Goal: Complete application form: Complete application form

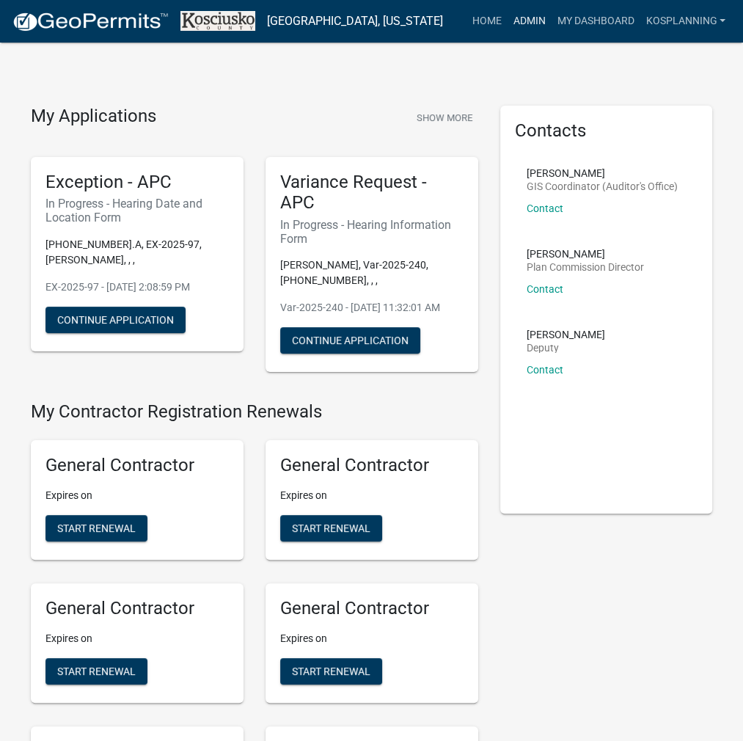
click at [537, 27] on link "Admin" at bounding box center [529, 21] width 44 height 28
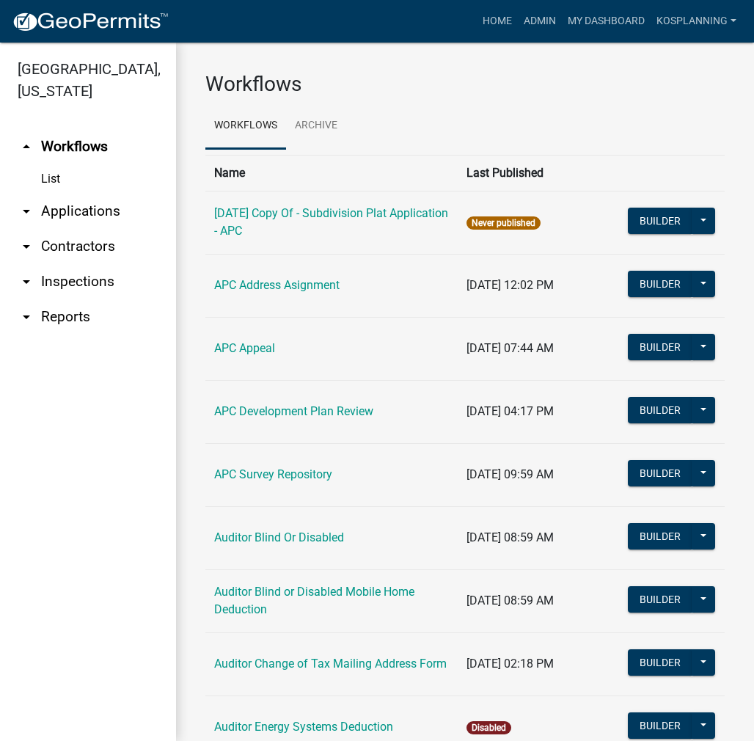
click at [106, 247] on link "arrow_drop_down Contractors" at bounding box center [88, 246] width 176 height 35
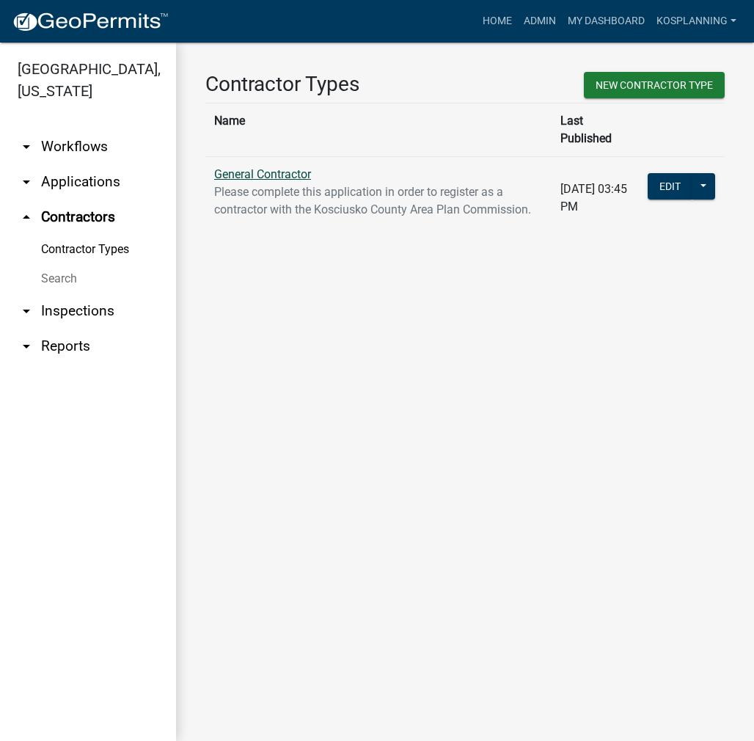
click at [297, 167] on link "General Contractor" at bounding box center [262, 174] width 97 height 14
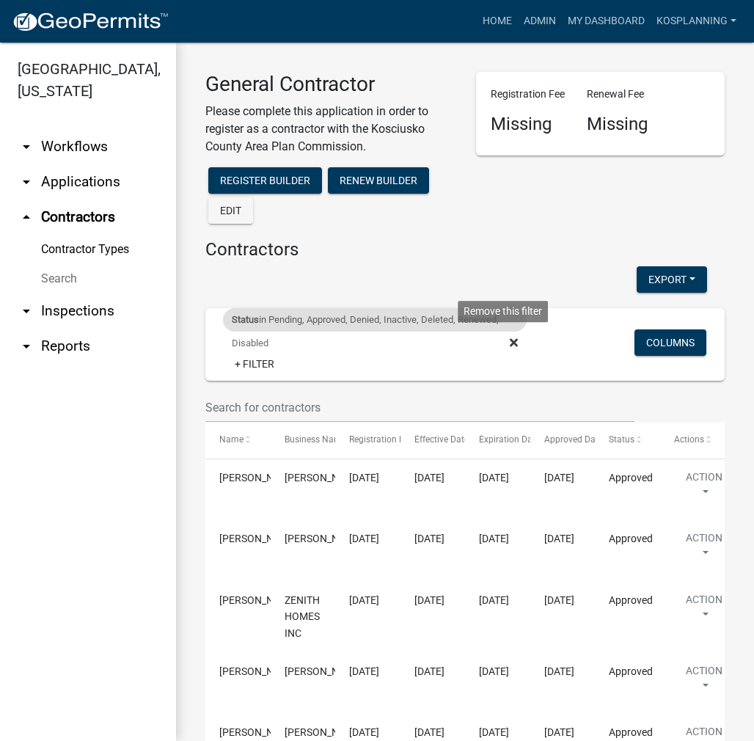
click at [510, 341] on icon at bounding box center [514, 342] width 8 height 8
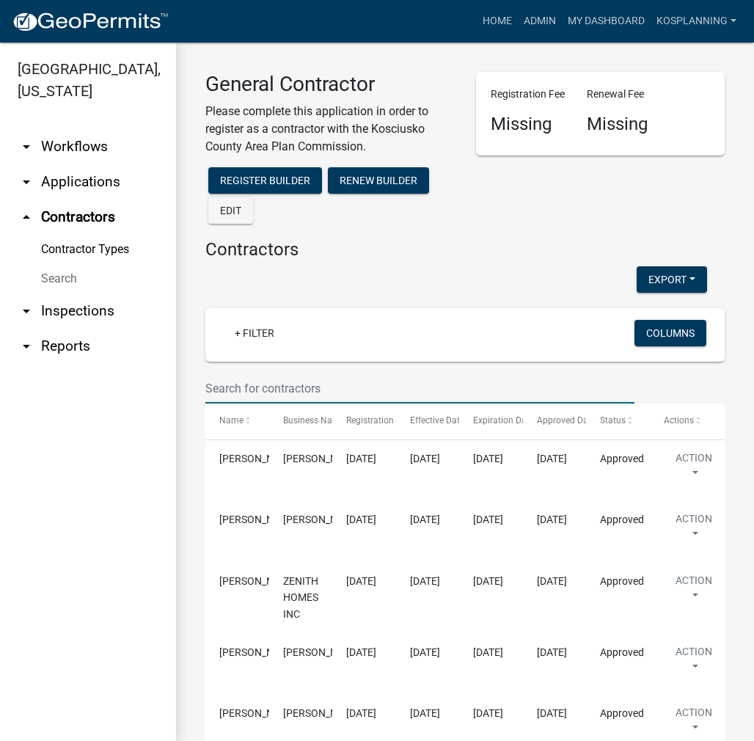
click at [240, 382] on input "text" at bounding box center [419, 389] width 429 height 30
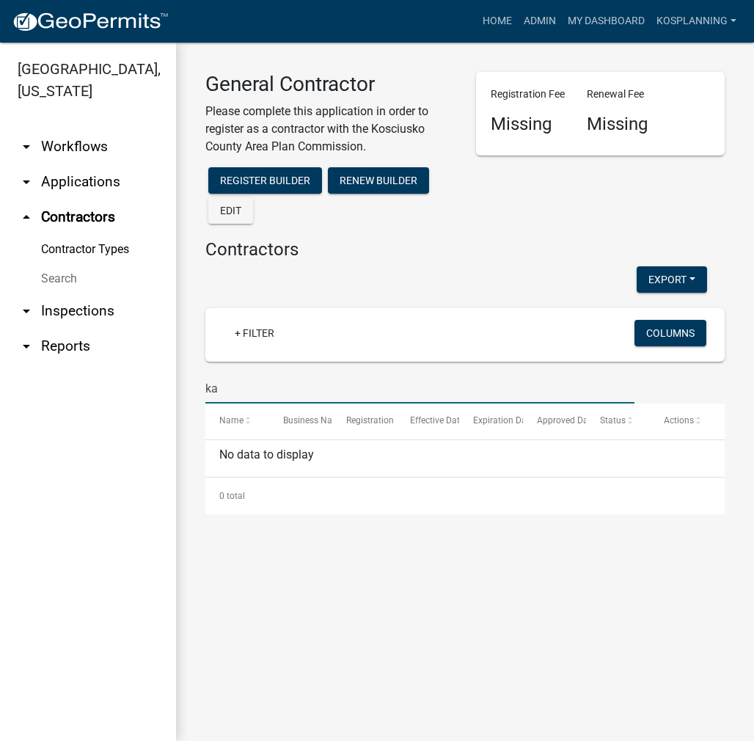
type input "k"
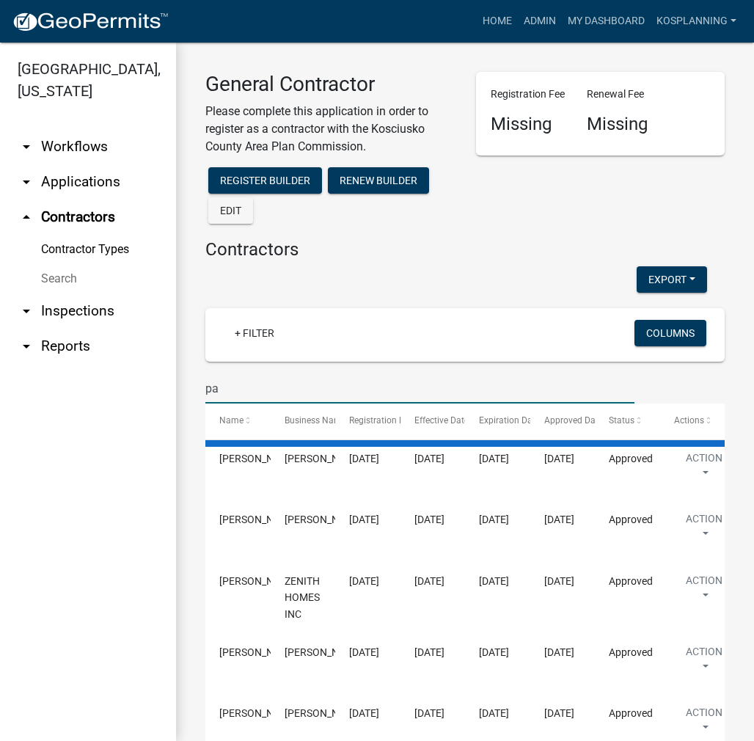
type input "p"
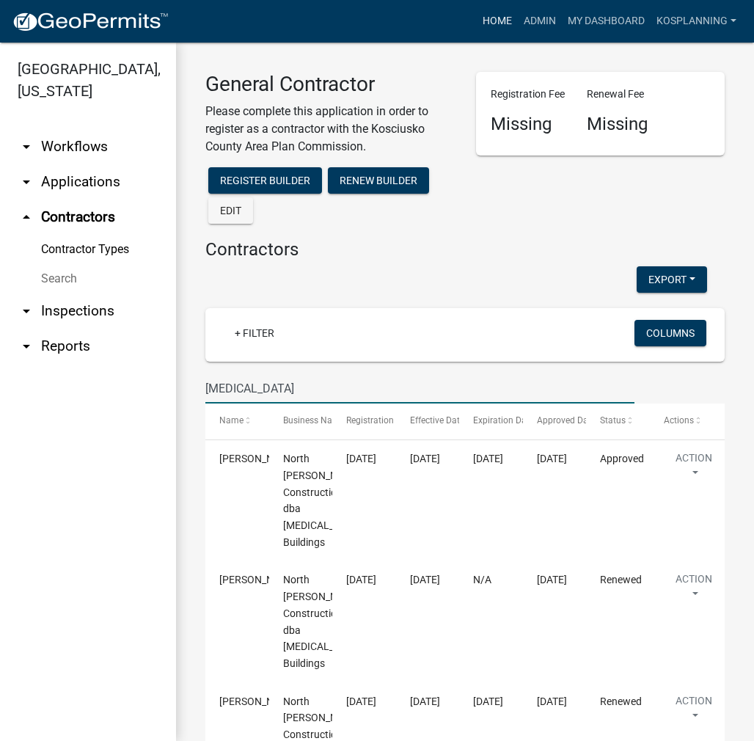
type input "pacemaker"
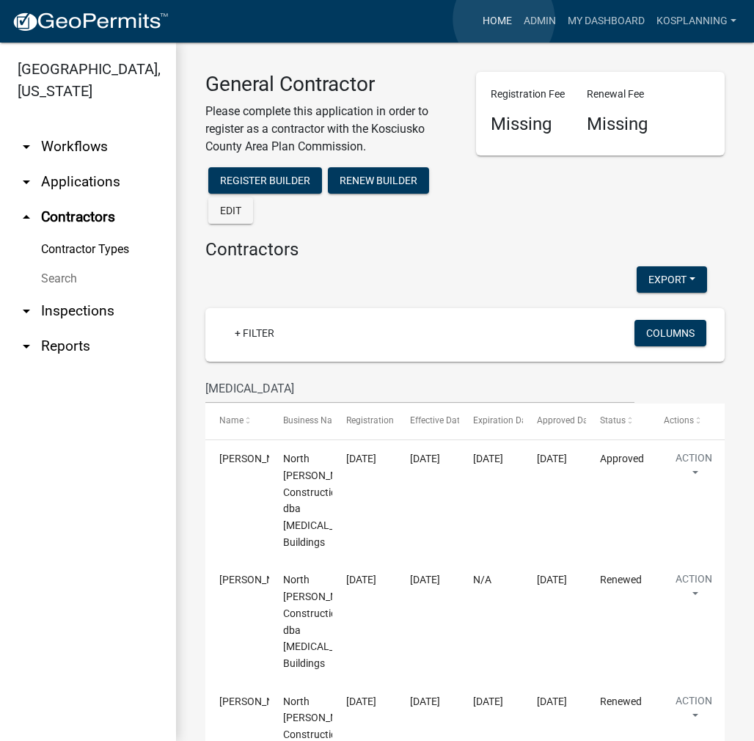
click at [504, 19] on link "Home" at bounding box center [497, 21] width 41 height 28
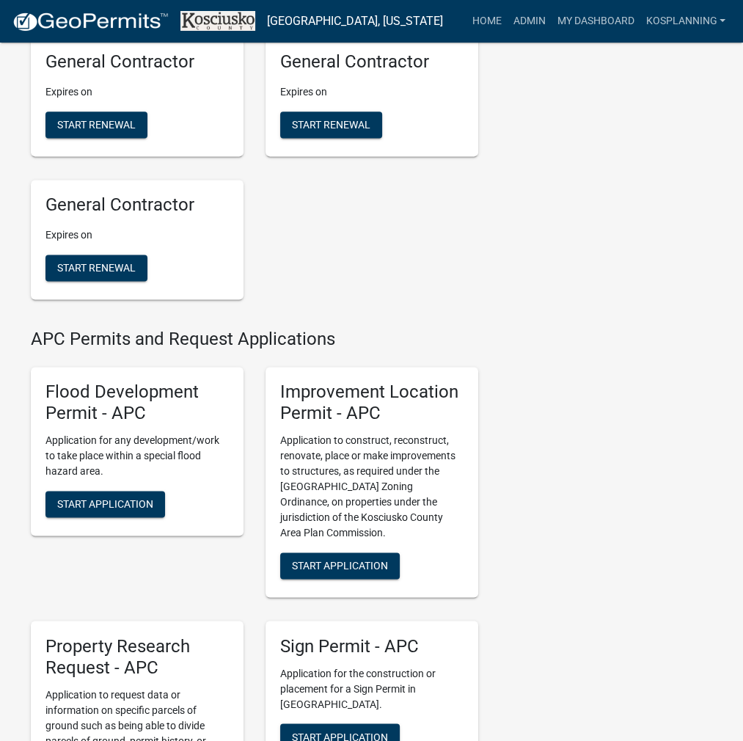
scroll to position [1394, 0]
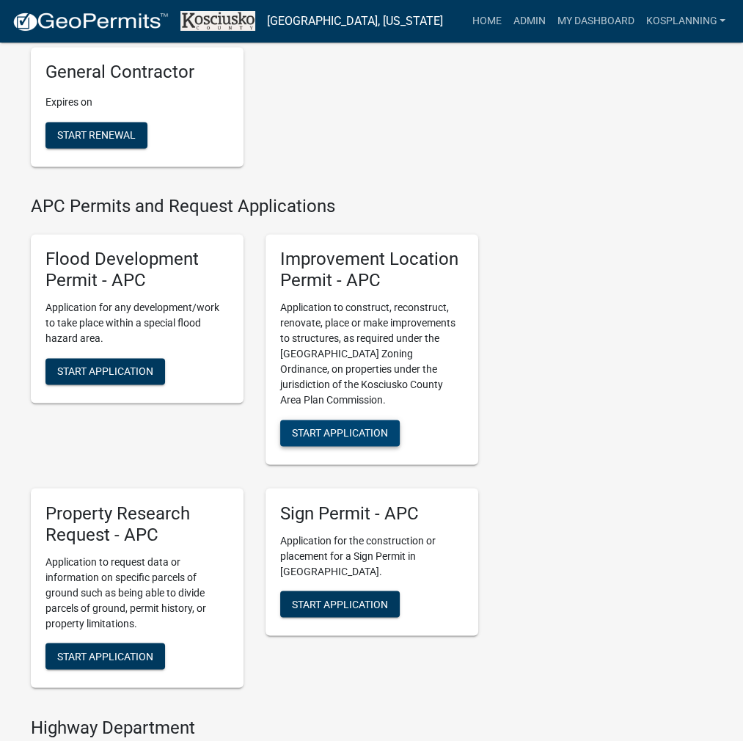
click at [364, 435] on button "Start Application" at bounding box center [340, 433] width 120 height 26
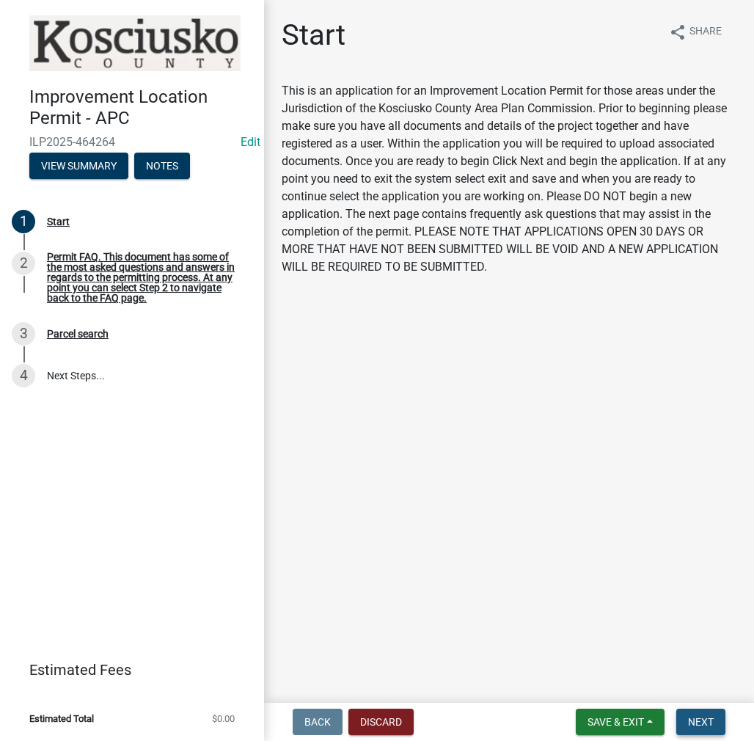
click at [693, 729] on button "Next" at bounding box center [701, 722] width 49 height 26
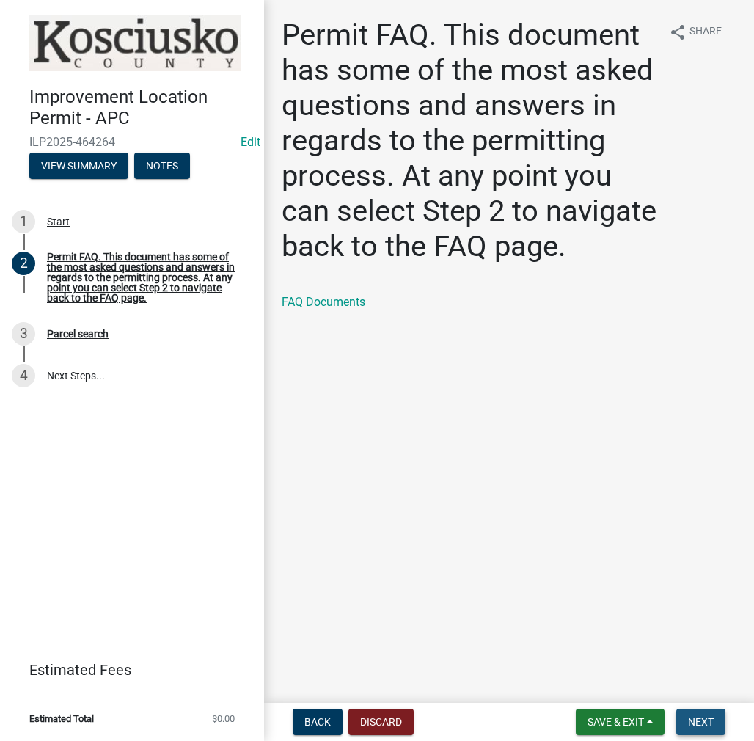
click at [704, 733] on button "Next" at bounding box center [701, 722] width 49 height 26
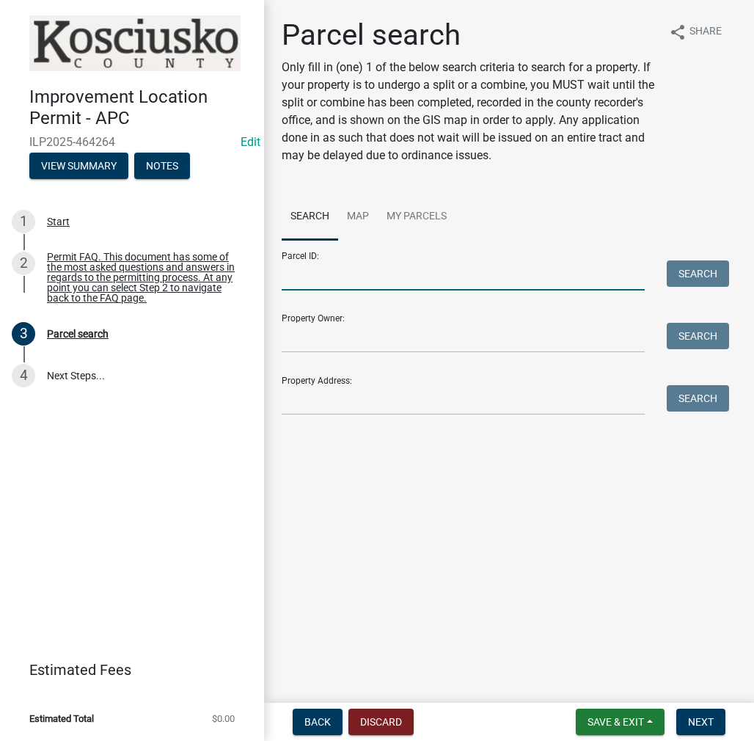
drag, startPoint x: 316, startPoint y: 273, endPoint x: 323, endPoint y: 271, distance: 7.7
click at [316, 272] on input "Parcel ID:" at bounding box center [463, 276] width 363 height 30
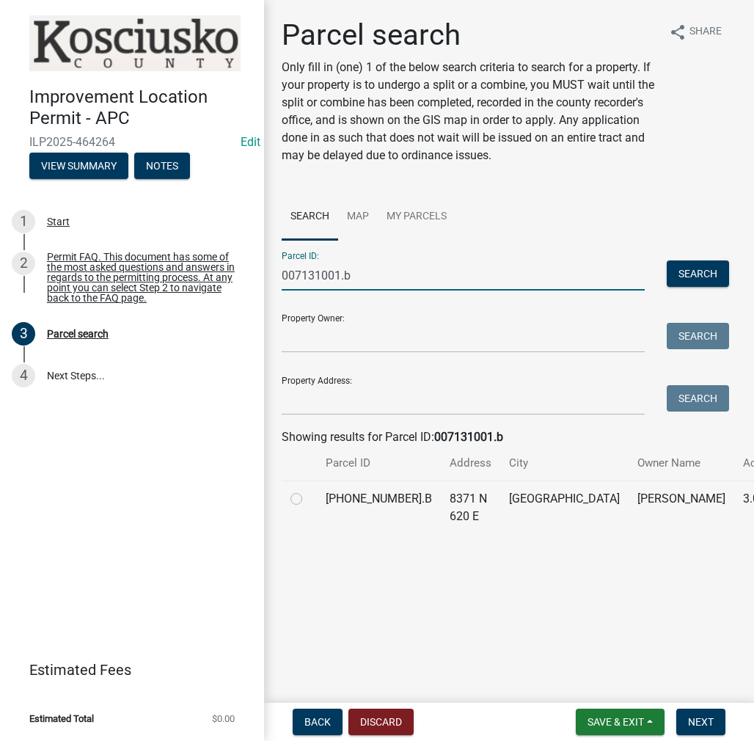
type input "007131001.b"
click at [308, 490] on label at bounding box center [308, 490] width 0 height 0
click at [308, 500] on input "radio" at bounding box center [313, 495] width 10 height 10
radio input "true"
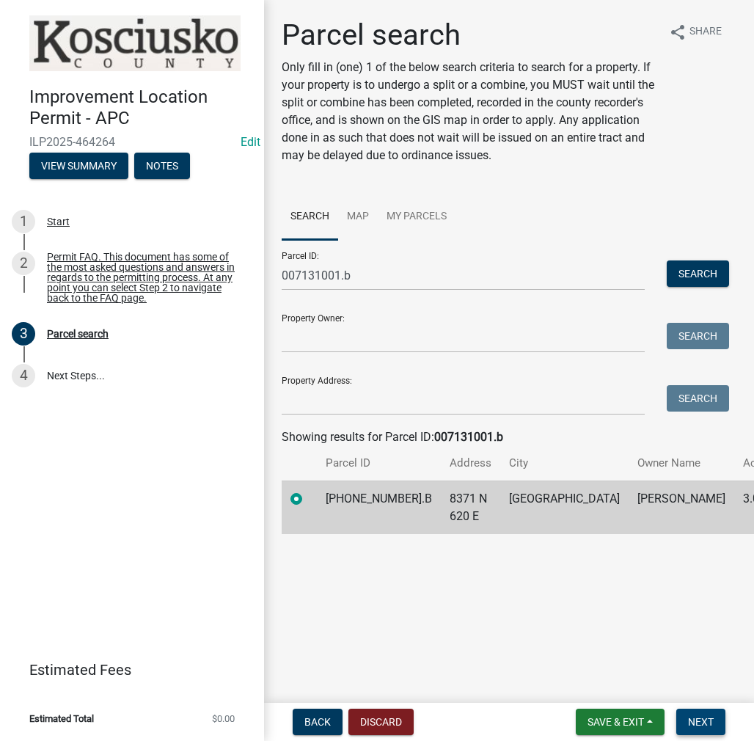
click at [694, 716] on span "Next" at bounding box center [701, 722] width 26 height 12
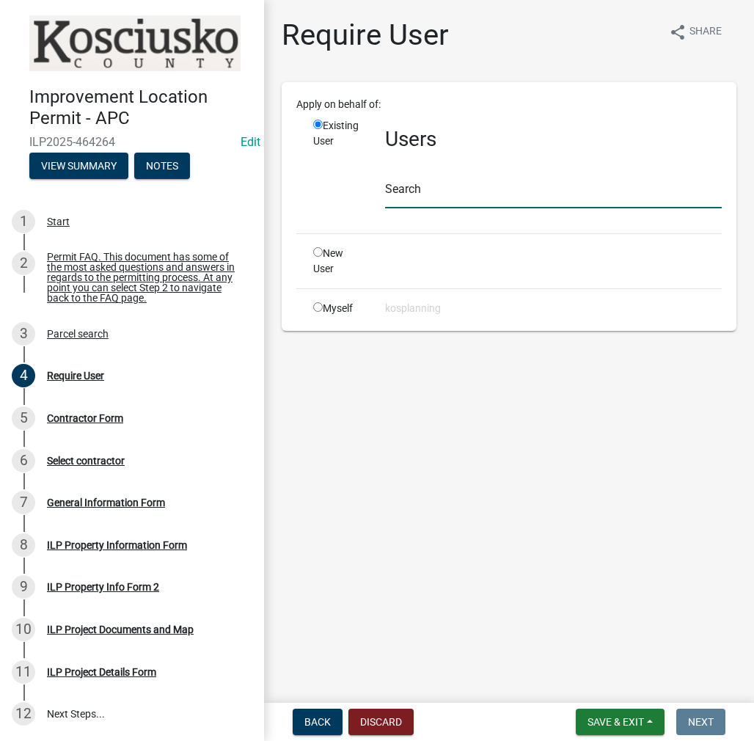
click at [418, 183] on input "text" at bounding box center [553, 193] width 337 height 30
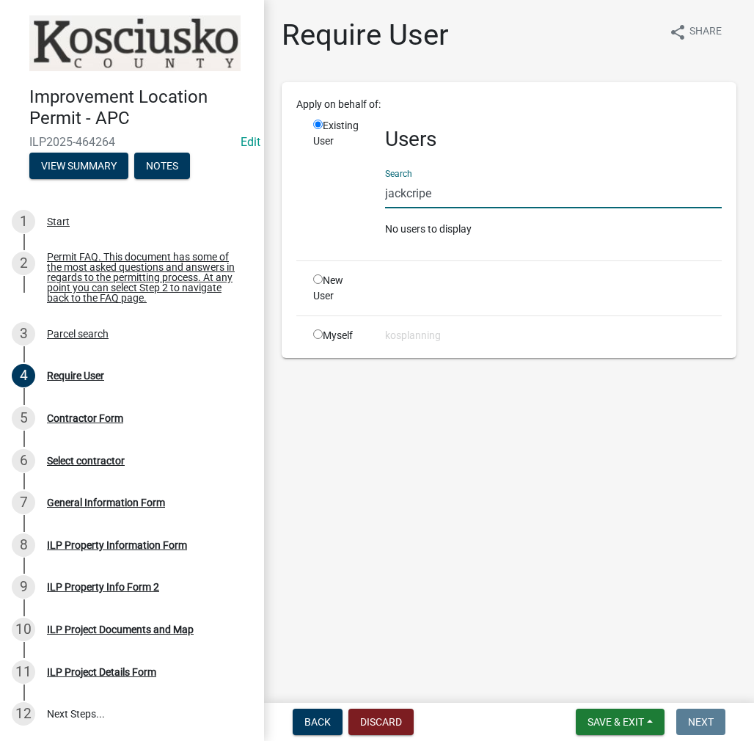
drag, startPoint x: 451, startPoint y: 194, endPoint x: 340, endPoint y: 185, distance: 111.2
click at [340, 185] on div "Existing User Users Search jackcripe No users to display" at bounding box center [517, 183] width 431 height 131
type input "k"
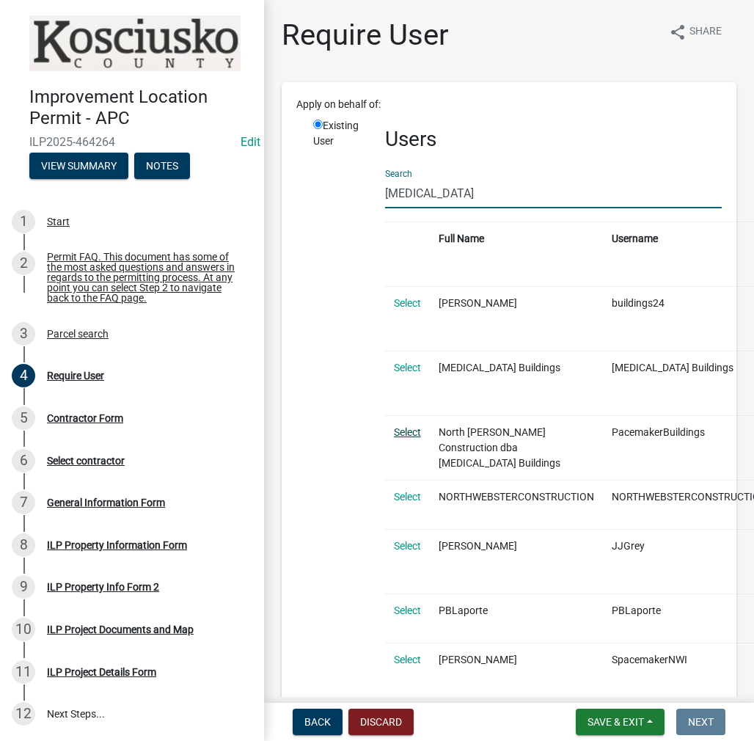
type input "pacemaker"
click at [417, 426] on link "Select" at bounding box center [407, 432] width 27 height 12
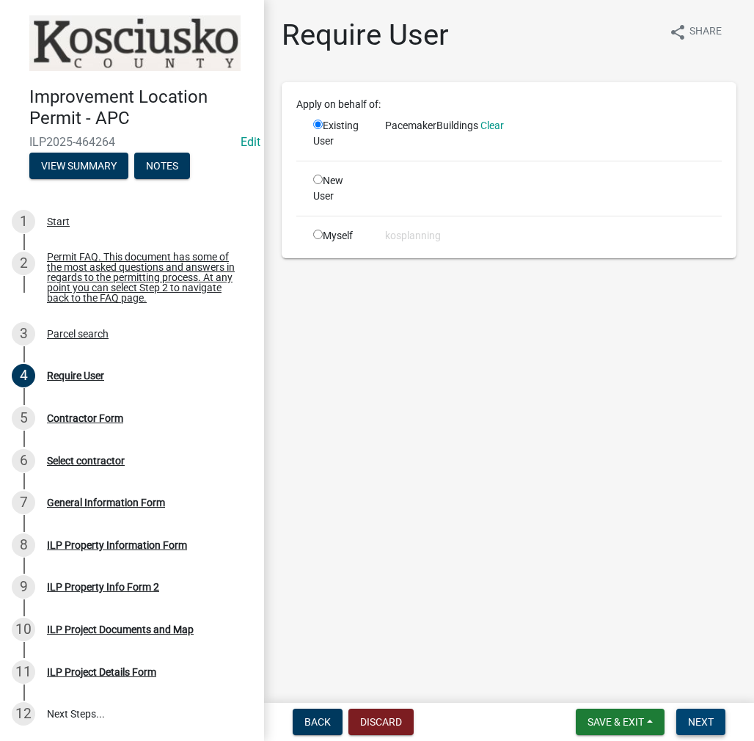
click at [696, 723] on span "Next" at bounding box center [701, 722] width 26 height 12
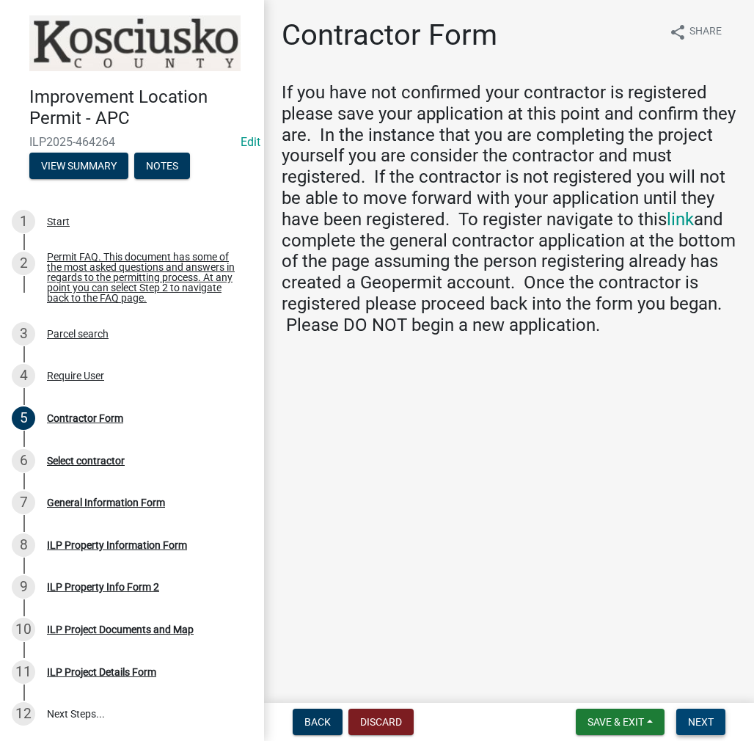
click at [705, 731] on button "Next" at bounding box center [701, 722] width 49 height 26
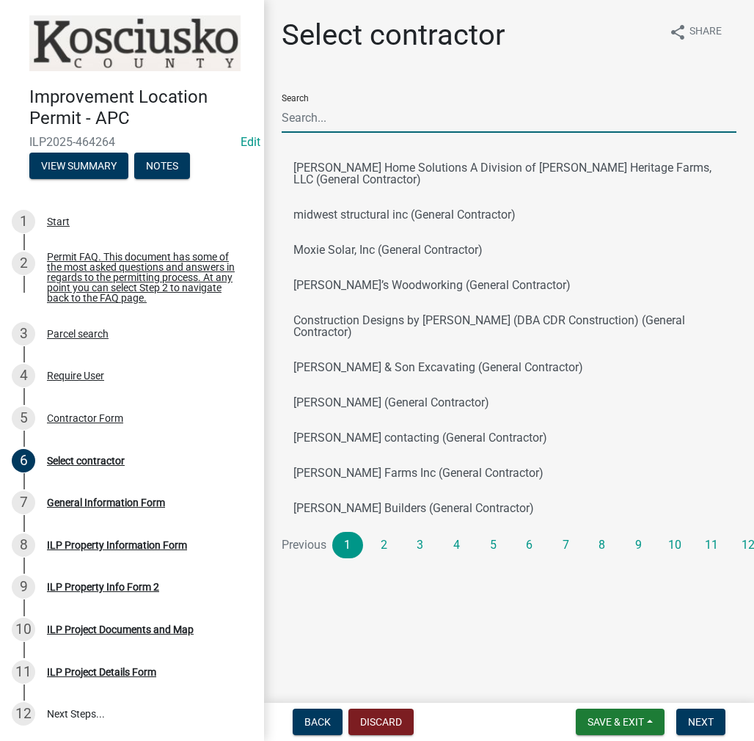
click at [349, 119] on input "Search" at bounding box center [509, 118] width 455 height 30
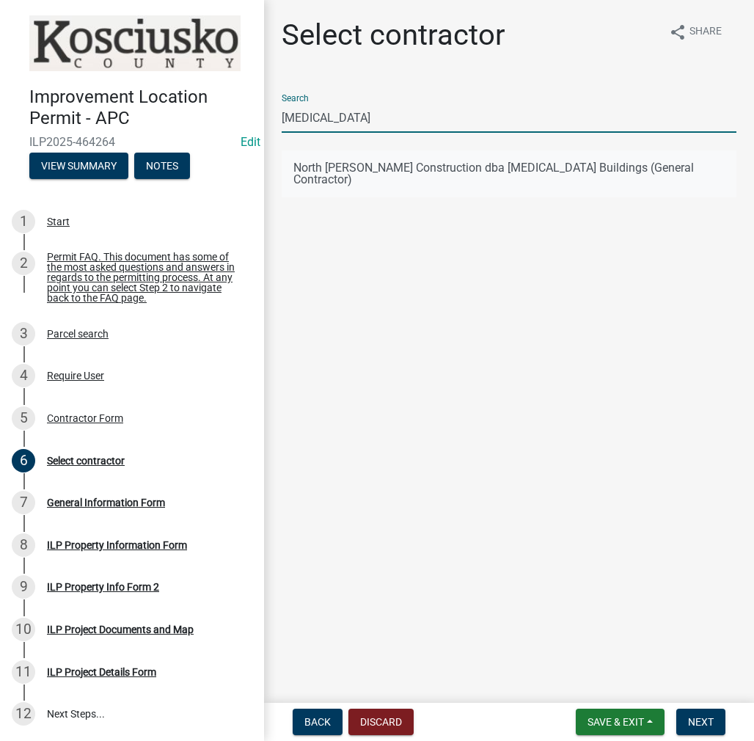
type input "pacemaker"
click at [361, 162] on button "North Webster Construction dba Pacemaker Buildings (General Contractor)" at bounding box center [509, 173] width 455 height 47
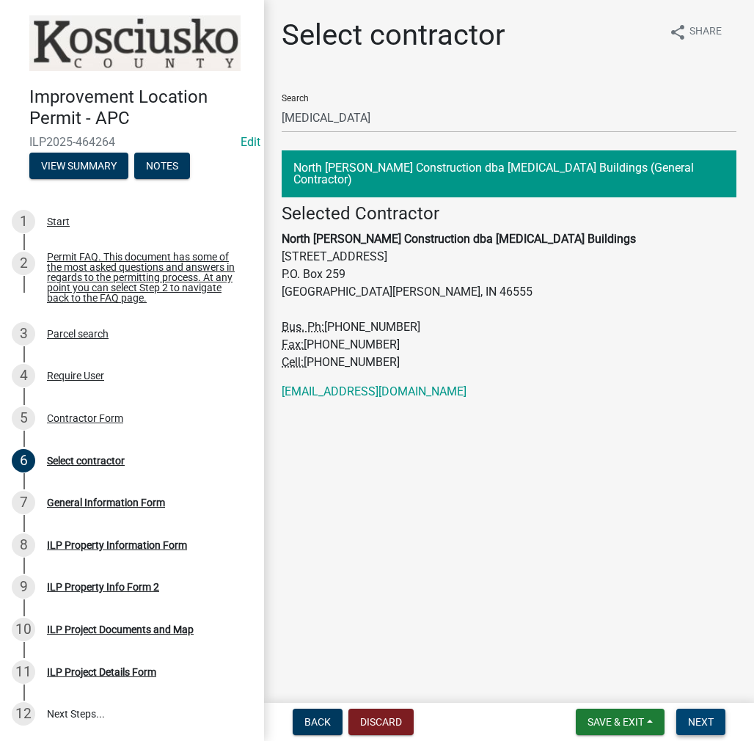
click at [690, 721] on span "Next" at bounding box center [701, 722] width 26 height 12
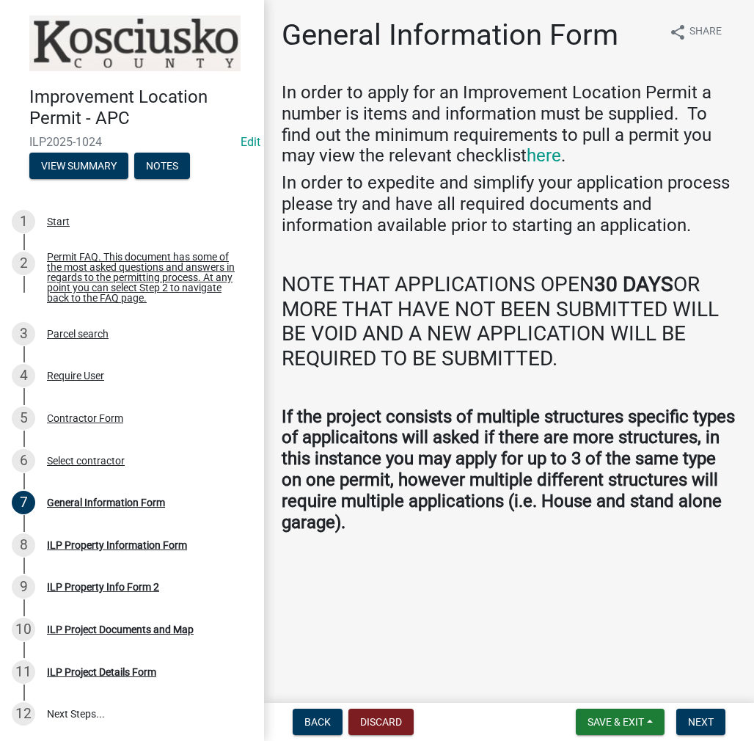
click at [707, 736] on nav "Back Discard Save & Exit Save Save & Exit Next" at bounding box center [509, 722] width 490 height 38
click at [707, 727] on span "Next" at bounding box center [701, 722] width 26 height 12
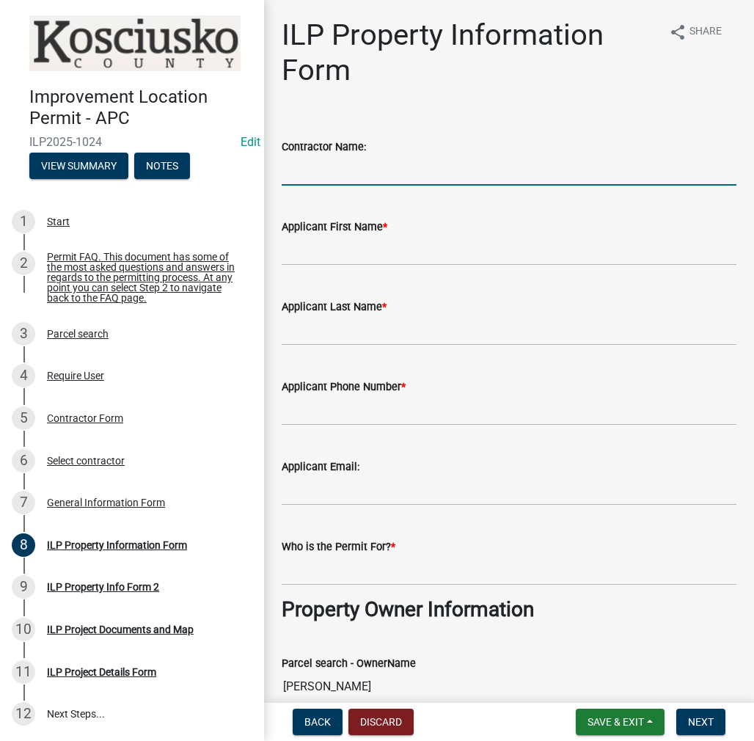
click at [330, 164] on input "Contractor Name:" at bounding box center [509, 171] width 455 height 30
type input "PACEMAKER BUILDERS"
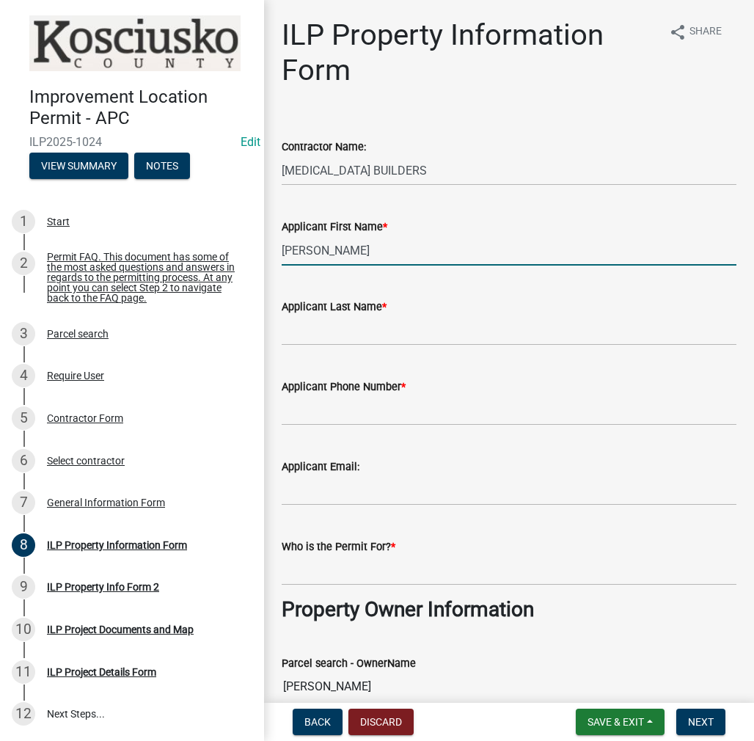
type input "BRITTNEY"
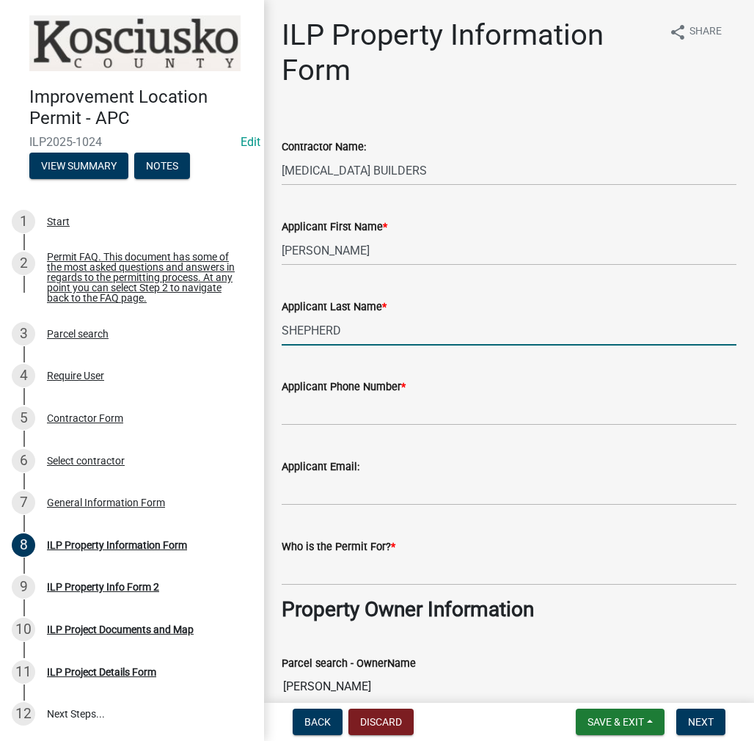
type input "SHEPHERD"
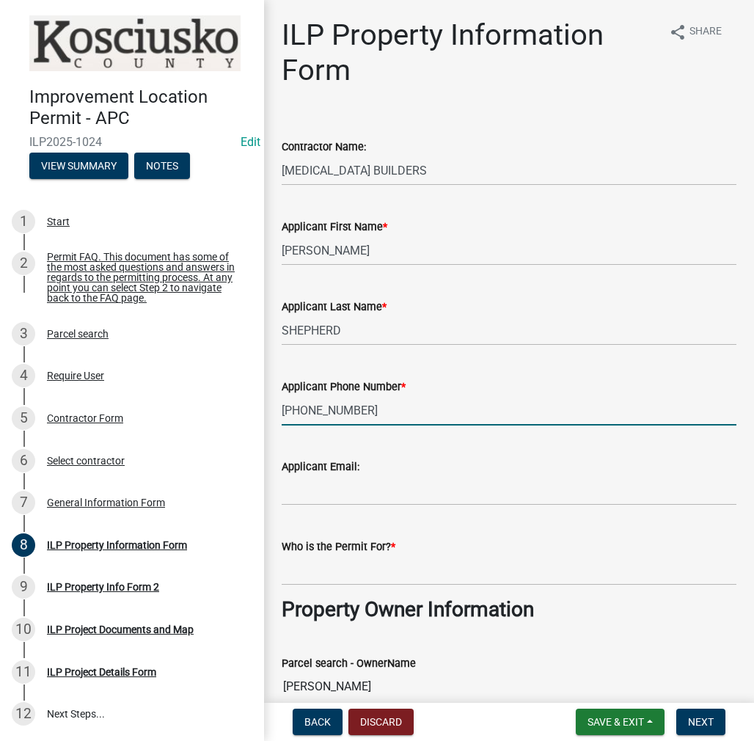
type input "574-518-0244"
click at [302, 570] on input "Who is the Permit For? *" at bounding box center [509, 571] width 455 height 30
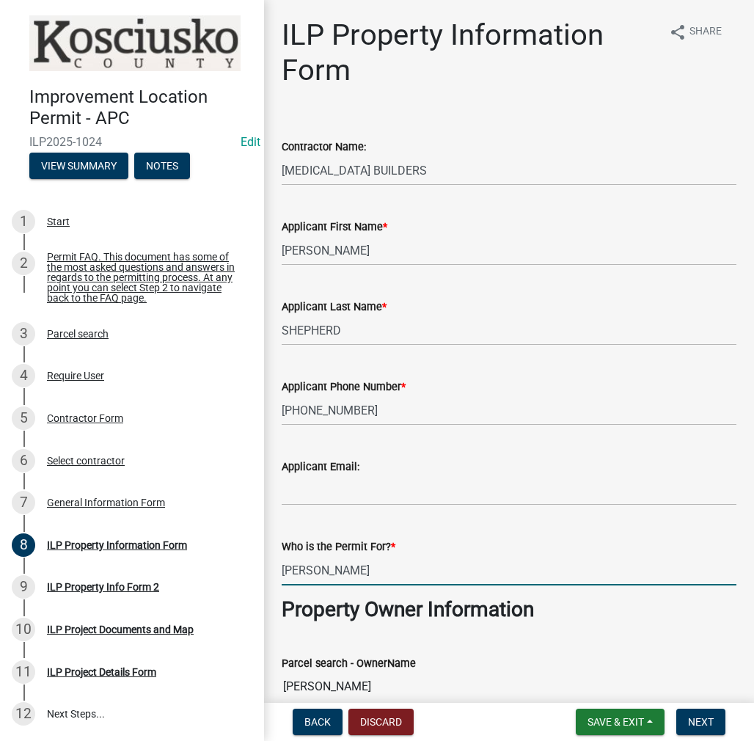
type input "BRITTNEY SHEPHERD"
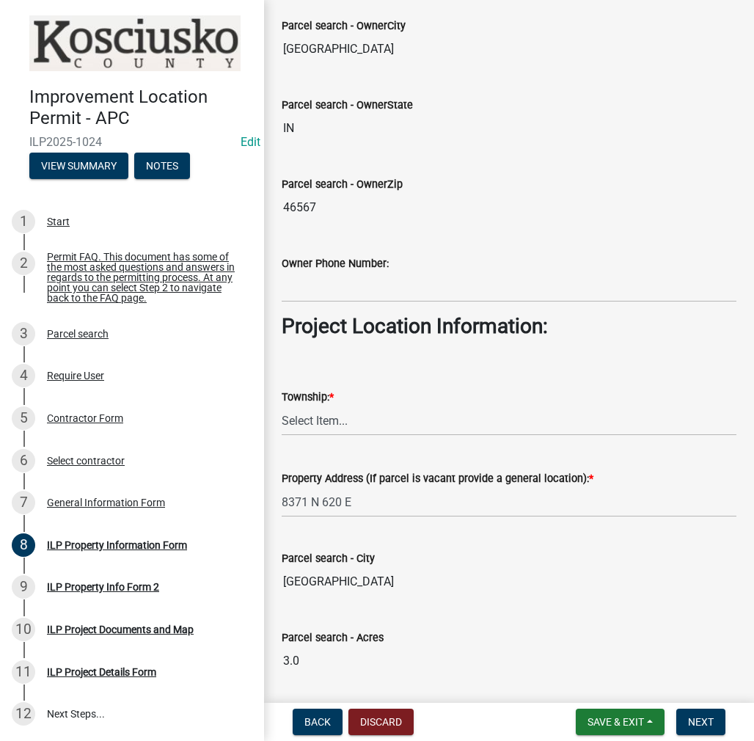
scroll to position [931, 0]
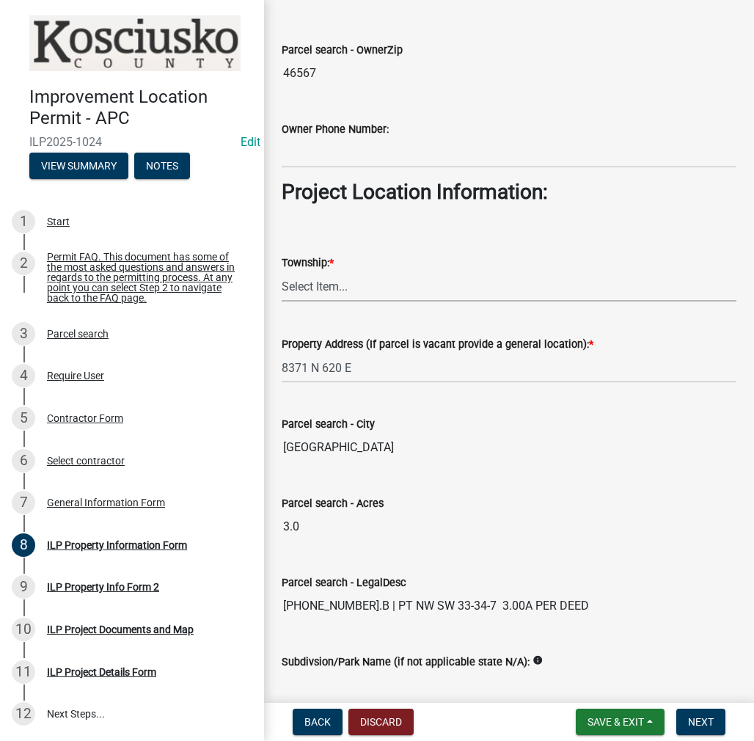
click at [331, 287] on select "Select Item... Benton - Elkhart Co Clay Etna Franklin Harrison Jackson Jefferso…" at bounding box center [509, 287] width 455 height 30
click at [282, 272] on select "Select Item... Benton - Elkhart Co Clay Etna Franklin Harrison Jackson Jefferso…" at bounding box center [509, 287] width 455 height 30
select select "57368d26-defc-477e-a8be-5a23ab554a17"
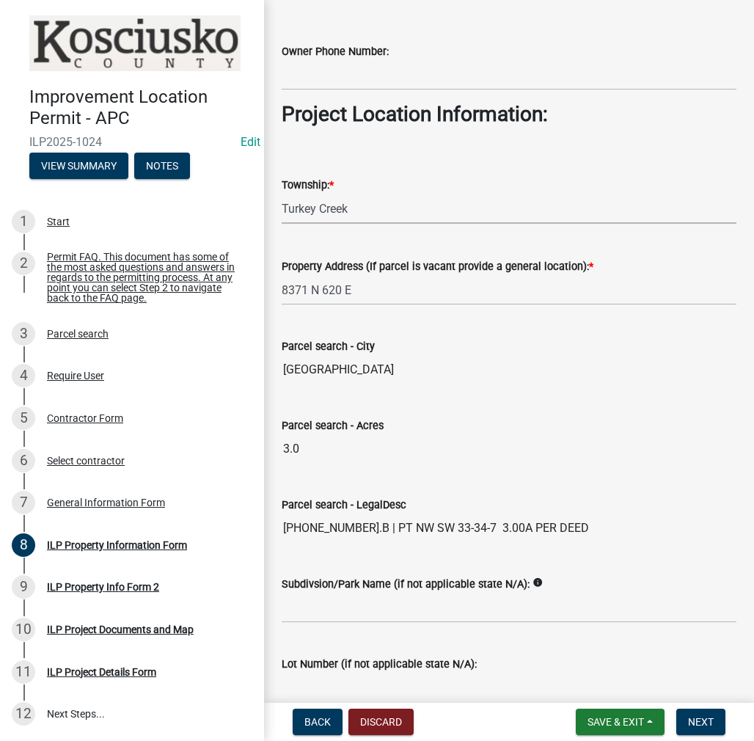
scroll to position [1080, 0]
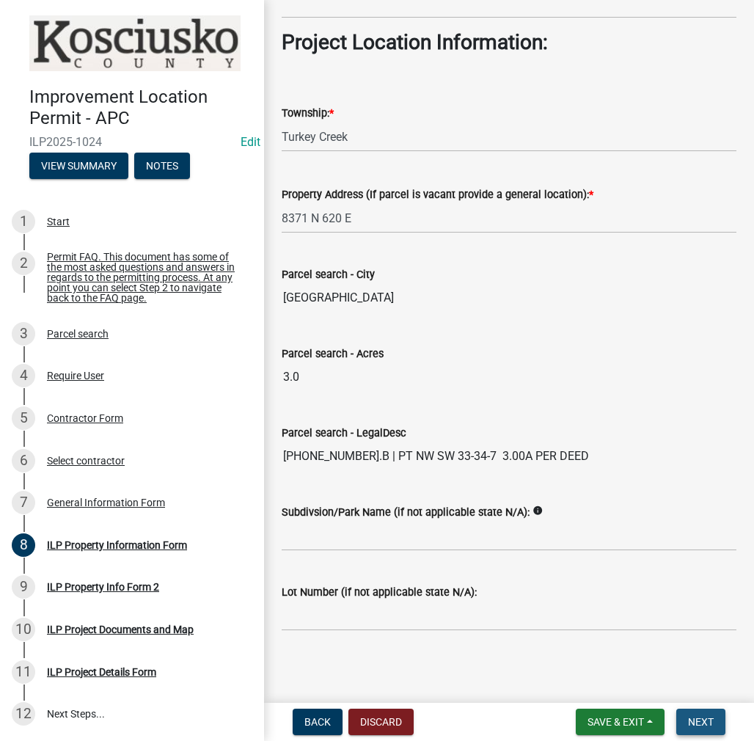
click at [700, 718] on span "Next" at bounding box center [701, 722] width 26 height 12
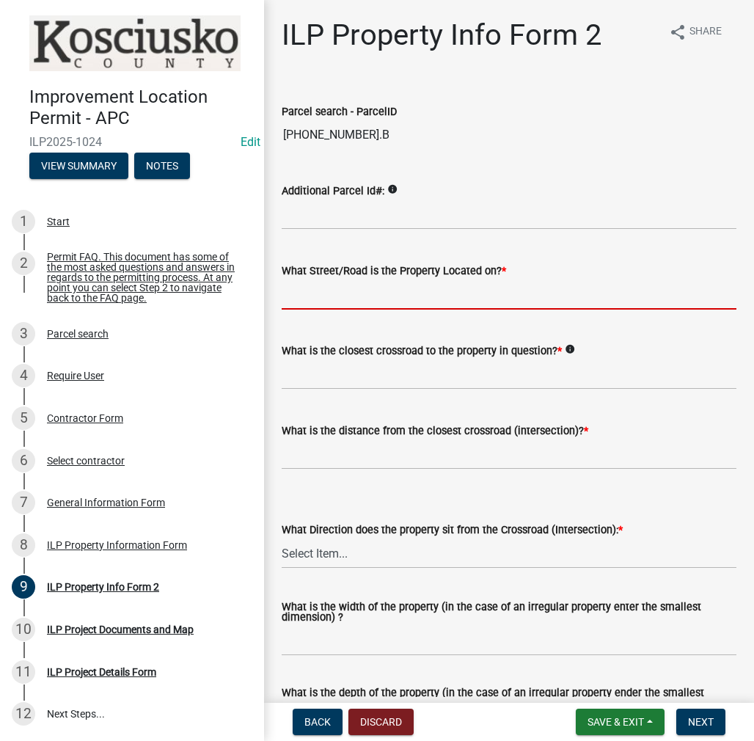
click at [411, 299] on input "What Street/Road is the Property Located on? *" at bounding box center [509, 295] width 455 height 30
type input "620 E"
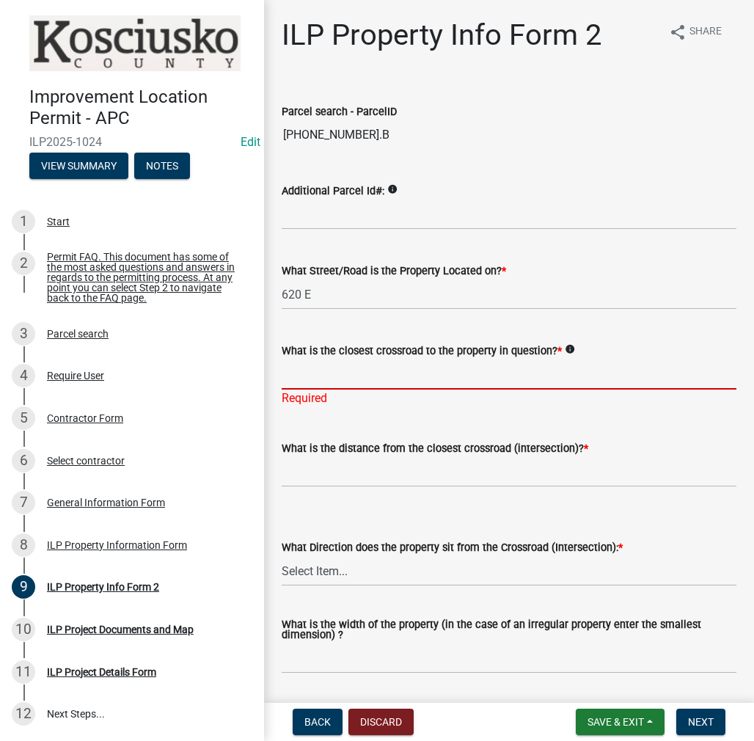
click at [339, 375] on input "What is the closest crossroad to the property in question? *" at bounding box center [509, 375] width 455 height 30
type input "800 N"
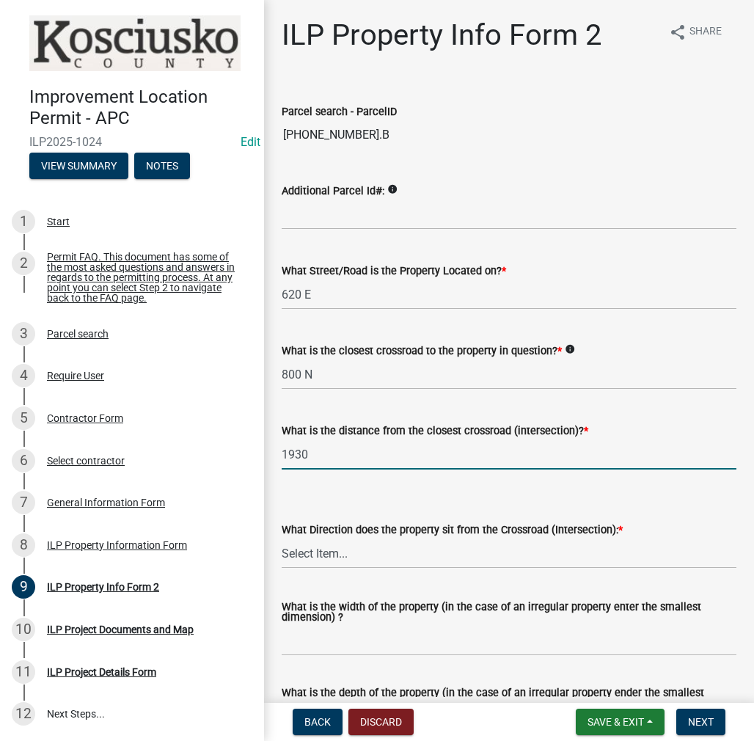
type input "1930"
click at [330, 556] on select "Select Item... N NE NW S SE SW E W" at bounding box center [509, 554] width 455 height 30
click at [282, 539] on select "Select Item... N NE NW S SE SW E W" at bounding box center [509, 554] width 455 height 30
select select "0609af41-fe40-4fa2-880d-6f54f567ae8e"
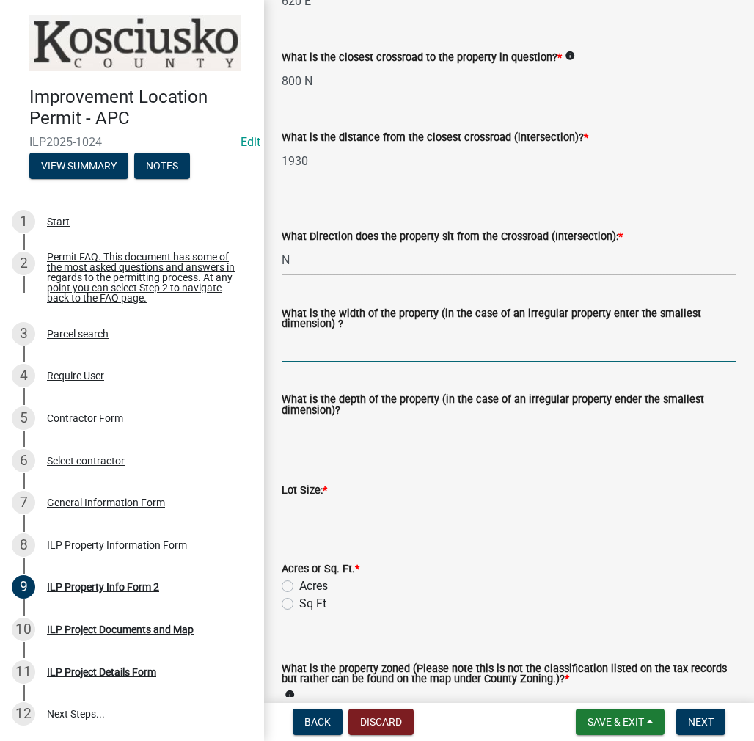
click at [317, 353] on input "What is the width of the property (in the case of an irregular property enter t…" at bounding box center [509, 347] width 455 height 30
type input "VARIES"
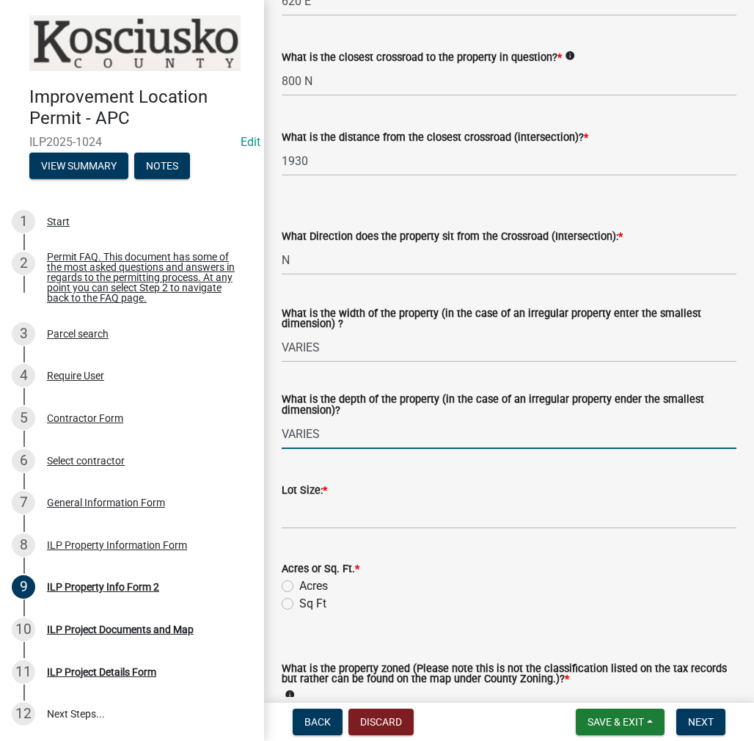
type input "VARIES"
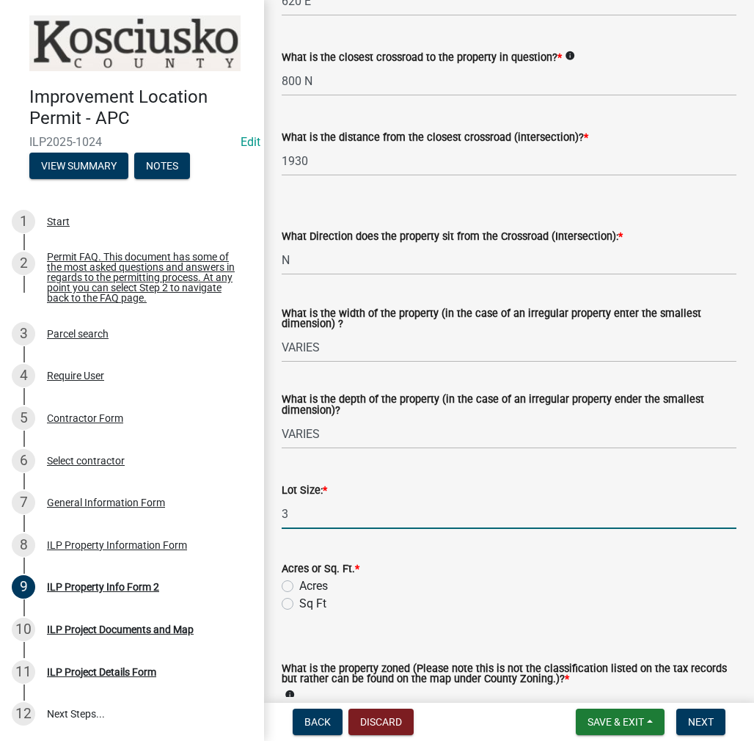
type input "3"
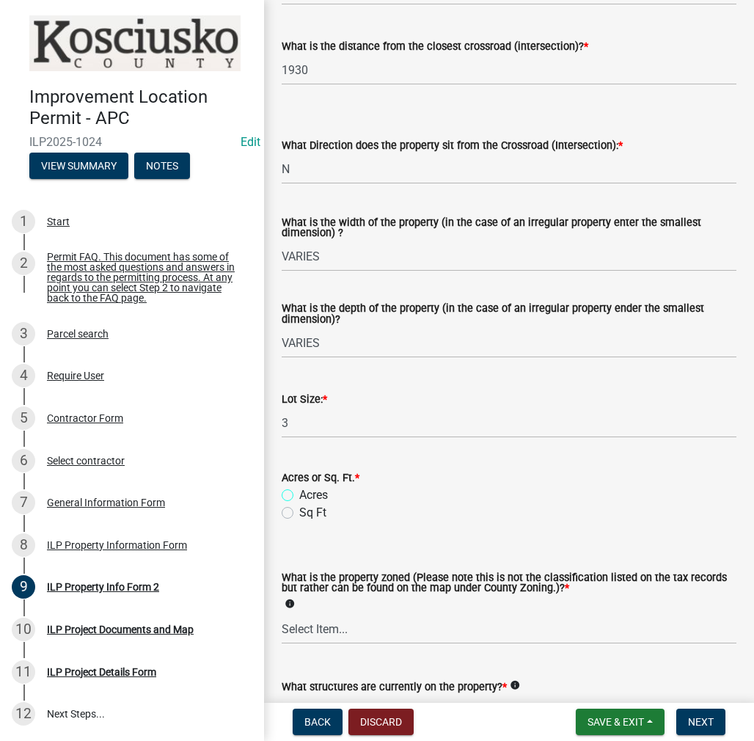
scroll to position [514, 0]
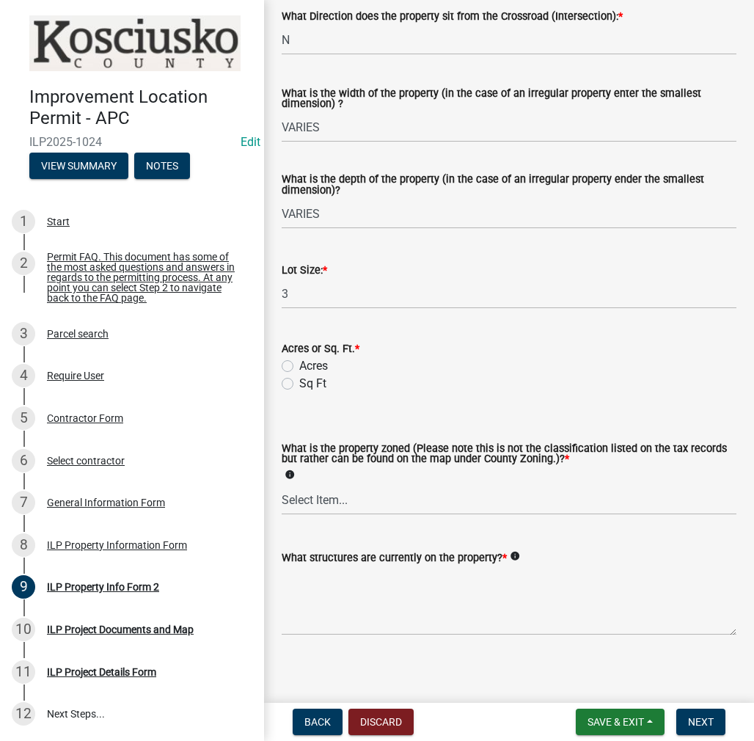
click at [299, 367] on label "Acres" at bounding box center [313, 366] width 29 height 18
click at [299, 367] on input "Acres" at bounding box center [304, 362] width 10 height 10
radio input "true"
click at [314, 498] on select "Select Item... Agricultural Agricultural 2 Commercial Environmental Industrial …" at bounding box center [509, 500] width 455 height 30
click at [282, 486] on select "Select Item... Agricultural Agricultural 2 Commercial Environmental Industrial …" at bounding box center [509, 500] width 455 height 30
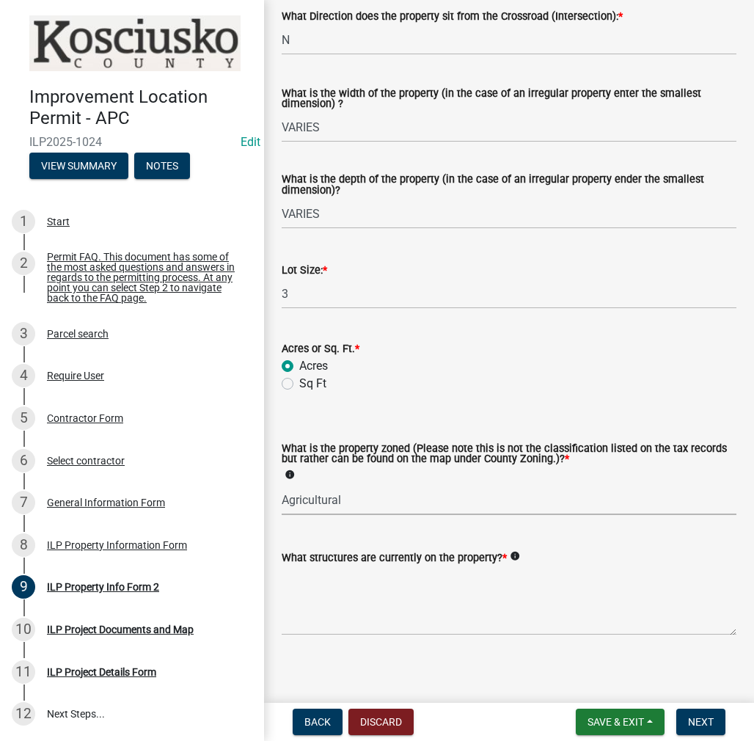
select select "ea119d11-e52e-4559-b746-af06211fe819"
click at [330, 591] on textarea "What structures are currently on the property? *" at bounding box center [509, 601] width 455 height 69
click at [376, 575] on textarea "RESIDENCE" at bounding box center [509, 601] width 455 height 69
click at [346, 574] on textarea "RESIDENCE, SHEDS" at bounding box center [509, 601] width 455 height 69
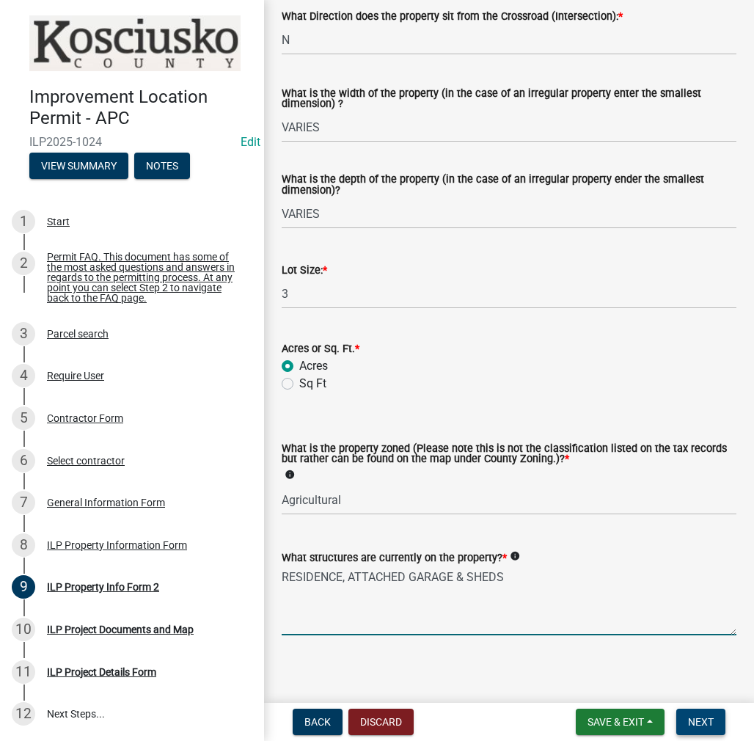
type textarea "RESIDENCE, ATTACHED GARAGE & SHEDS"
click at [700, 724] on span "Next" at bounding box center [701, 722] width 26 height 12
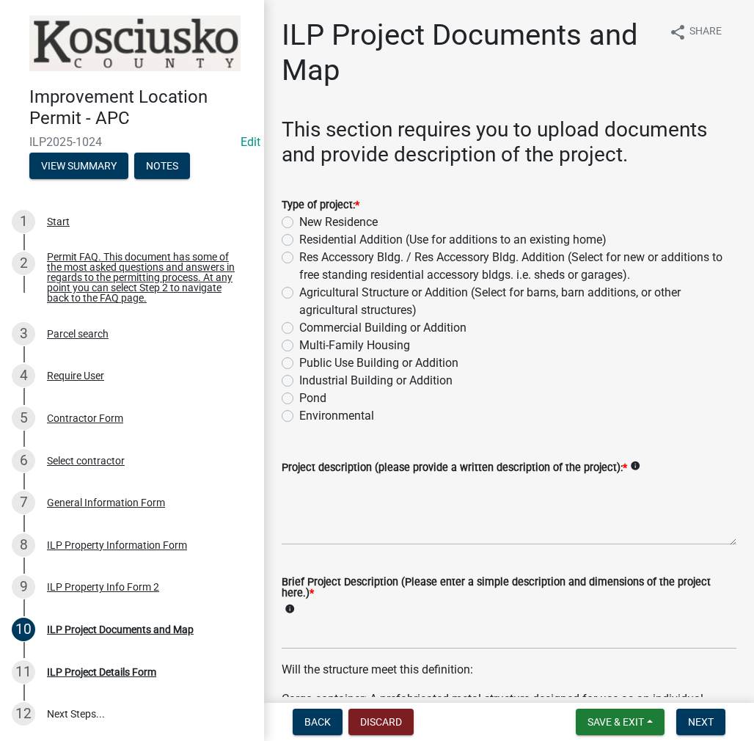
click at [299, 252] on label "Res Accessory Bldg. / Res Accessory Bldg. Addition (Select for new or additions…" at bounding box center [517, 266] width 437 height 35
click at [299, 252] on input "Res Accessory Bldg. / Res Accessory Bldg. Addition (Select for new or additions…" at bounding box center [304, 254] width 10 height 10
radio input "true"
click at [343, 490] on textarea "Project description (please provide a written description of the project): *" at bounding box center [509, 510] width 455 height 69
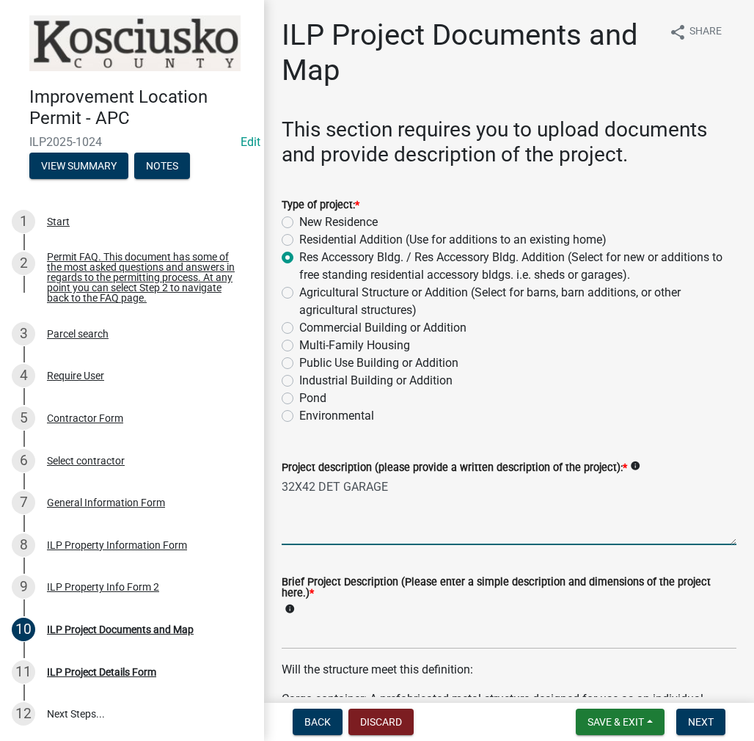
type textarea "32X42 DET GARAGE"
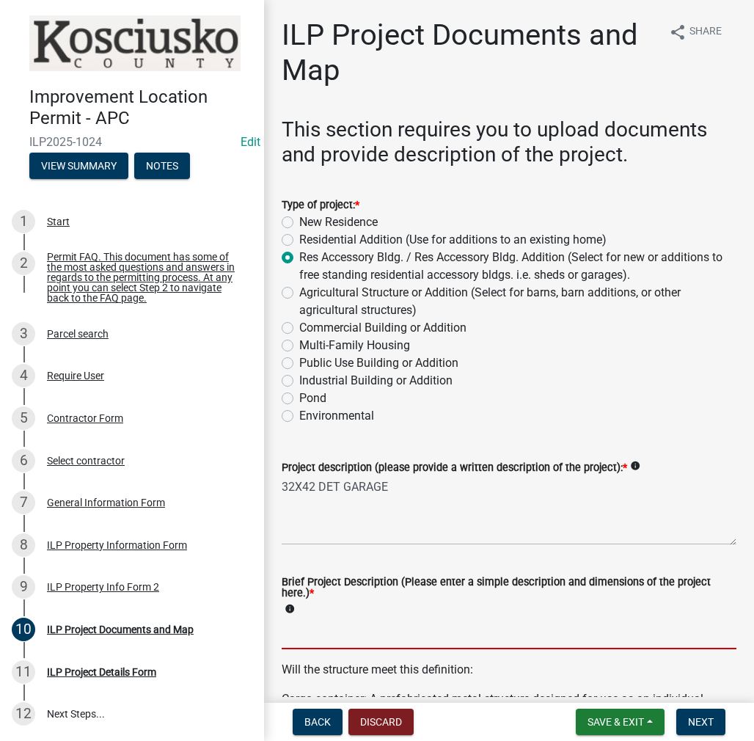
click at [316, 630] on input "Brief Project Description (Please enter a simple description and dimensions of …" at bounding box center [509, 634] width 455 height 30
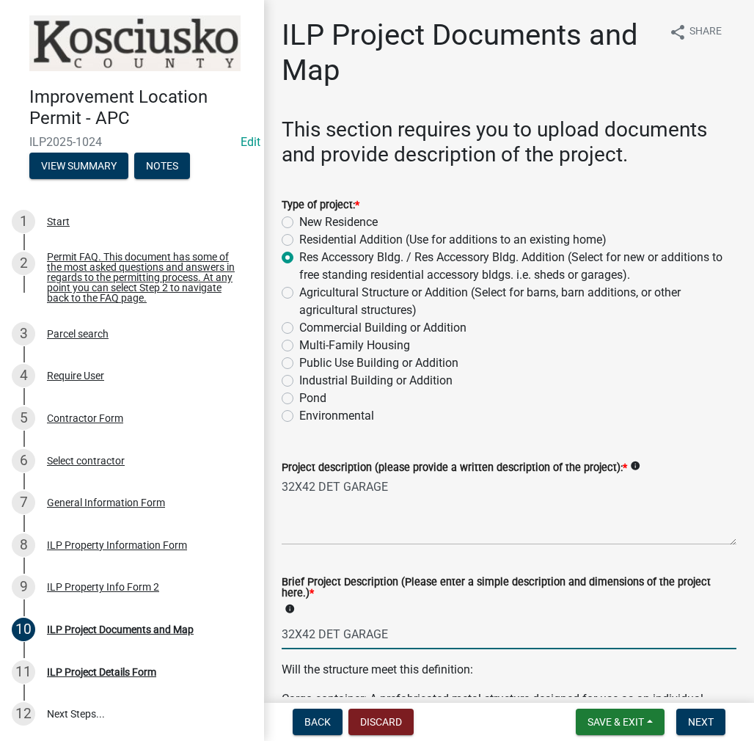
type input "32X42 DET GARAGE"
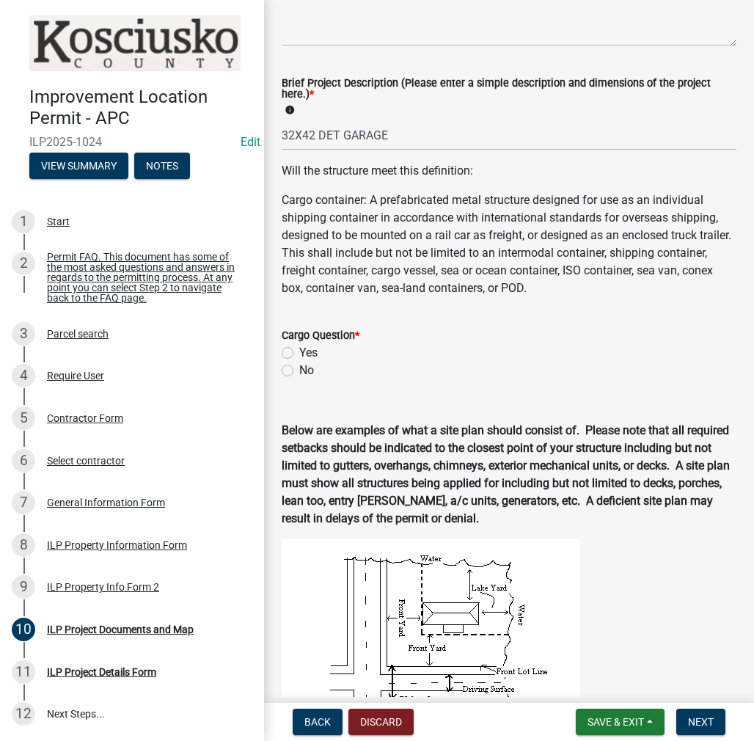
click at [299, 371] on label "No" at bounding box center [306, 371] width 15 height 18
click at [299, 371] on input "No" at bounding box center [304, 367] width 10 height 10
radio input "true"
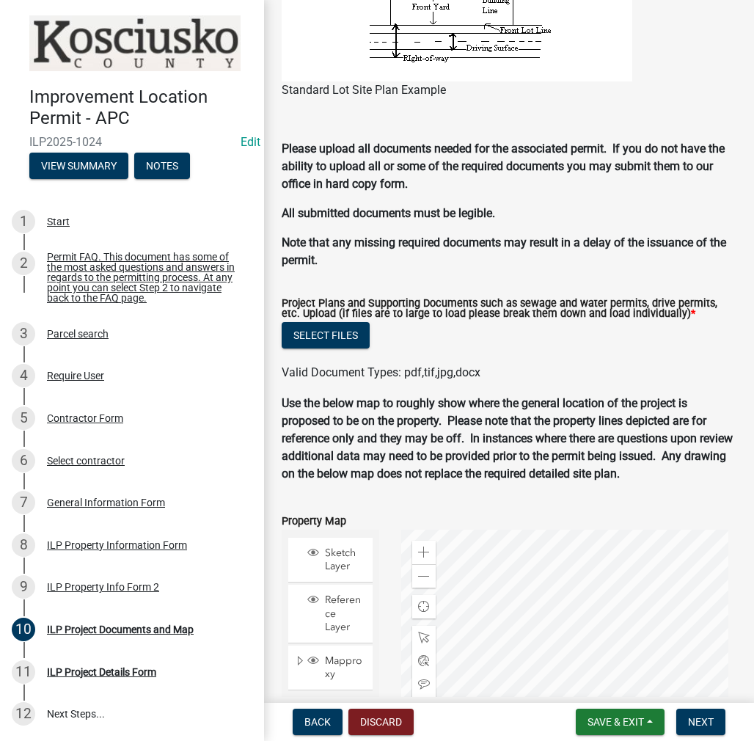
scroll to position [1526, 0]
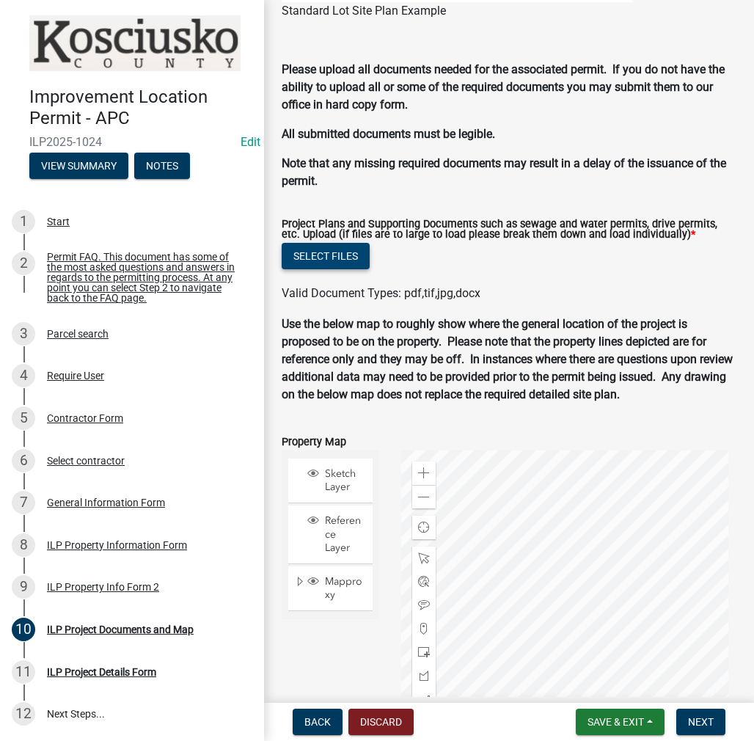
click at [345, 255] on button "Select files" at bounding box center [326, 256] width 88 height 26
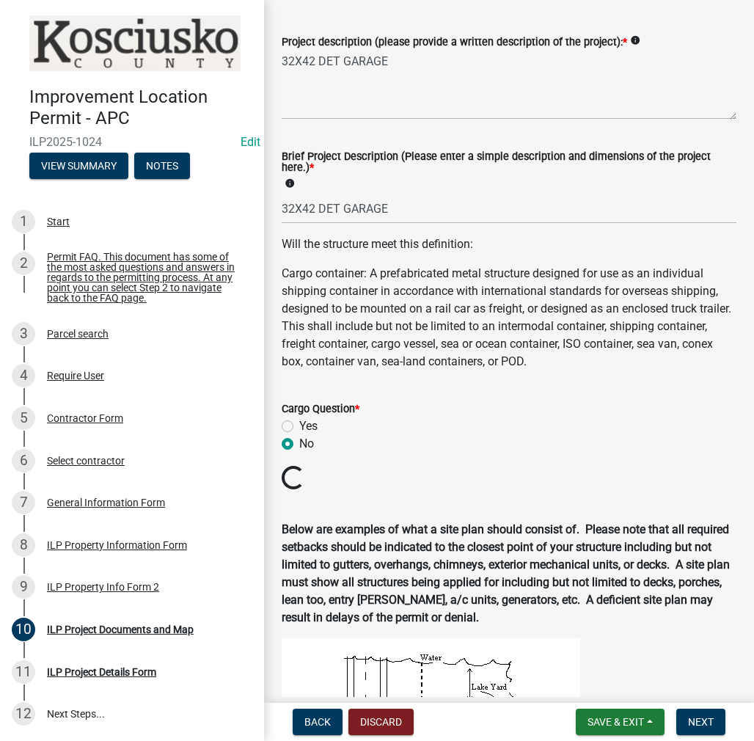
scroll to position [59, 0]
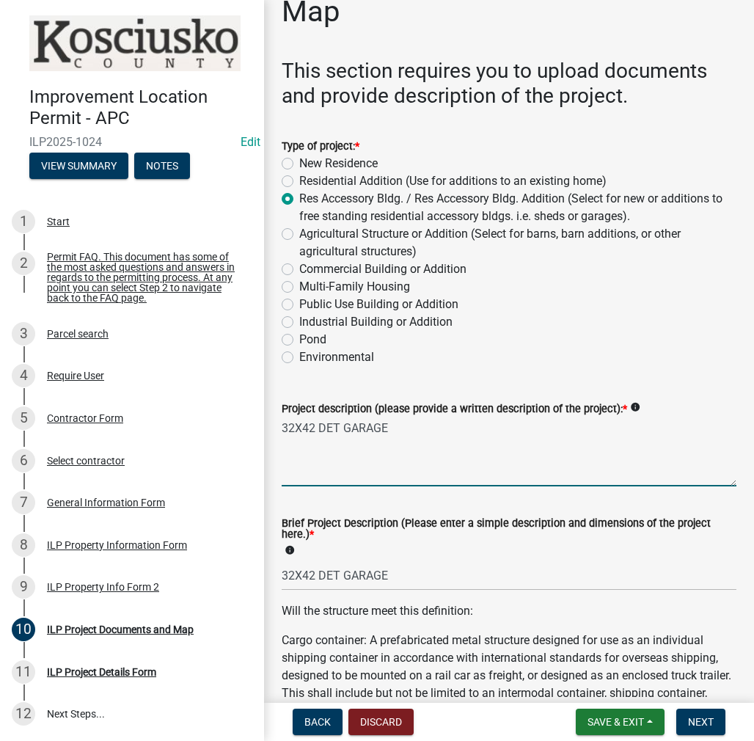
click at [434, 429] on textarea "32X42 DET GARAGE" at bounding box center [509, 452] width 455 height 69
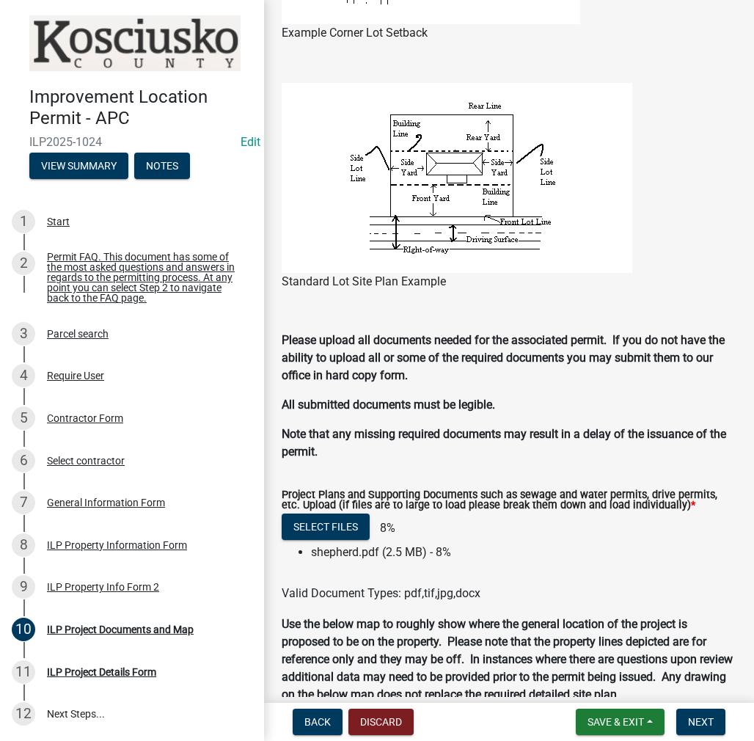
scroll to position [1453, 0]
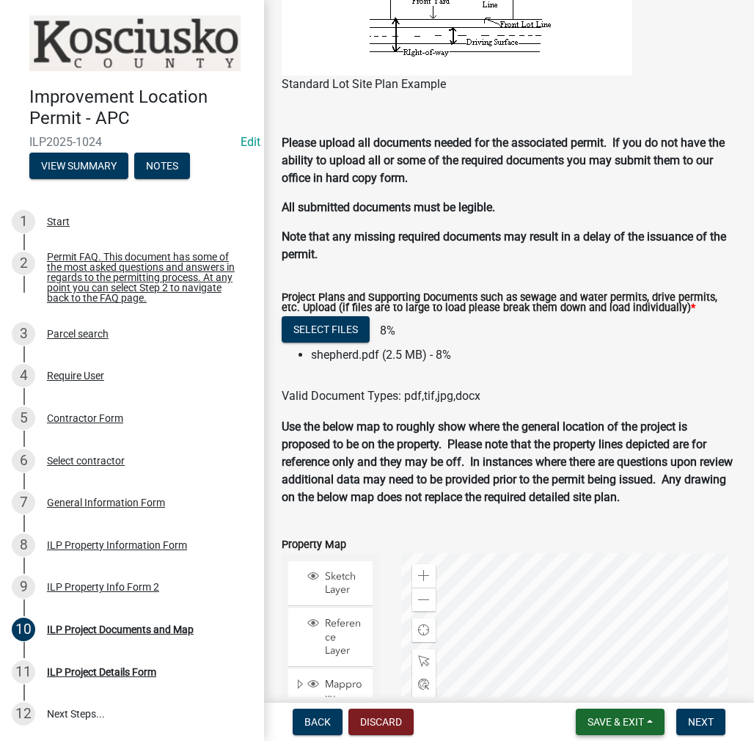
type textarea "32X42 DET GARAGE NO LIVING QUARTERS"
click at [590, 723] on span "Save & Exit" at bounding box center [616, 722] width 57 height 12
click at [582, 652] on button "Save" at bounding box center [605, 648] width 117 height 35
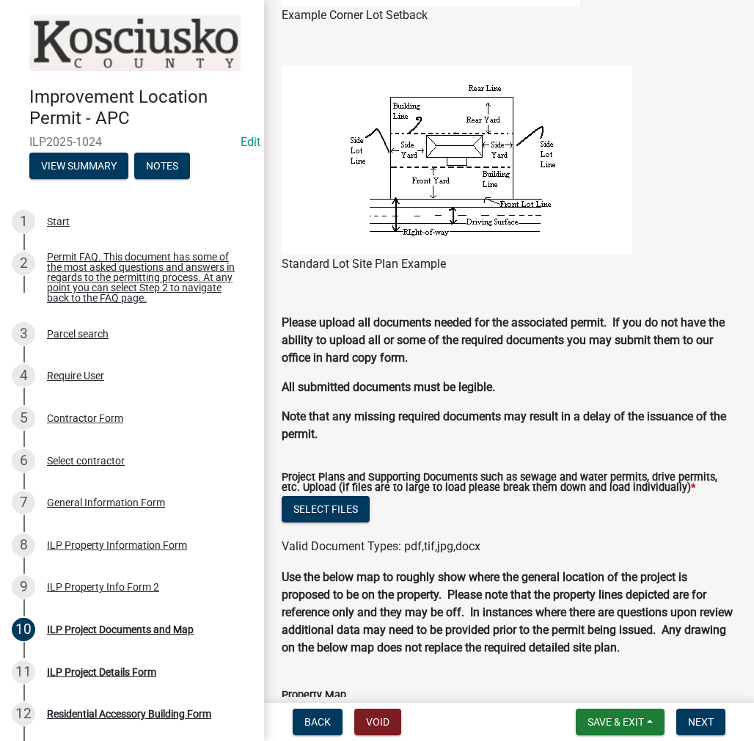
scroll to position [1394, 0]
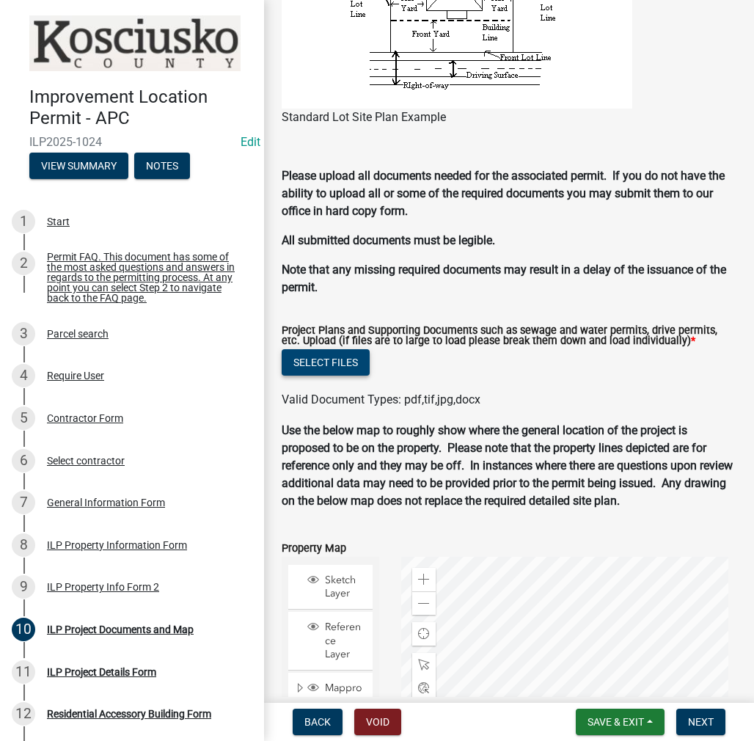
click at [349, 359] on button "Select files" at bounding box center [326, 362] width 88 height 26
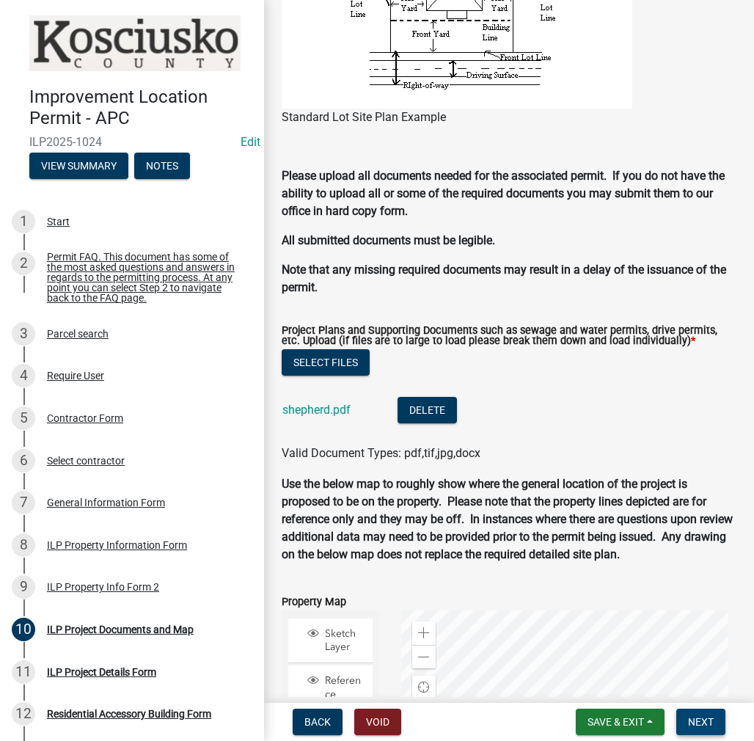
click at [702, 727] on span "Next" at bounding box center [701, 722] width 26 height 12
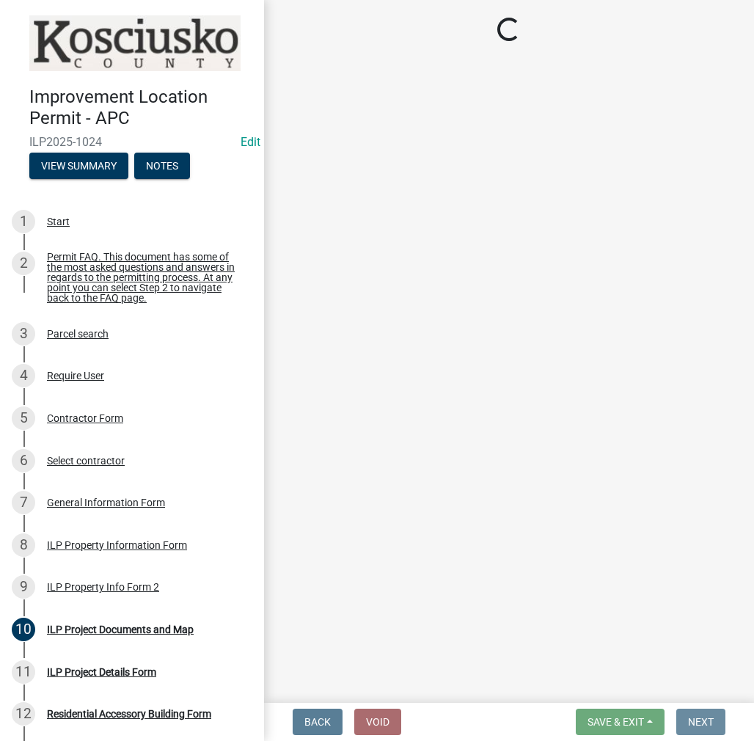
scroll to position [0, 0]
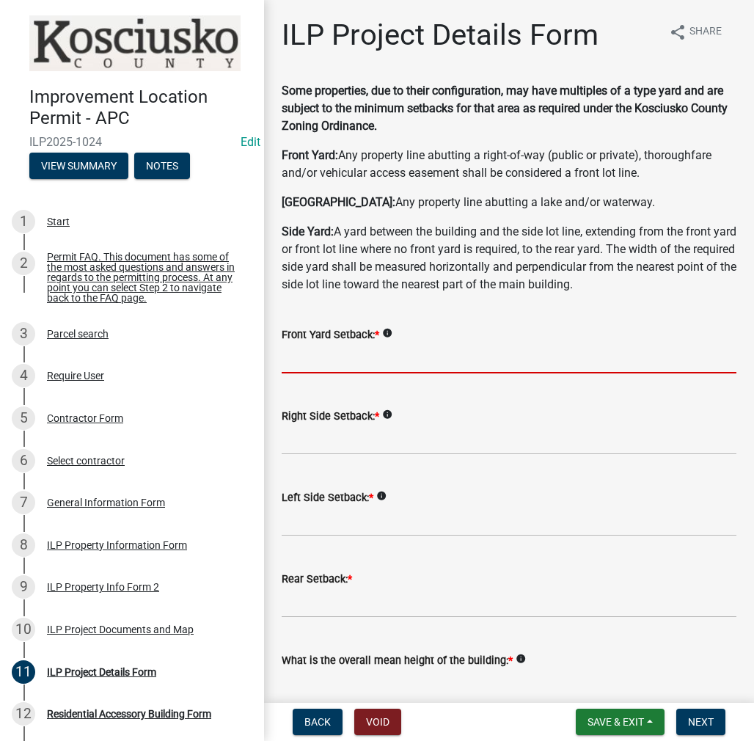
click at [305, 359] on input "text" at bounding box center [509, 358] width 455 height 30
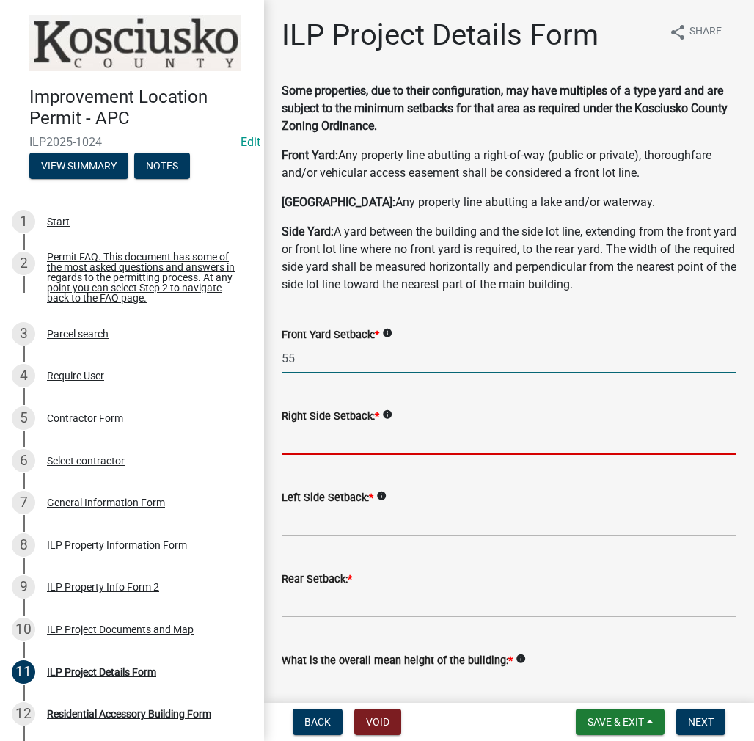
type input "55.0"
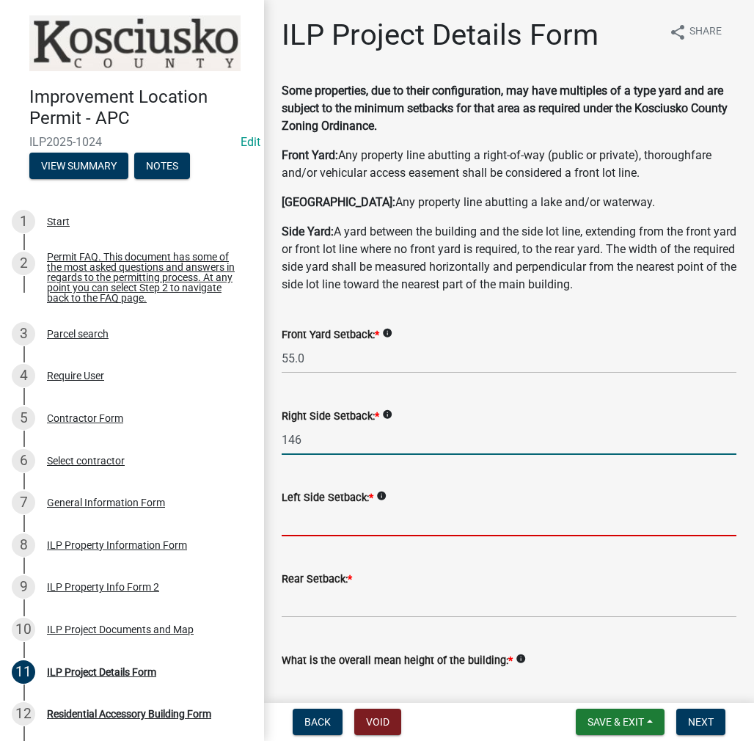
type input "146.0"
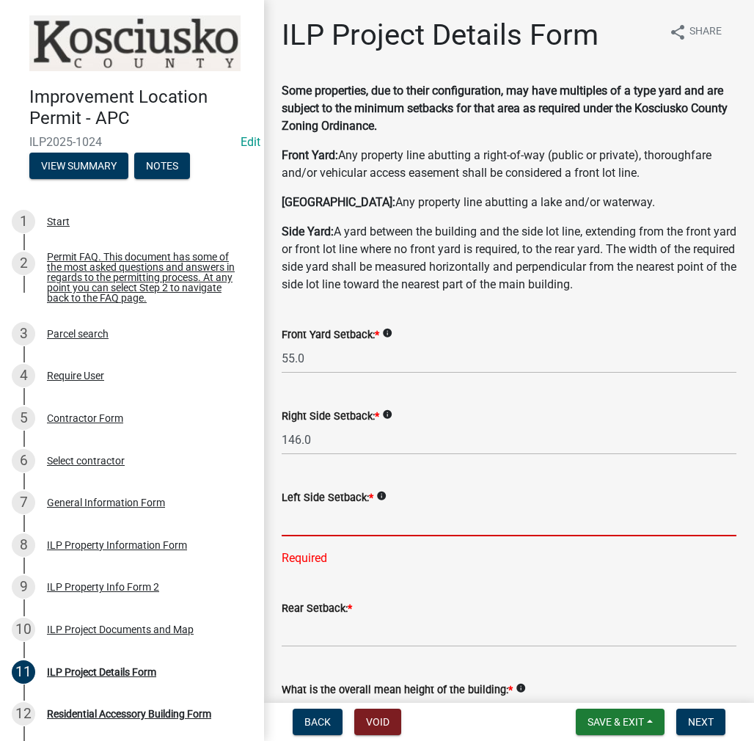
click at [314, 521] on input "text" at bounding box center [509, 521] width 455 height 30
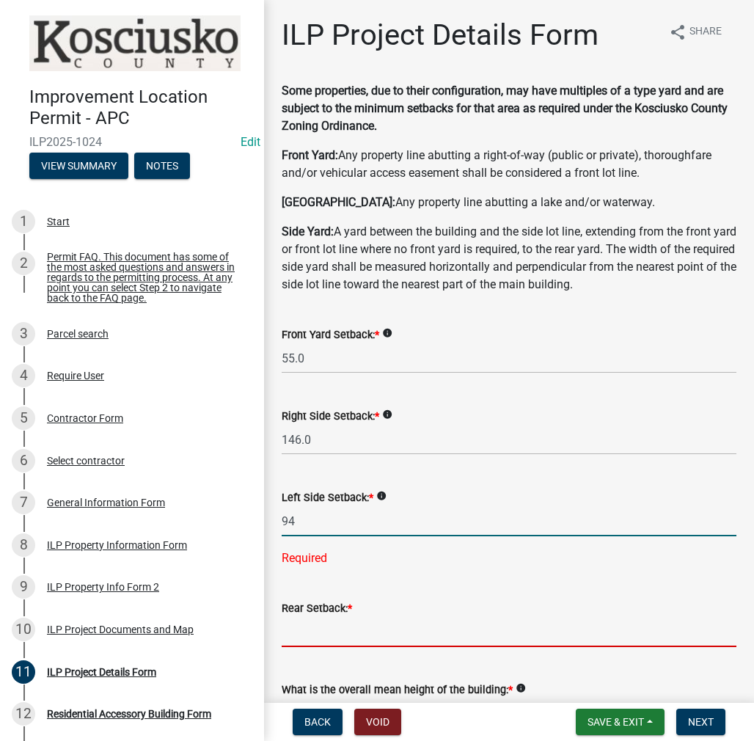
type input "94.0"
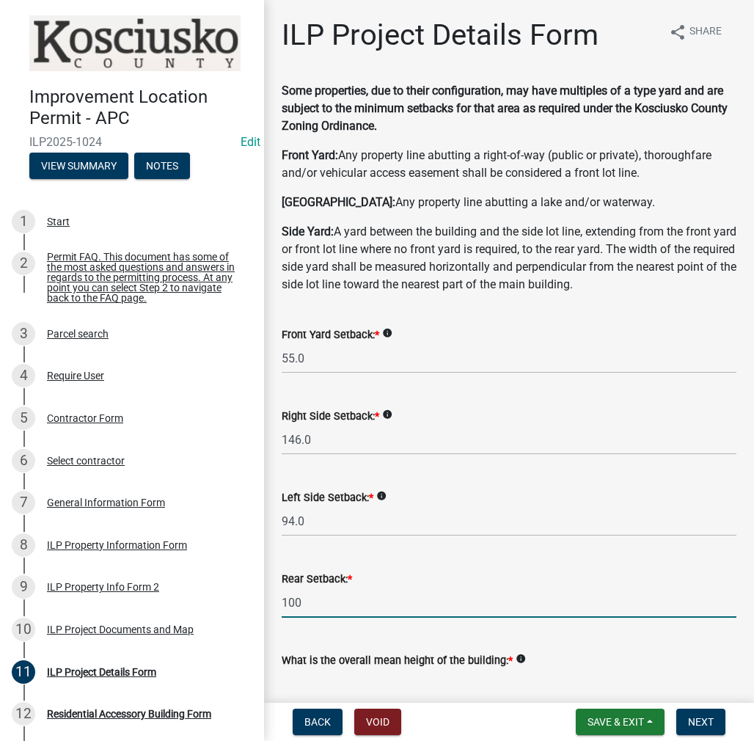
type input "100.0"
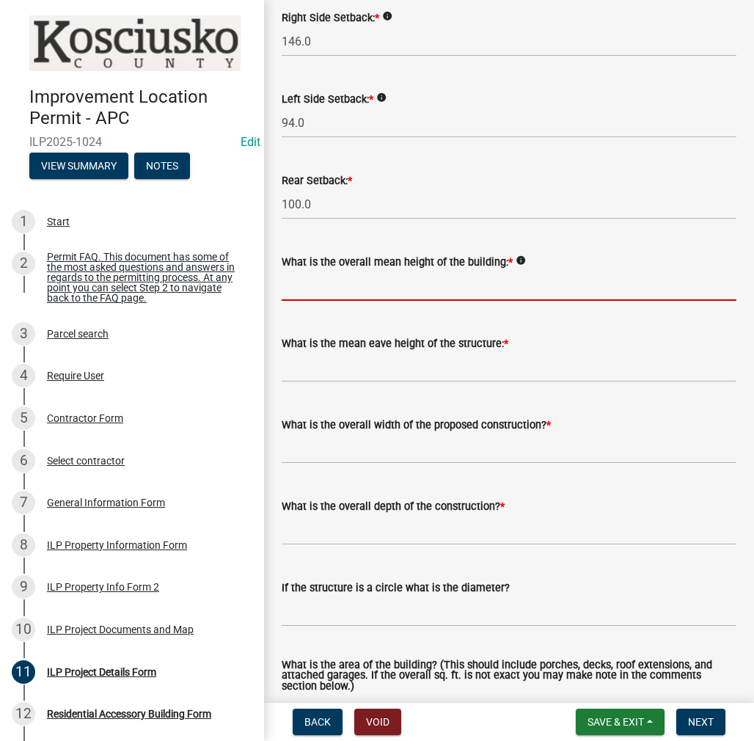
scroll to position [515, 0]
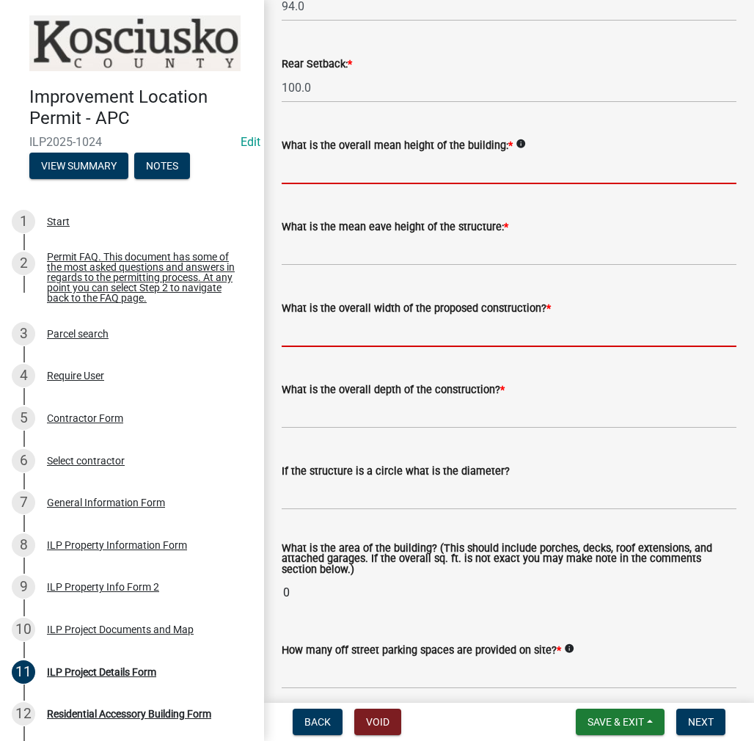
click at [345, 328] on form "What is the overall width of the proposed construction? *" at bounding box center [509, 323] width 455 height 48
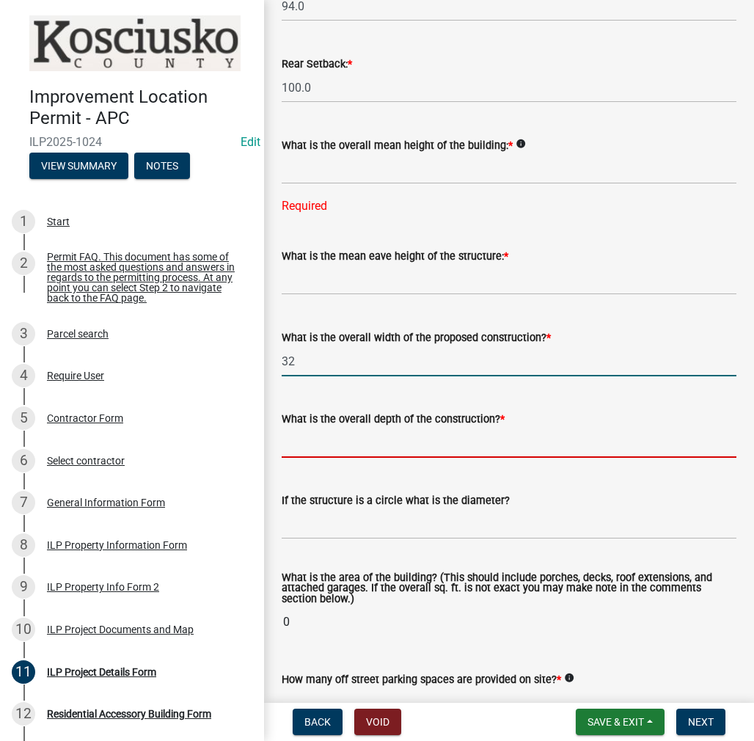
type input "32.00"
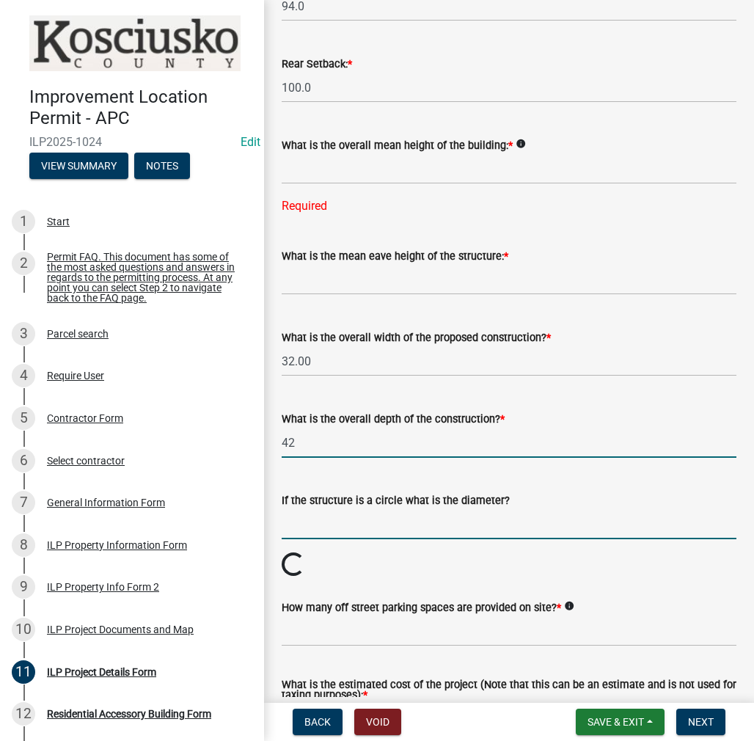
type input "42.00"
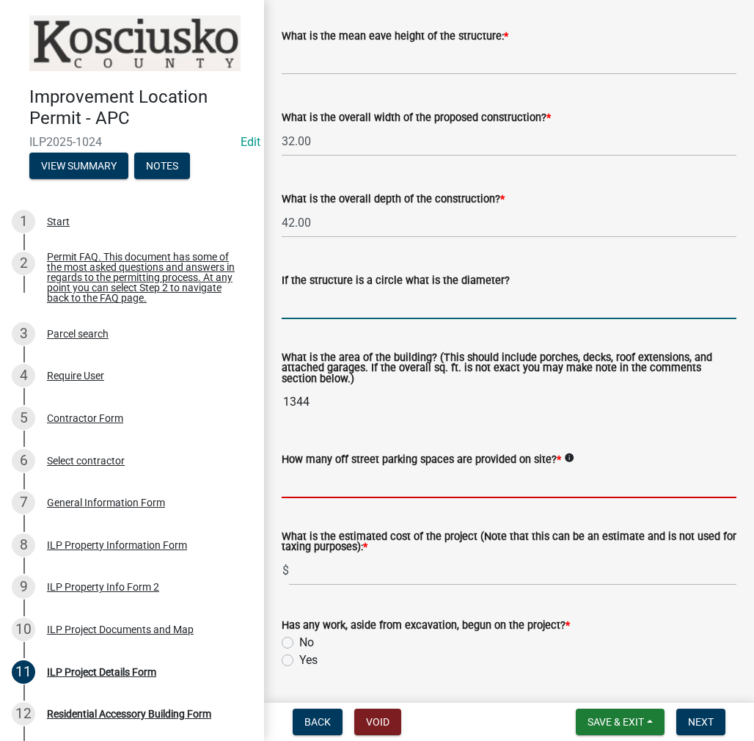
click at [307, 482] on input "text" at bounding box center [509, 483] width 455 height 30
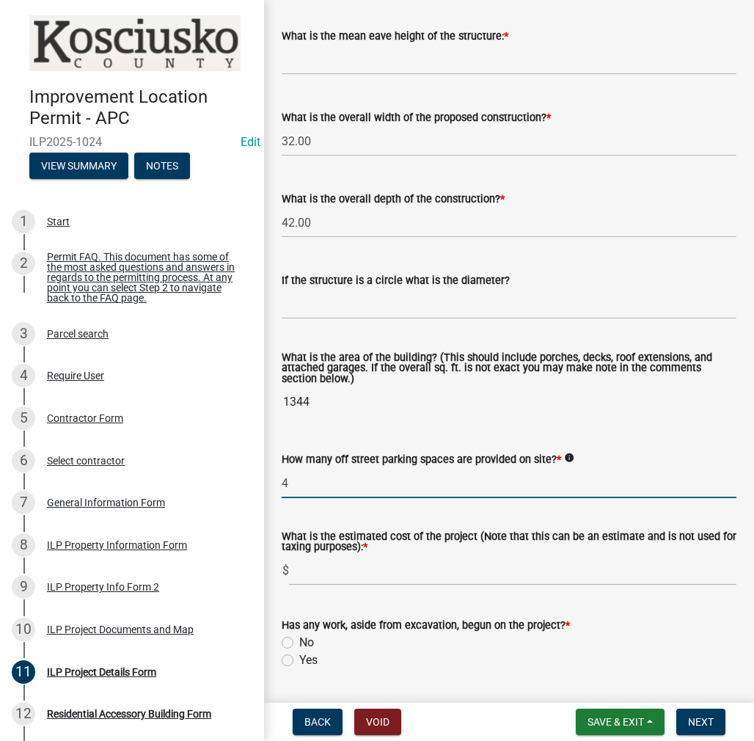
type input "4"
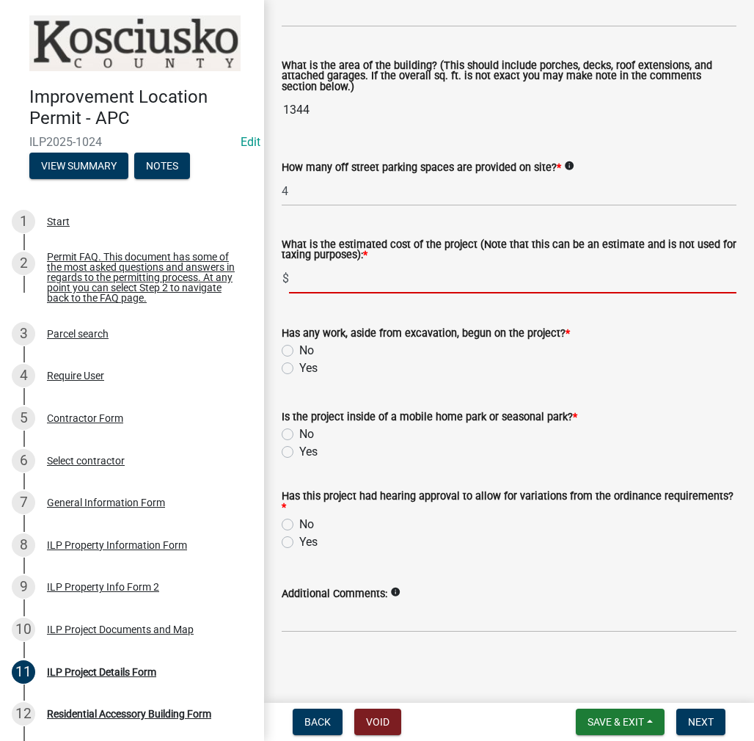
scroll to position [1032, 0]
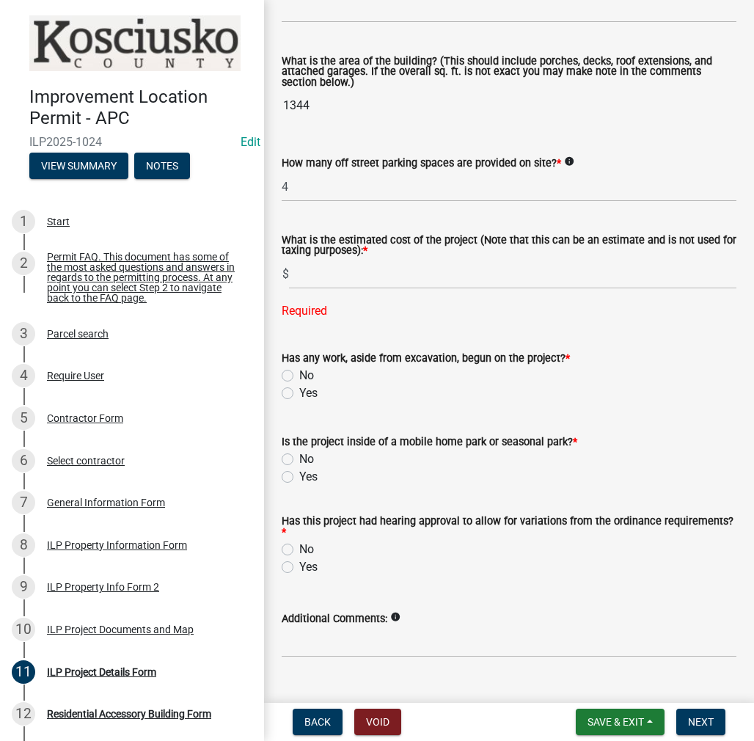
click at [287, 347] on form "Has any work, aside from excavation, begun on the project? * No Yes" at bounding box center [509, 367] width 455 height 70
click at [294, 370] on div "No" at bounding box center [509, 376] width 455 height 18
click at [299, 373] on label "No" at bounding box center [306, 376] width 15 height 18
click at [299, 373] on input "No" at bounding box center [304, 372] width 10 height 10
radio input "true"
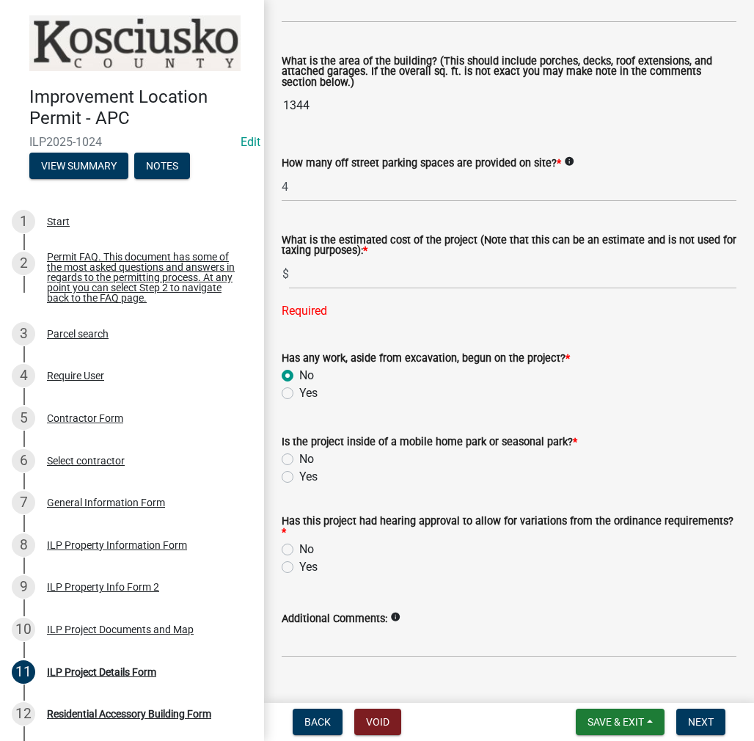
click at [299, 460] on label "No" at bounding box center [306, 460] width 15 height 18
click at [299, 460] on input "No" at bounding box center [304, 456] width 10 height 10
radio input "true"
click at [299, 550] on label "No" at bounding box center [306, 550] width 15 height 18
click at [299, 550] on input "No" at bounding box center [304, 546] width 10 height 10
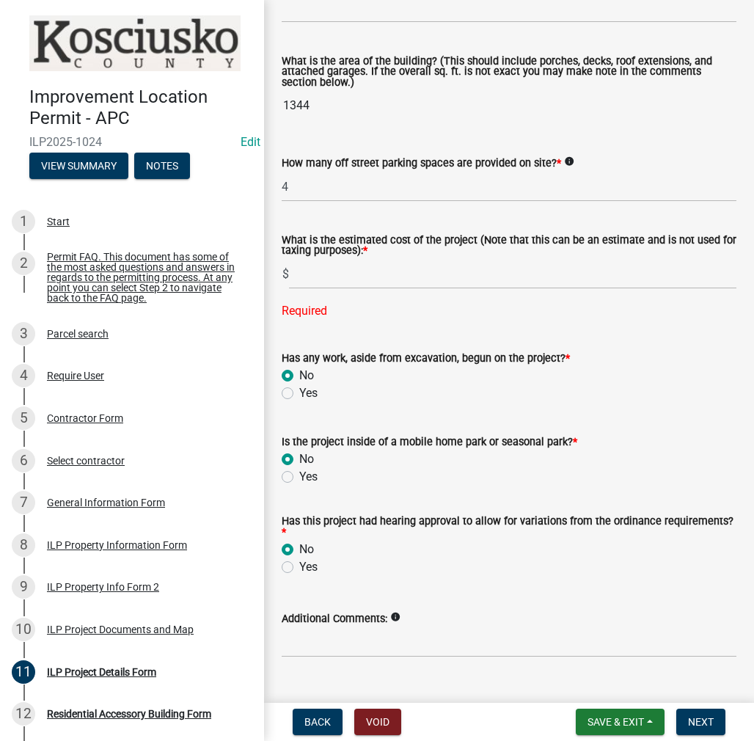
radio input "true"
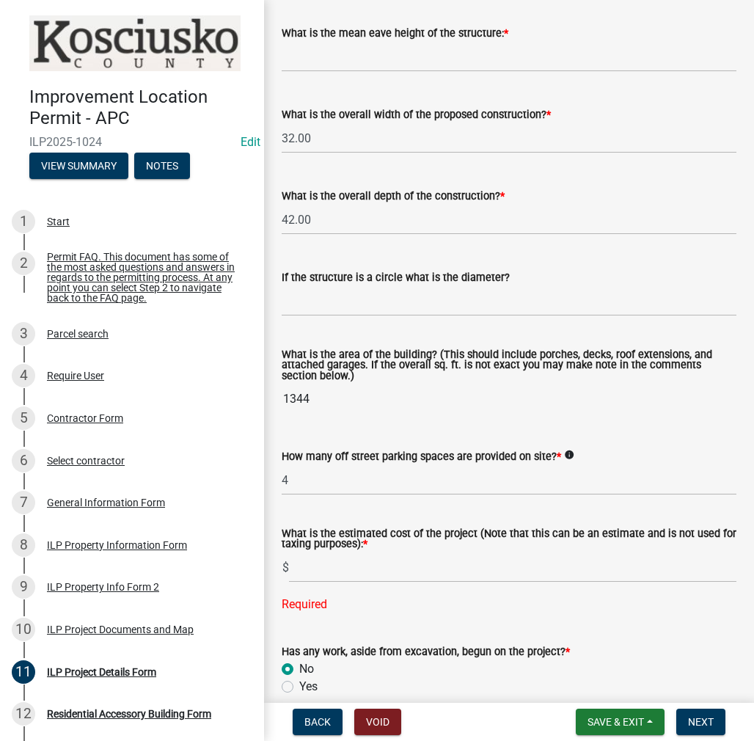
scroll to position [445, 0]
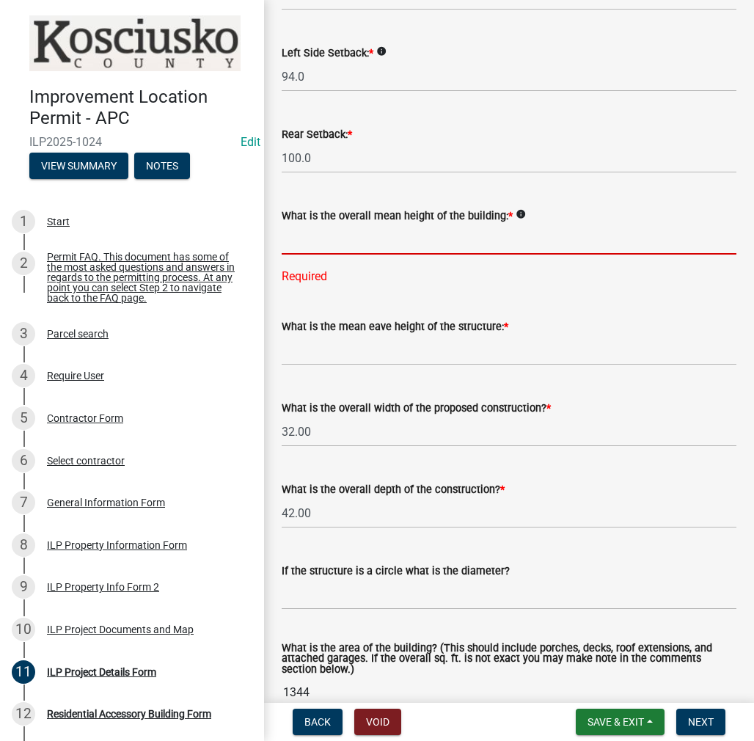
click at [341, 238] on input "text" at bounding box center [509, 240] width 455 height 30
type input "20.0"
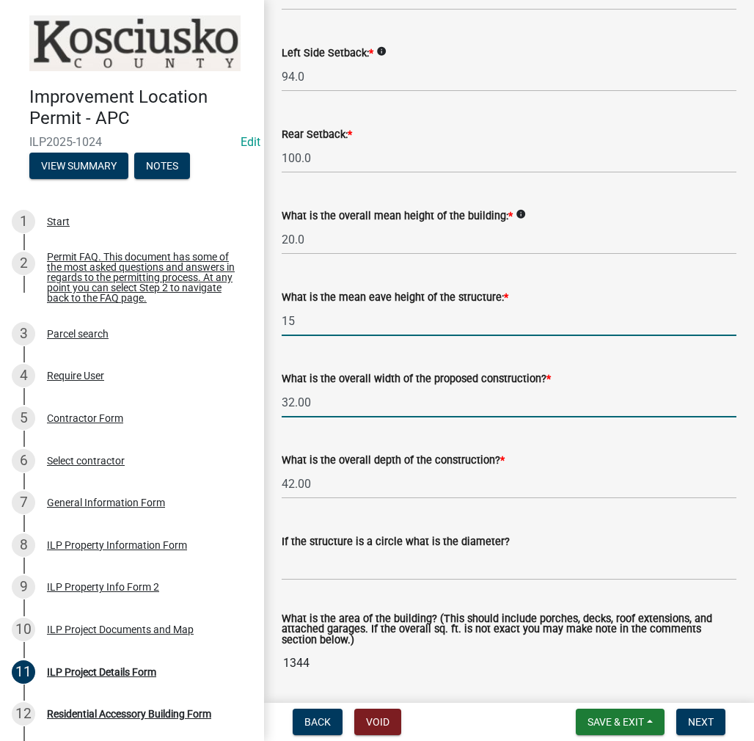
type input "15.0"
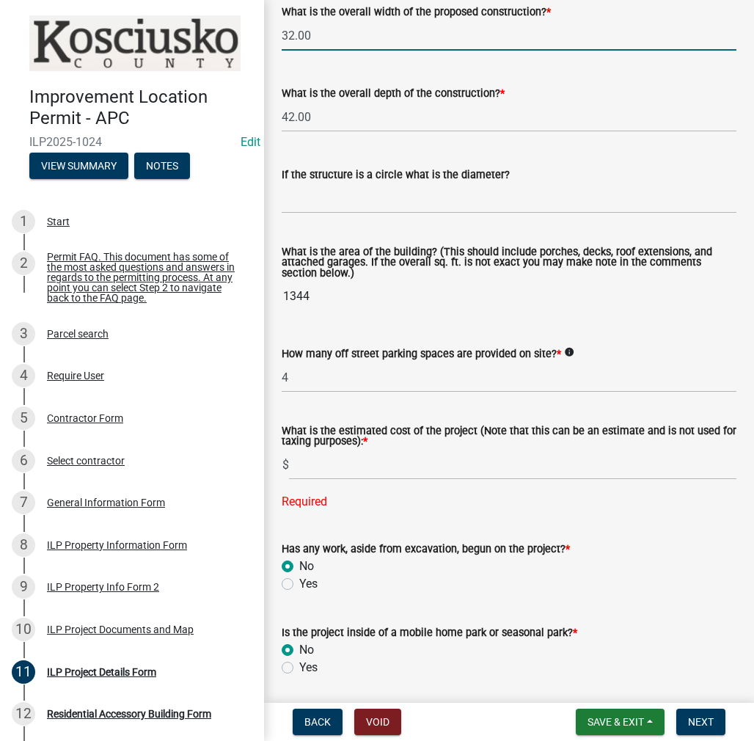
scroll to position [1032, 0]
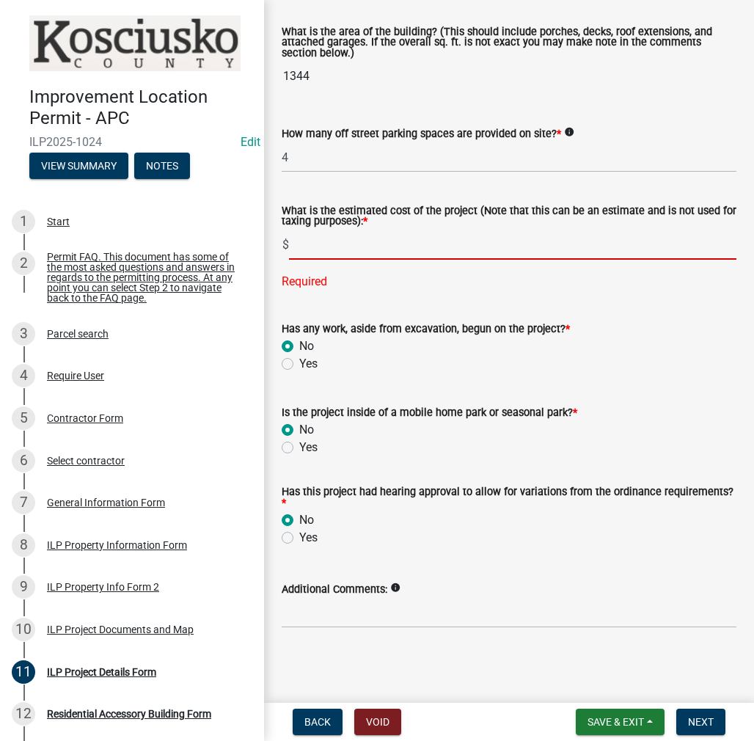
click at [316, 248] on input "text" at bounding box center [513, 245] width 448 height 30
type input "60000"
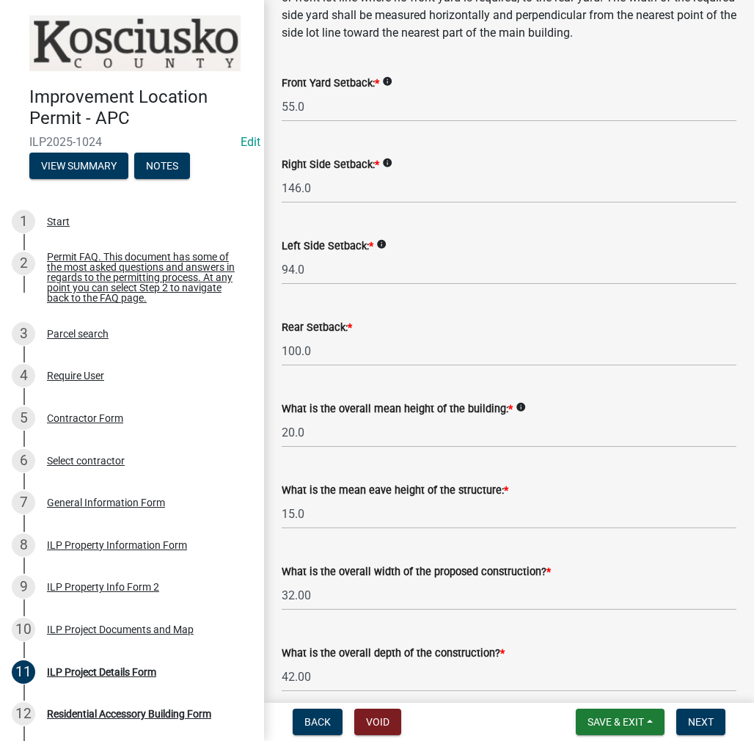
scroll to position [367, 0]
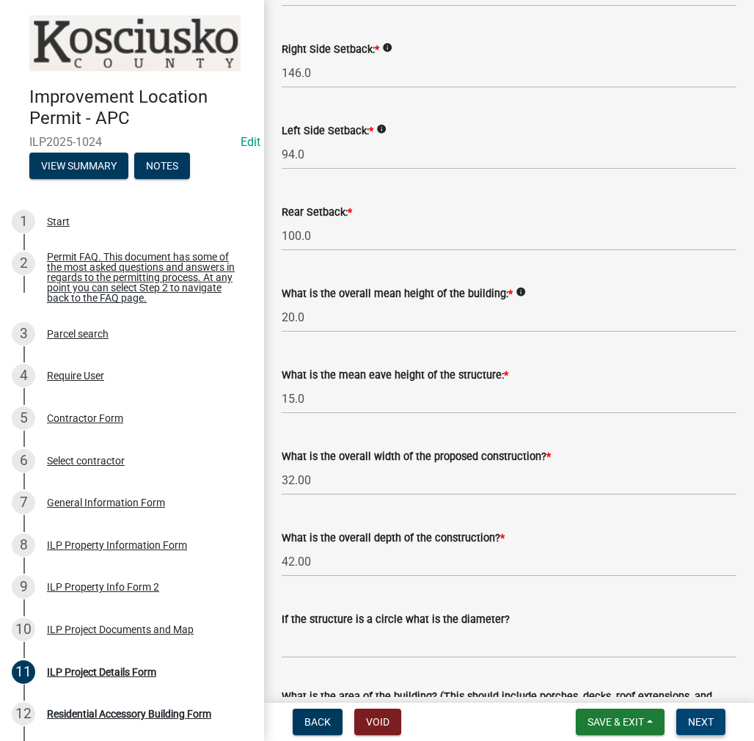
click at [707, 726] on span "Next" at bounding box center [701, 722] width 26 height 12
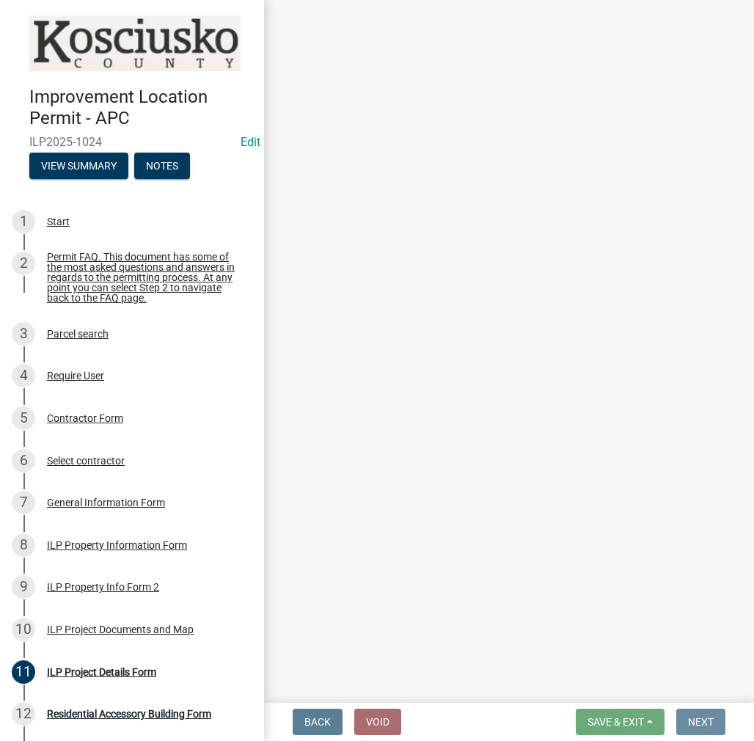
scroll to position [0, 0]
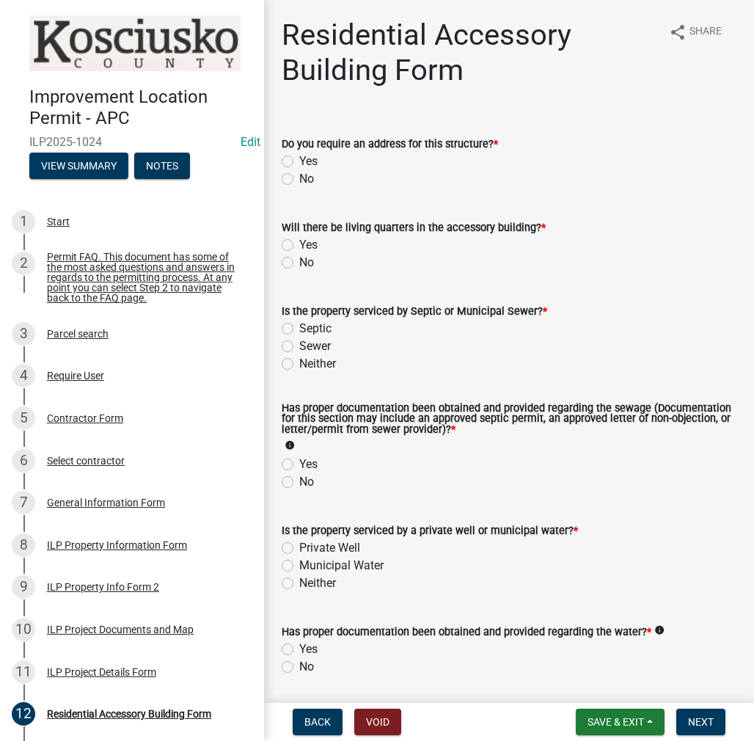
click at [299, 179] on label "No" at bounding box center [306, 179] width 15 height 18
click at [299, 179] on input "No" at bounding box center [304, 175] width 10 height 10
radio input "true"
click at [299, 261] on label "No" at bounding box center [306, 263] width 15 height 18
click at [299, 261] on input "No" at bounding box center [304, 259] width 10 height 10
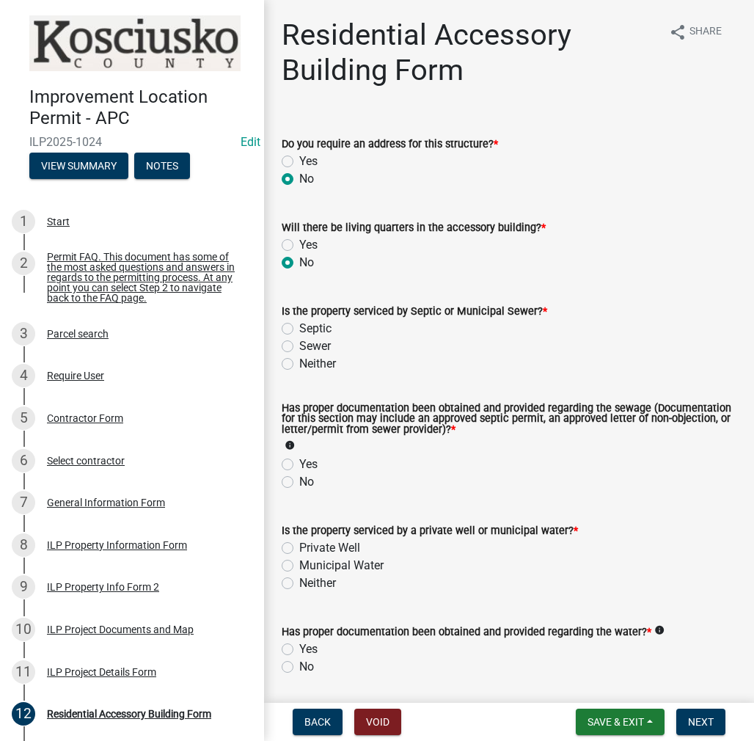
radio input "true"
click at [299, 328] on label "Septic" at bounding box center [315, 329] width 32 height 18
click at [299, 328] on input "Septic" at bounding box center [304, 325] width 10 height 10
radio input "true"
click at [299, 468] on label "Yes" at bounding box center [308, 465] width 18 height 18
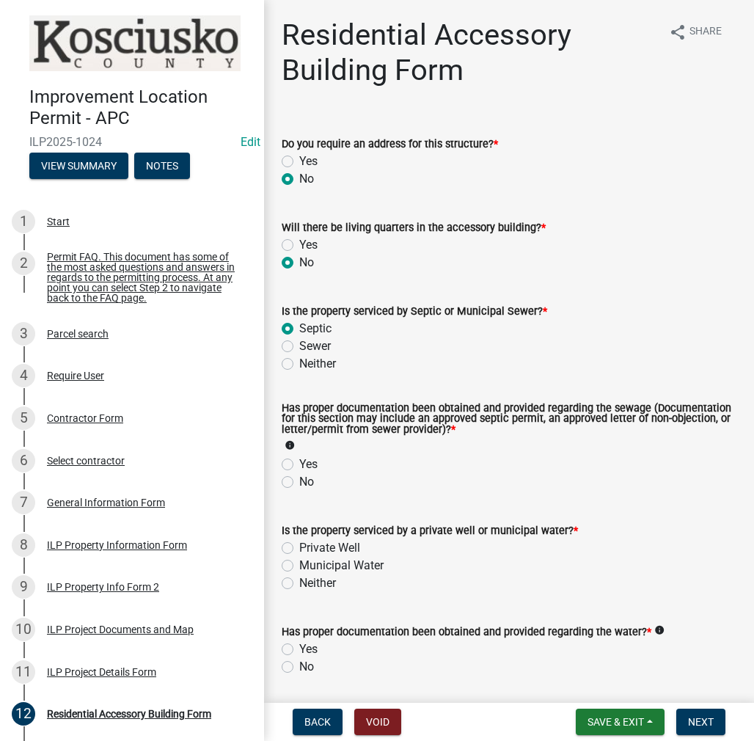
click at [299, 465] on input "Yes" at bounding box center [304, 461] width 10 height 10
radio input "true"
click at [299, 547] on label "Private Well" at bounding box center [329, 548] width 61 height 18
click at [299, 547] on input "Private Well" at bounding box center [304, 544] width 10 height 10
radio input "true"
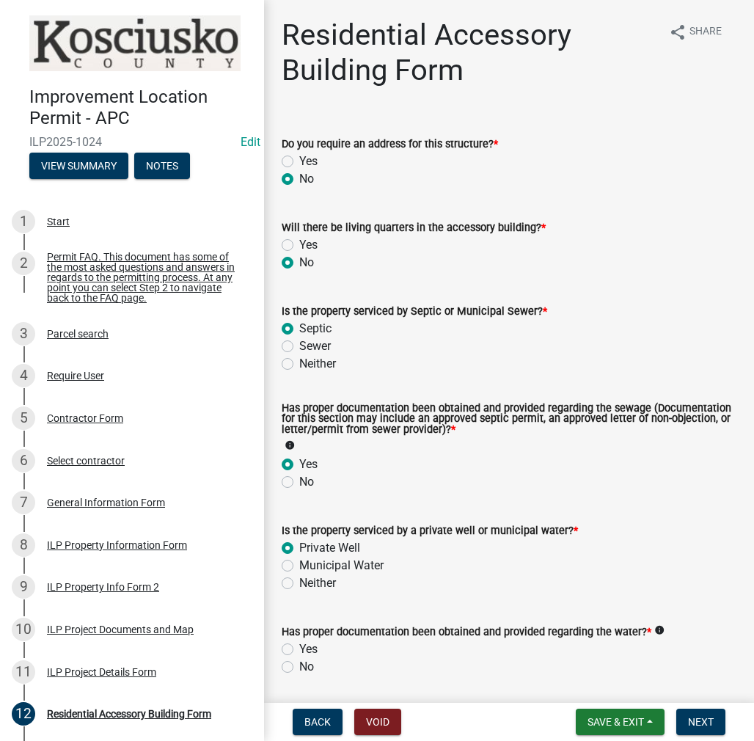
click at [299, 647] on label "Yes" at bounding box center [308, 650] width 18 height 18
click at [299, 647] on input "Yes" at bounding box center [304, 646] width 10 height 10
radio input "true"
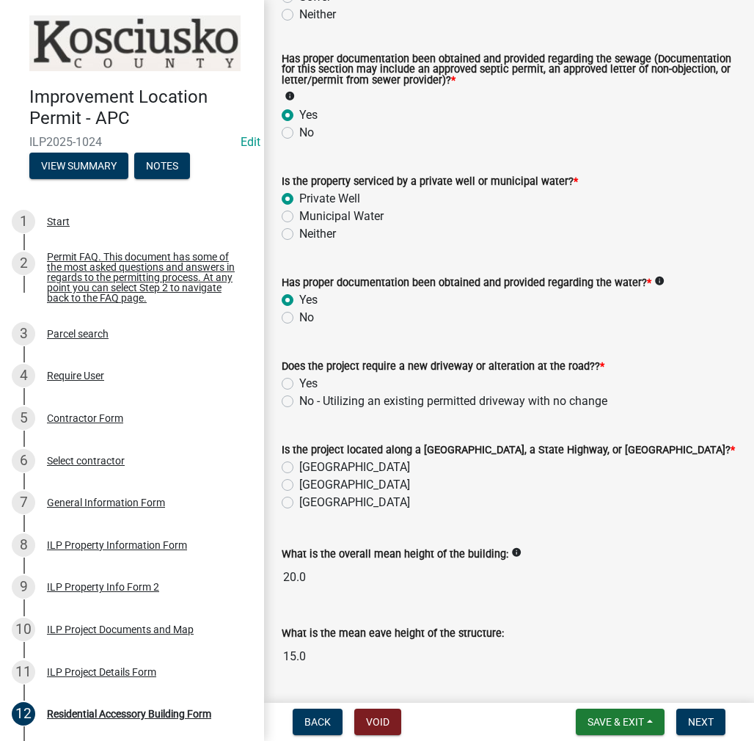
scroll to position [392, 0]
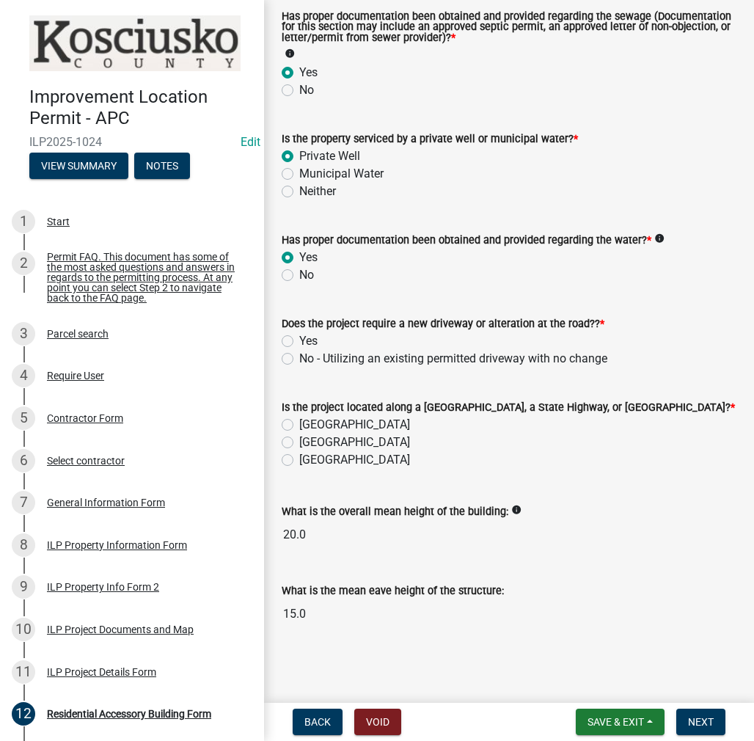
click at [299, 357] on label "No - Utilizing an existing permitted driveway with no change" at bounding box center [453, 359] width 308 height 18
click at [299, 357] on input "No - Utilizing an existing permitted driveway with no change" at bounding box center [304, 355] width 10 height 10
radio input "true"
click at [299, 421] on label "County Road" at bounding box center [354, 425] width 111 height 18
click at [299, 421] on input "County Road" at bounding box center [304, 421] width 10 height 10
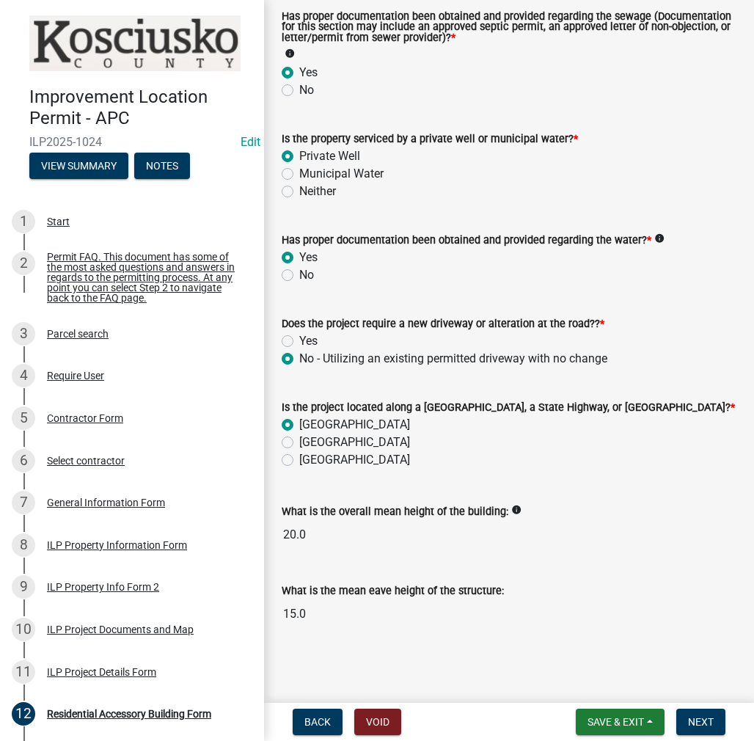
radio input "true"
click at [702, 716] on span "Next" at bounding box center [701, 722] width 26 height 12
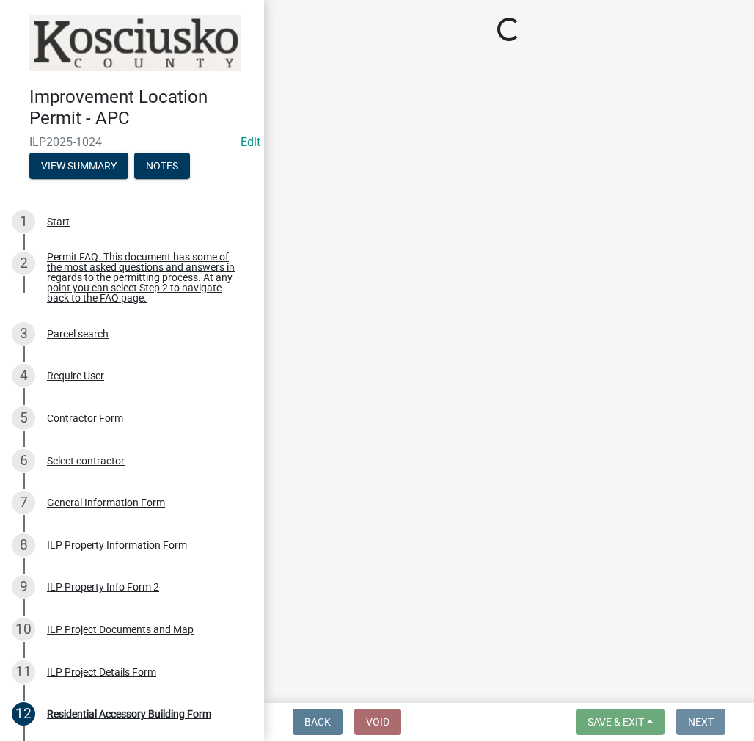
scroll to position [0, 0]
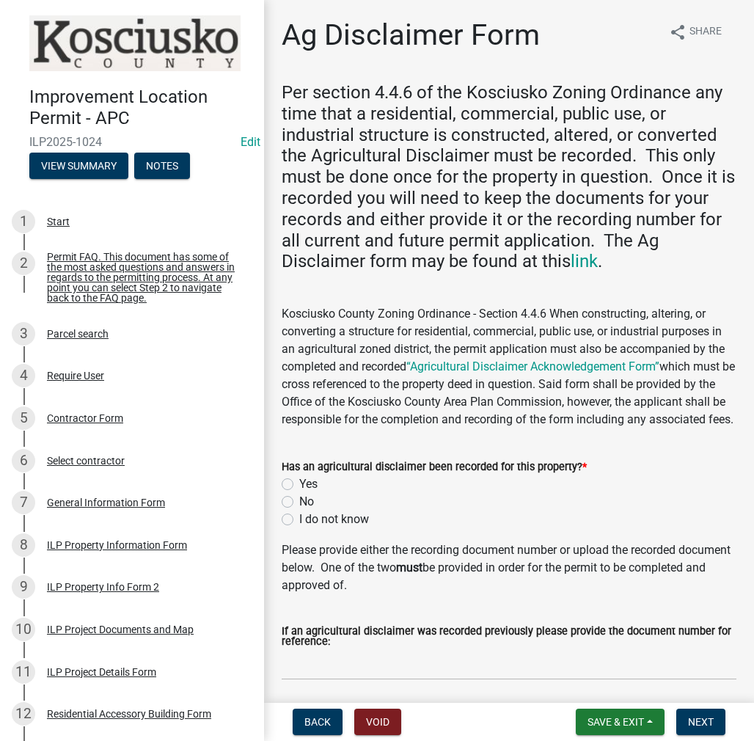
click at [294, 493] on div "Yes" at bounding box center [509, 485] width 455 height 18
click at [299, 493] on label "Yes" at bounding box center [308, 485] width 18 height 18
click at [299, 485] on input "Yes" at bounding box center [304, 481] width 10 height 10
radio input "true"
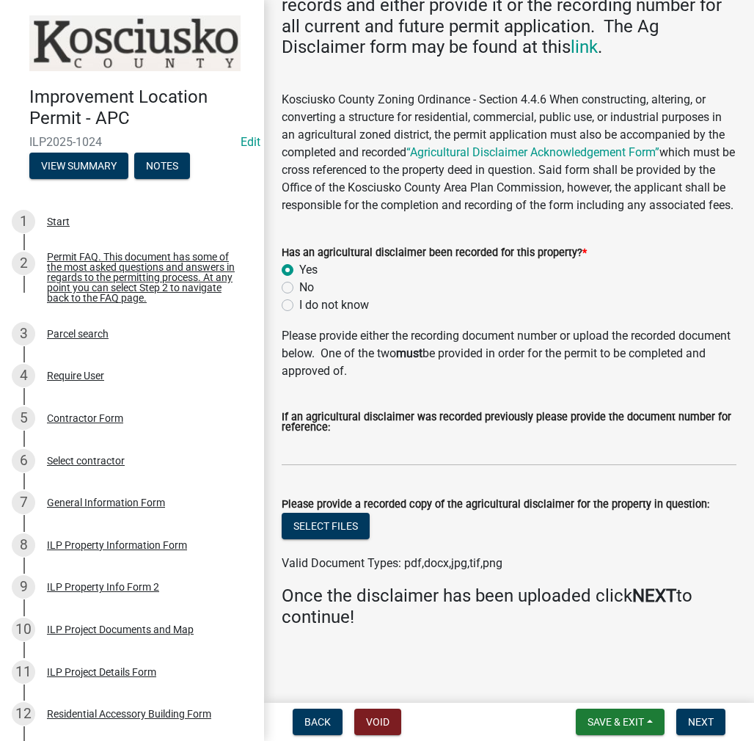
scroll to position [232, 0]
click at [346, 523] on button "Select files" at bounding box center [326, 526] width 88 height 26
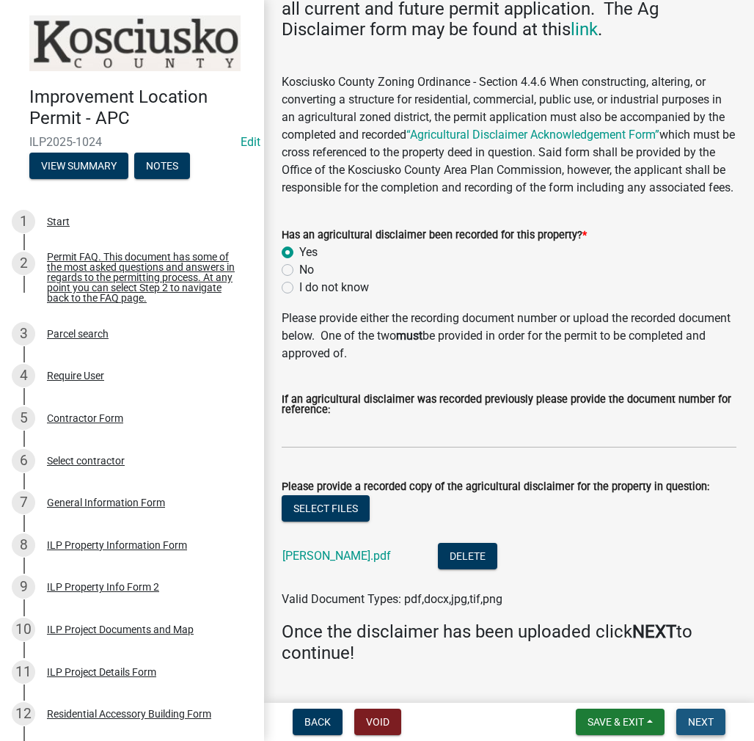
click at [698, 724] on span "Next" at bounding box center [701, 722] width 26 height 12
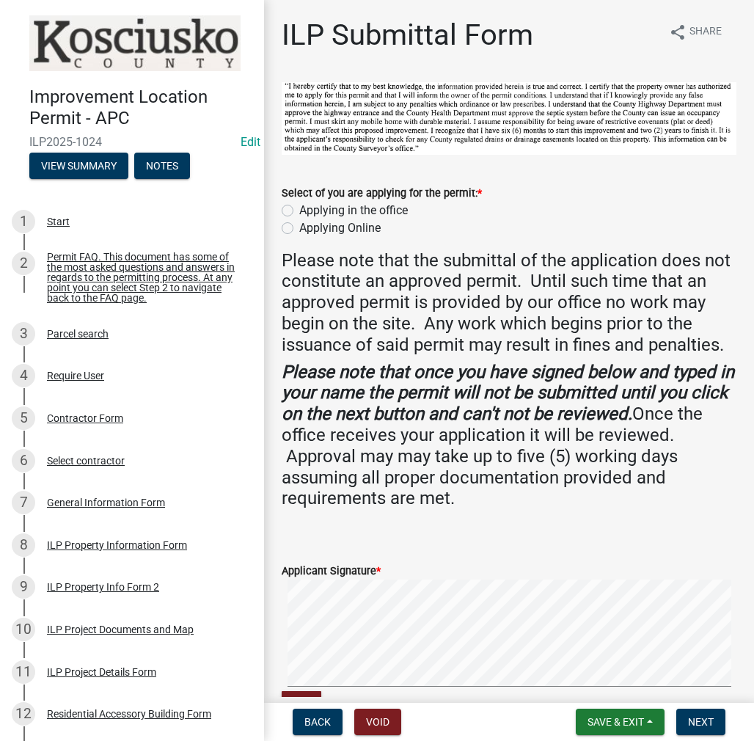
click at [299, 211] on label "Applying in the office" at bounding box center [353, 211] width 109 height 18
click at [299, 211] on input "Applying in the office" at bounding box center [304, 207] width 10 height 10
radio input "true"
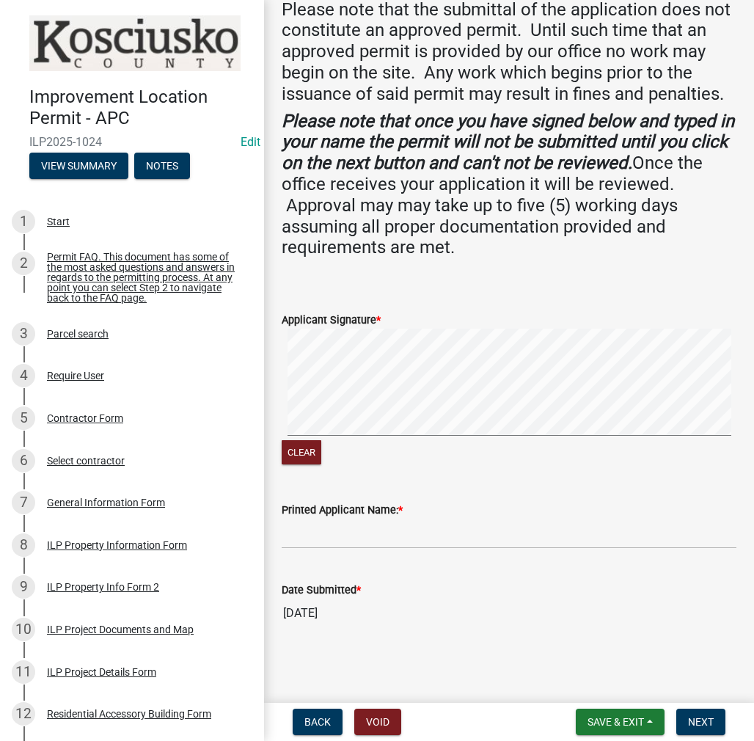
scroll to position [270, 0]
click at [324, 539] on input "Printed Applicant Name: *" at bounding box center [509, 534] width 455 height 30
type input "BRITTNEY SHEPHERD"
click at [691, 711] on button "Next" at bounding box center [701, 722] width 49 height 26
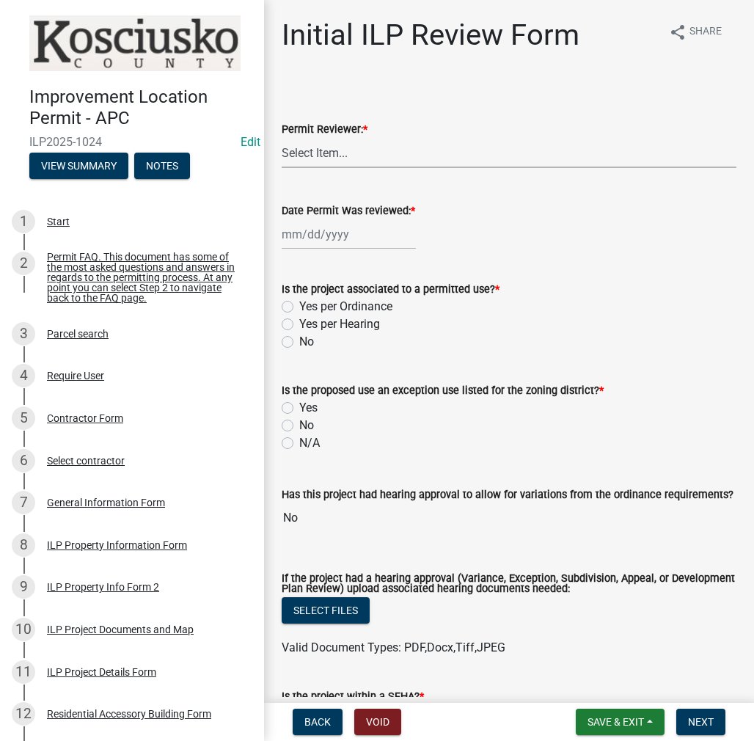
click at [316, 146] on select "Select Item... MMS LT AT CS Vacant Vacant" at bounding box center [509, 153] width 455 height 30
click at [282, 138] on select "Select Item... MMS LT AT CS Vacant Vacant" at bounding box center [509, 153] width 455 height 30
select select "c872cdc8-ca01-49f1-a213-e4b05fa58cd2"
click at [328, 236] on div at bounding box center [349, 234] width 134 height 30
select select "8"
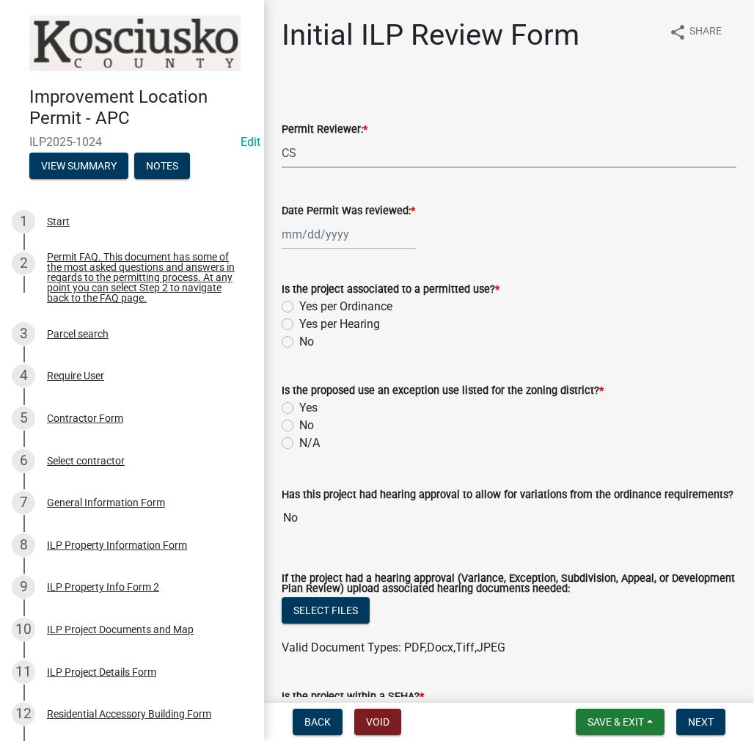
select select "2025"
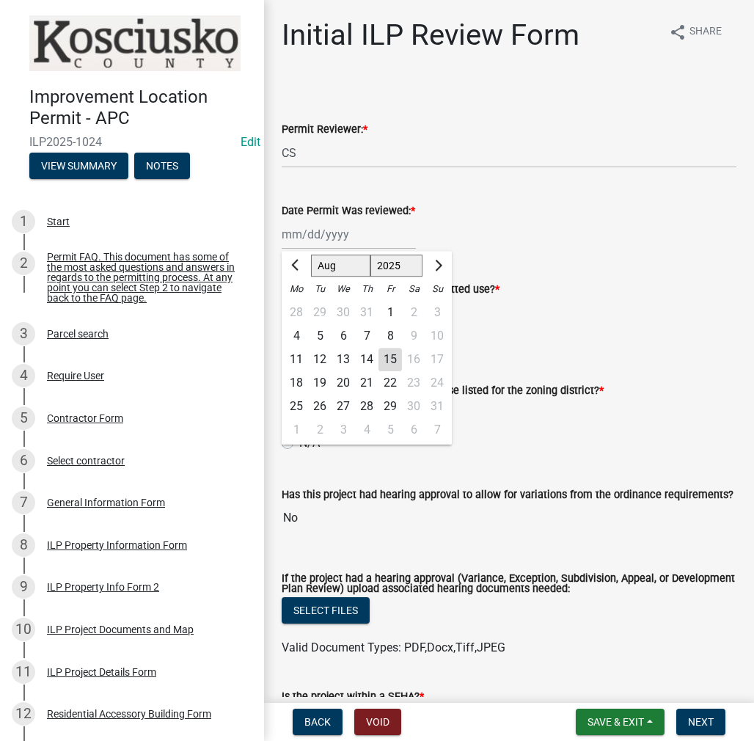
click at [387, 360] on div "15" at bounding box center [390, 359] width 23 height 23
type input "[DATE]"
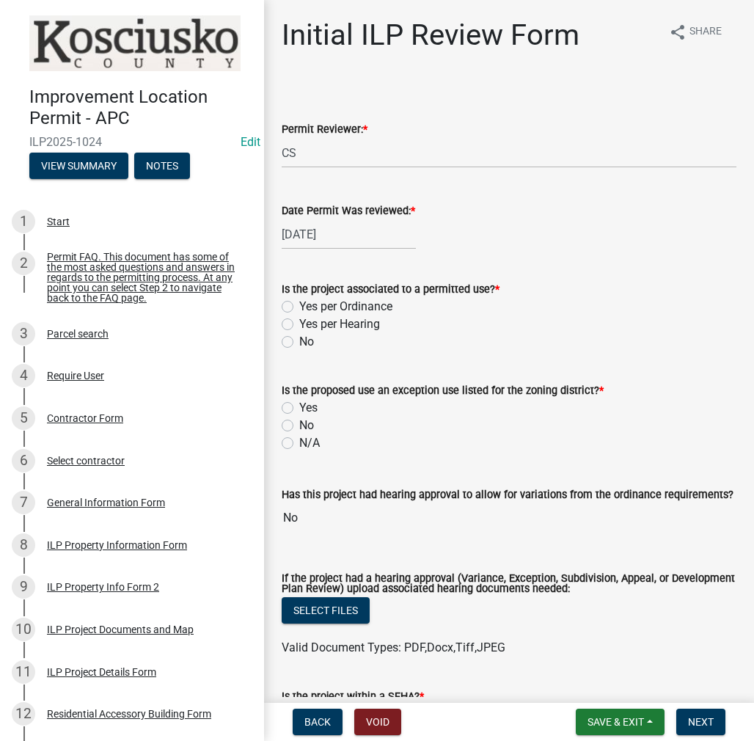
click at [299, 305] on label "Yes per Ordinance" at bounding box center [345, 307] width 93 height 18
click at [299, 305] on input "Yes per Ordinance" at bounding box center [304, 303] width 10 height 10
radio input "true"
click at [299, 429] on label "No" at bounding box center [306, 426] width 15 height 18
click at [299, 426] on input "No" at bounding box center [304, 422] width 10 height 10
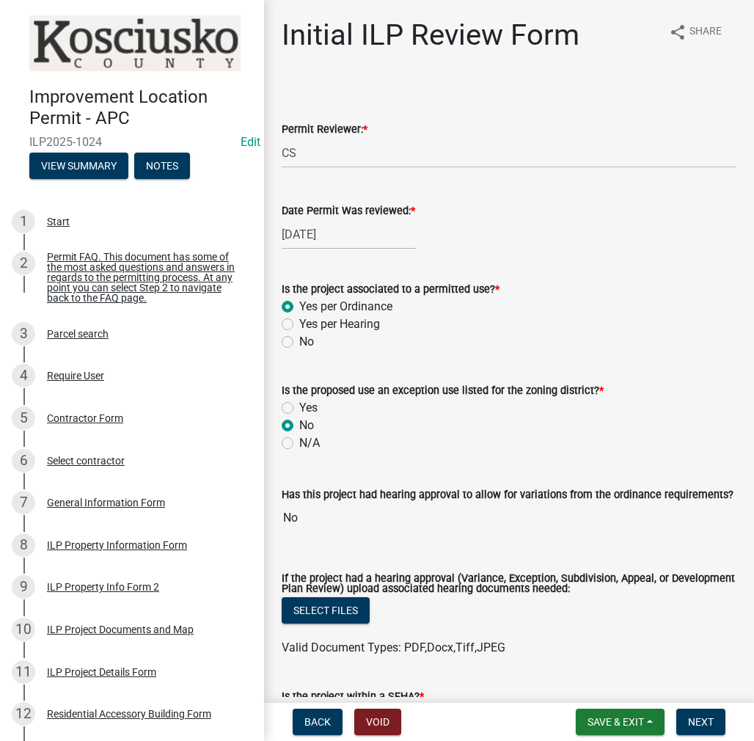
radio input "true"
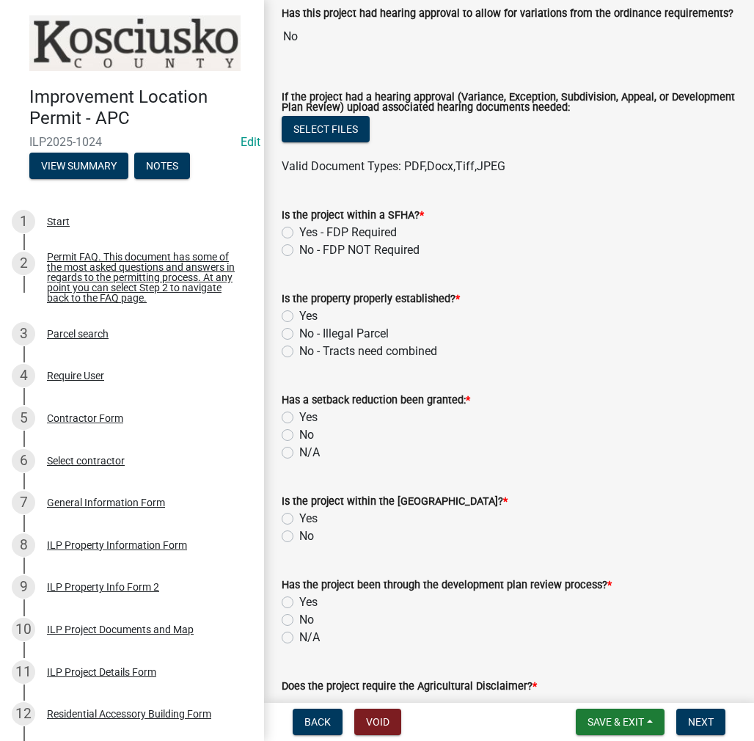
scroll to position [514, 0]
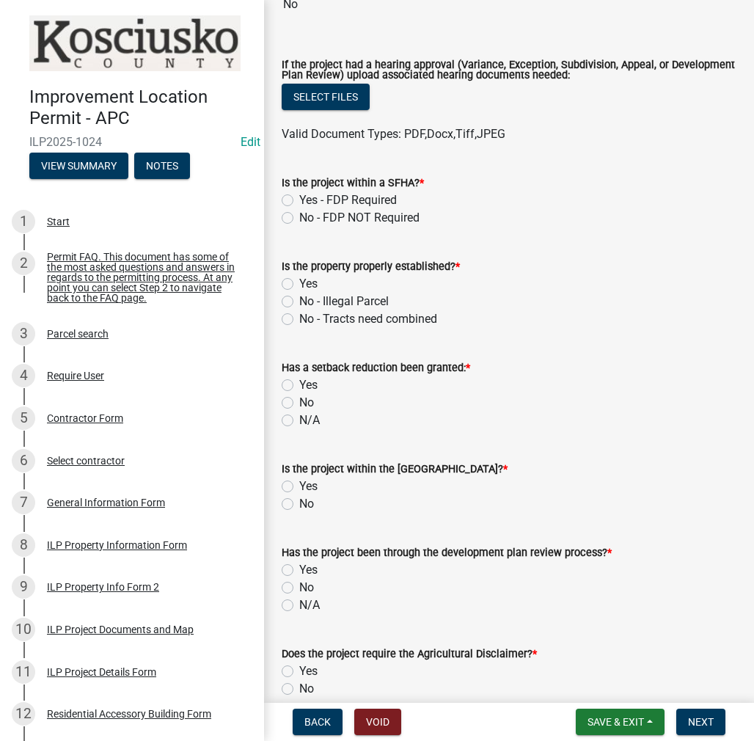
click at [299, 213] on label "No - FDP NOT Required" at bounding box center [359, 218] width 120 height 18
click at [299, 213] on input "No - FDP NOT Required" at bounding box center [304, 214] width 10 height 10
radio input "true"
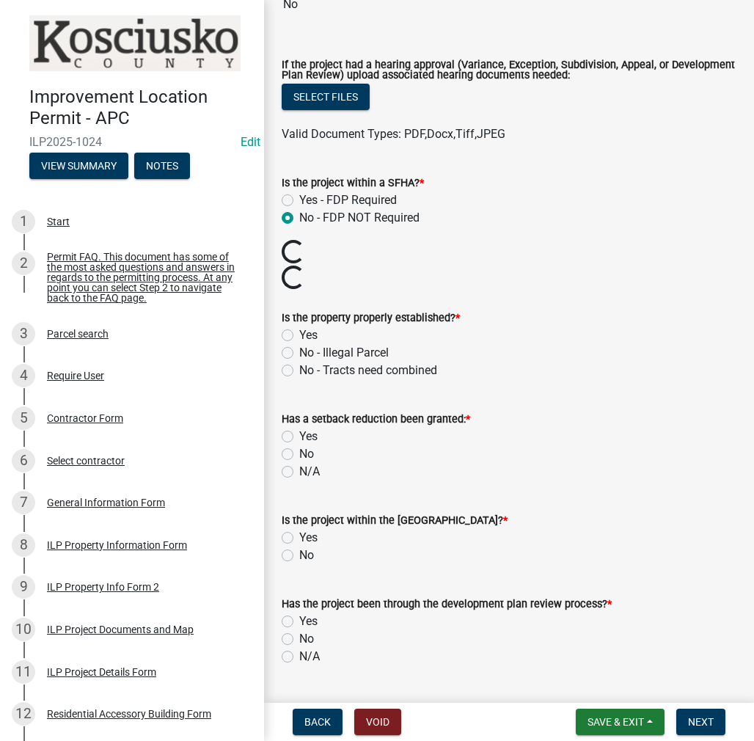
click at [299, 332] on label "Yes" at bounding box center [308, 336] width 18 height 18
click at [299, 332] on input "Yes" at bounding box center [304, 332] width 10 height 10
radio input "true"
click at [299, 452] on label "No" at bounding box center [306, 454] width 15 height 18
click at [299, 452] on input "No" at bounding box center [304, 450] width 10 height 10
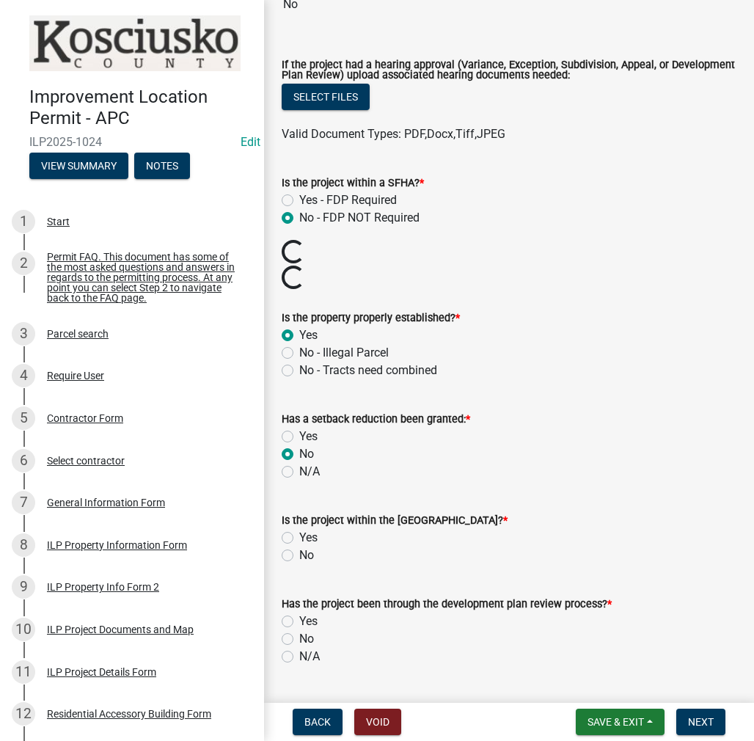
radio input "true"
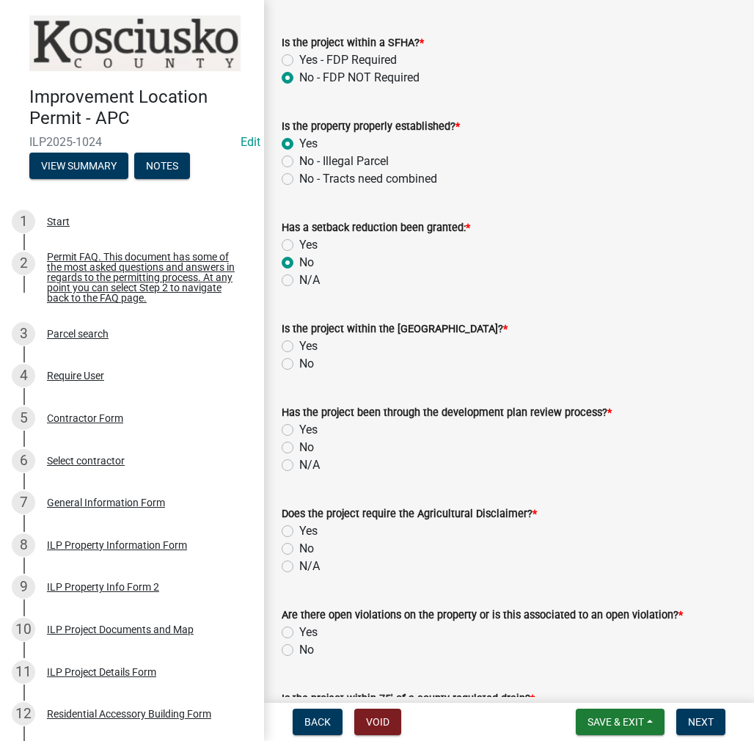
scroll to position [660, 0]
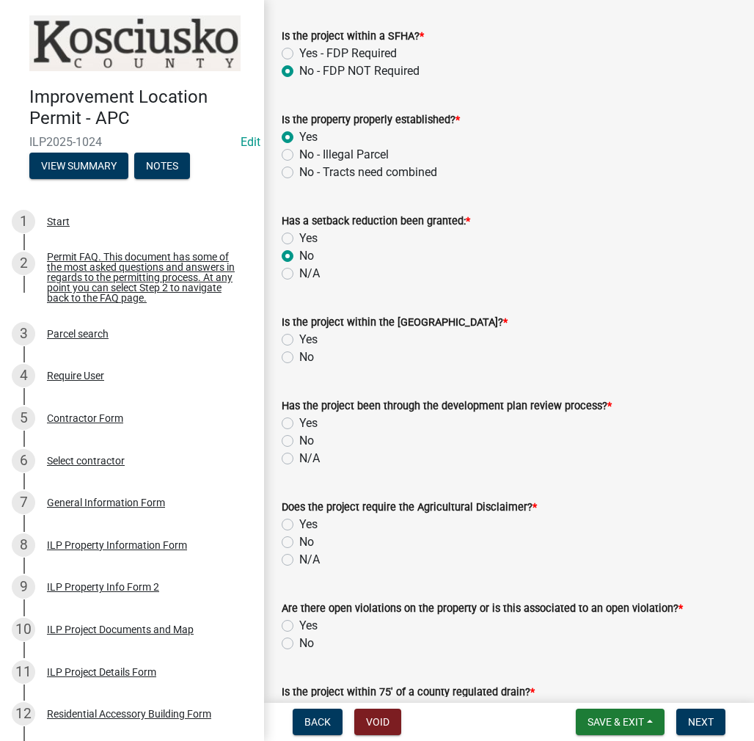
click at [299, 359] on label "No" at bounding box center [306, 358] width 15 height 18
click at [299, 358] on input "No" at bounding box center [304, 354] width 10 height 10
radio input "true"
click at [299, 440] on label "No" at bounding box center [306, 441] width 15 height 18
click at [299, 440] on input "No" at bounding box center [304, 437] width 10 height 10
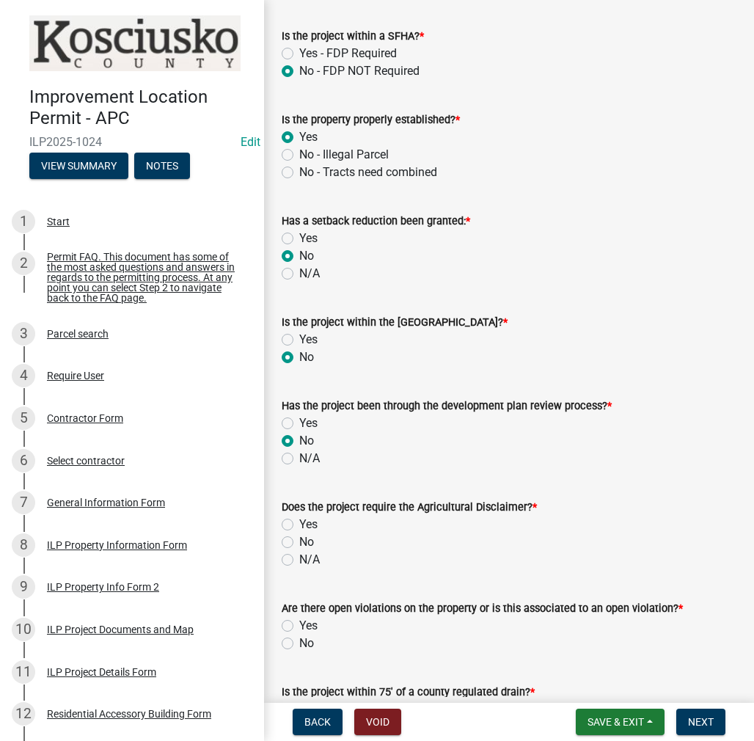
radio input "true"
click at [299, 524] on label "Yes" at bounding box center [308, 525] width 18 height 18
click at [299, 524] on input "Yes" at bounding box center [304, 521] width 10 height 10
radio input "true"
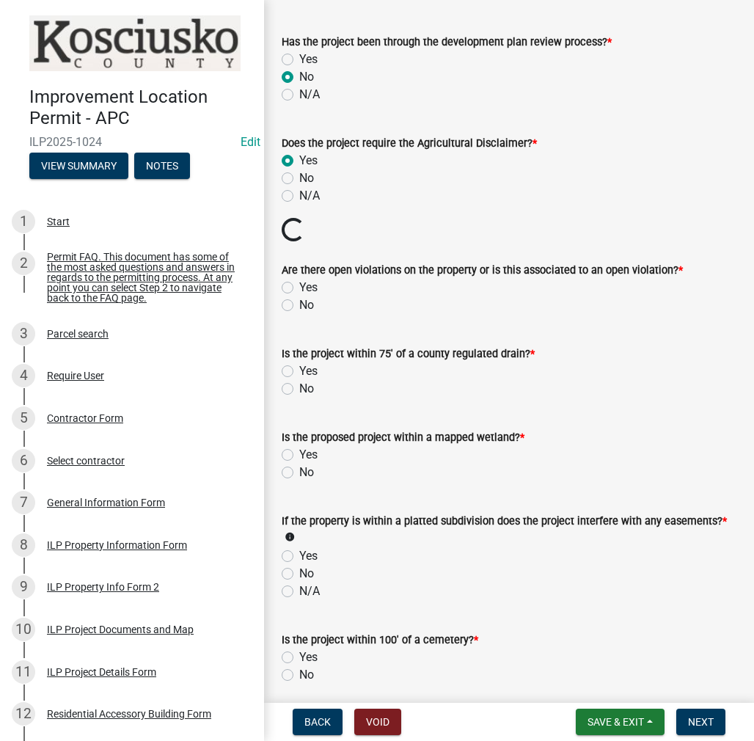
scroll to position [1027, 0]
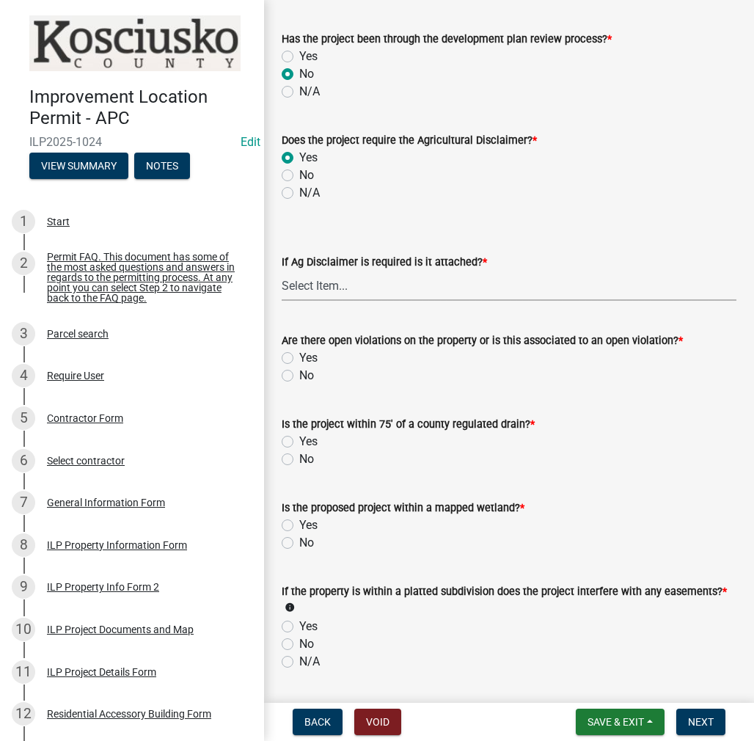
click at [353, 286] on select "Select Item... Yes No" at bounding box center [509, 286] width 455 height 30
click at [282, 271] on select "Select Item... Yes No" at bounding box center [509, 286] width 455 height 30
select select "c0fa77dd-9ee0-4144-9979-eb2eebb8c086"
click at [299, 374] on label "No" at bounding box center [306, 376] width 15 height 18
click at [299, 374] on input "No" at bounding box center [304, 372] width 10 height 10
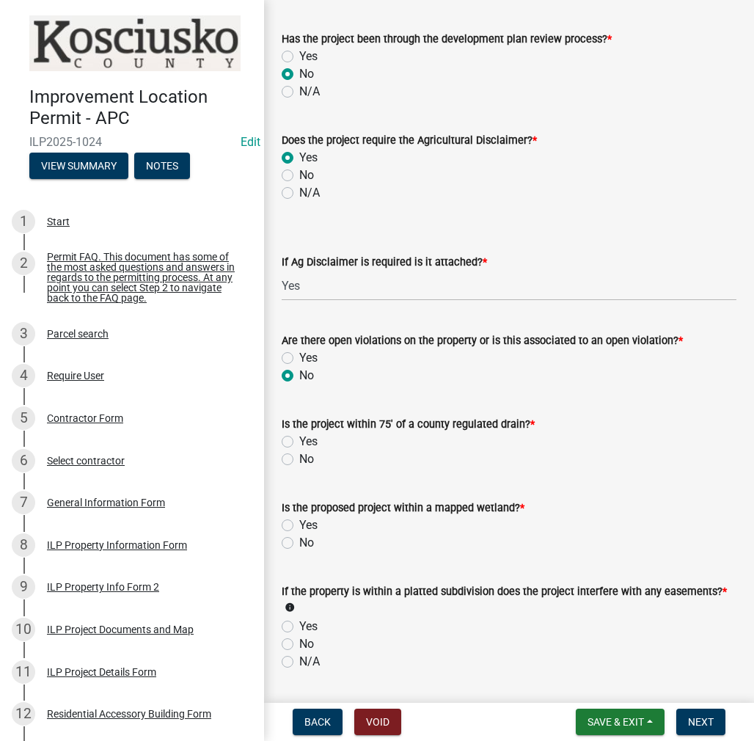
radio input "true"
click at [299, 459] on label "No" at bounding box center [306, 460] width 15 height 18
click at [299, 459] on input "No" at bounding box center [304, 456] width 10 height 10
radio input "true"
click at [299, 541] on label "No" at bounding box center [306, 543] width 15 height 18
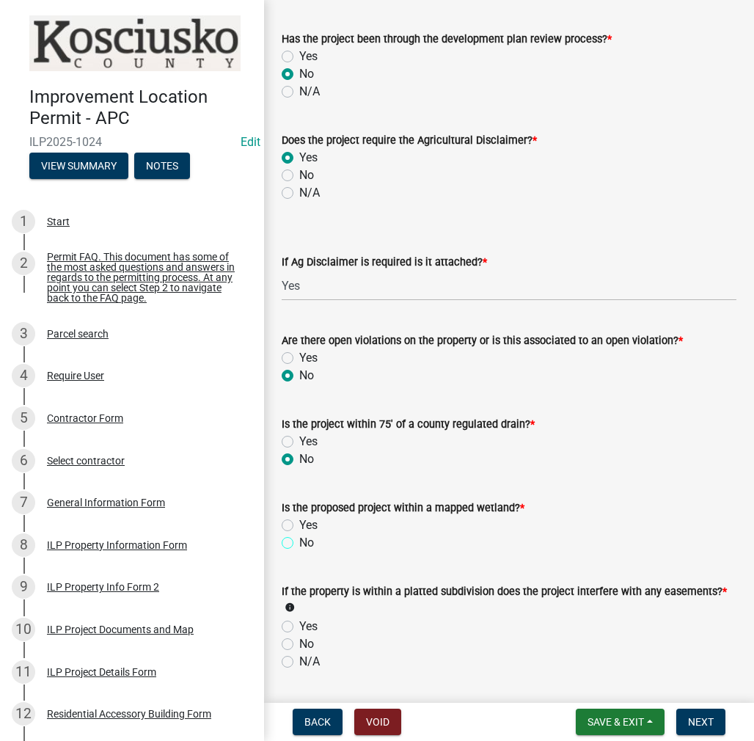
click at [299, 541] on input "No" at bounding box center [304, 539] width 10 height 10
radio input "true"
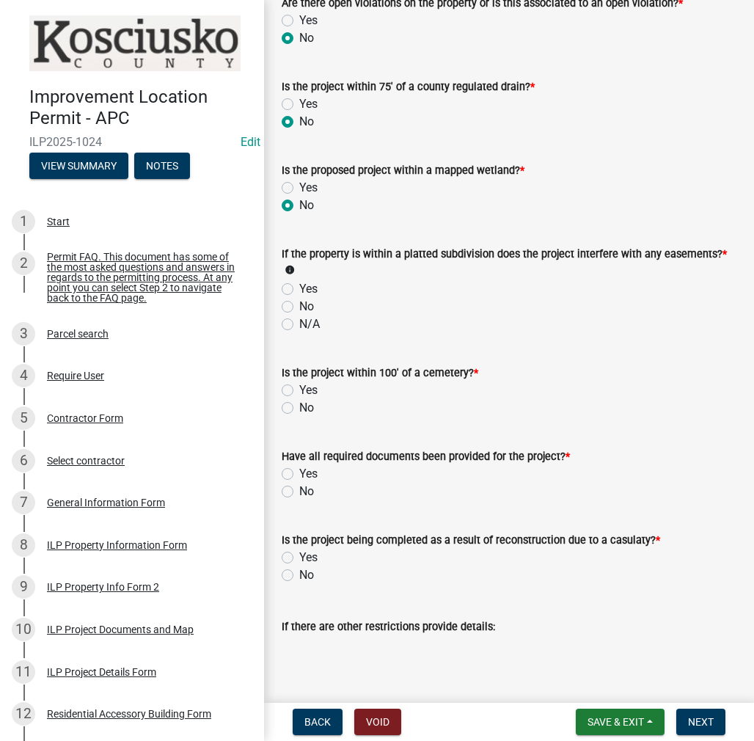
scroll to position [1394, 0]
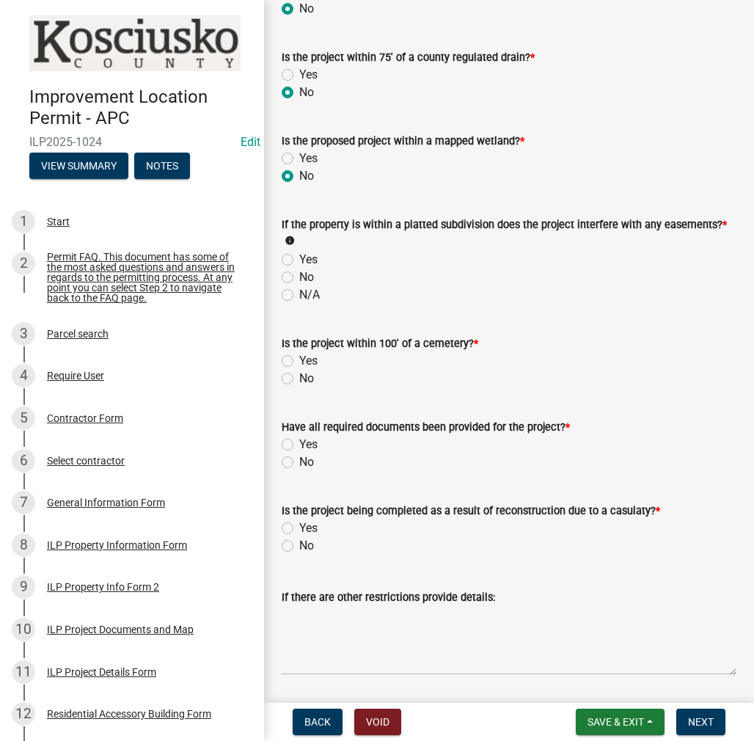
click at [299, 277] on label "No" at bounding box center [306, 278] width 15 height 18
click at [299, 277] on input "No" at bounding box center [304, 274] width 10 height 10
radio input "true"
click at [299, 381] on label "No" at bounding box center [306, 379] width 15 height 18
click at [299, 379] on input "No" at bounding box center [304, 375] width 10 height 10
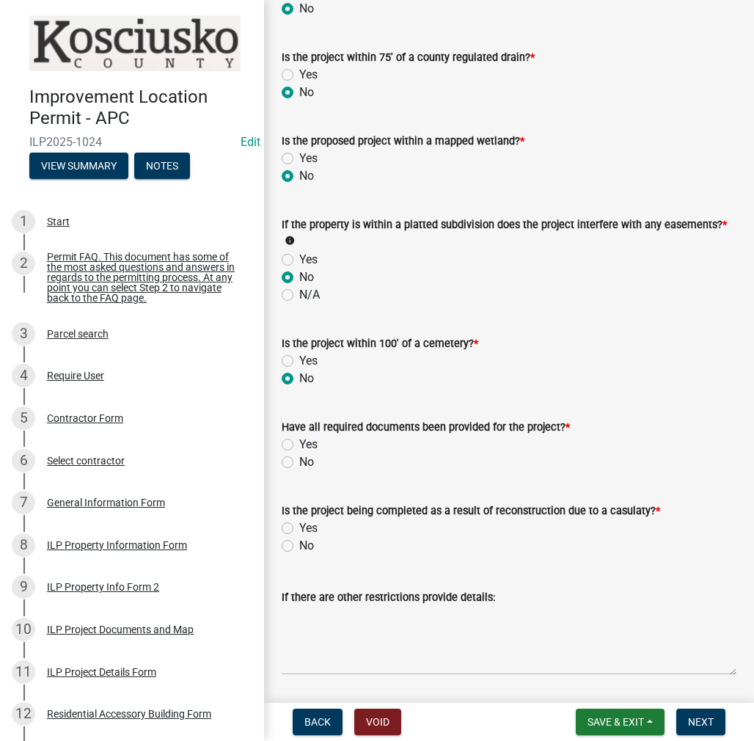
radio input "true"
click at [299, 443] on label "Yes" at bounding box center [308, 445] width 18 height 18
click at [299, 443] on input "Yes" at bounding box center [304, 441] width 10 height 10
radio input "true"
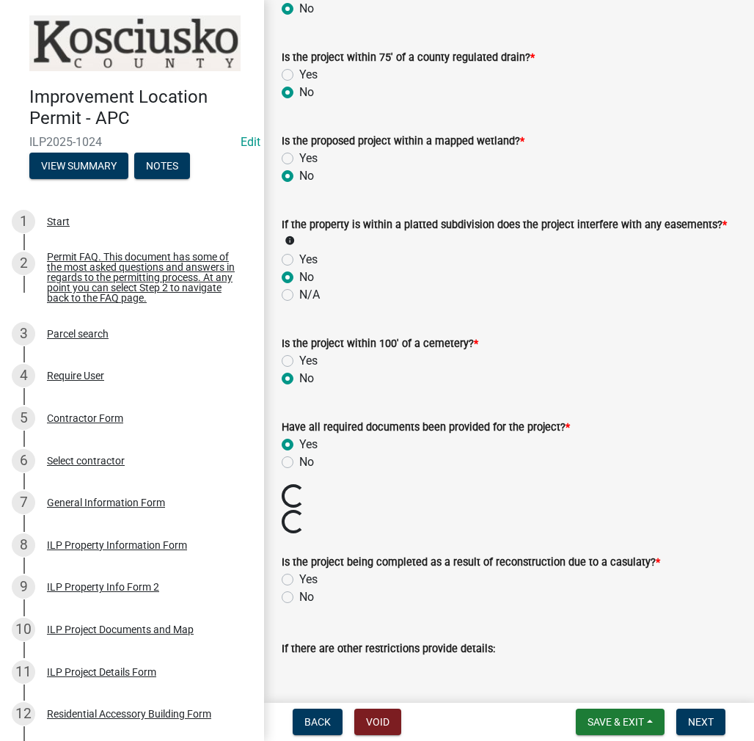
scroll to position [1541, 0]
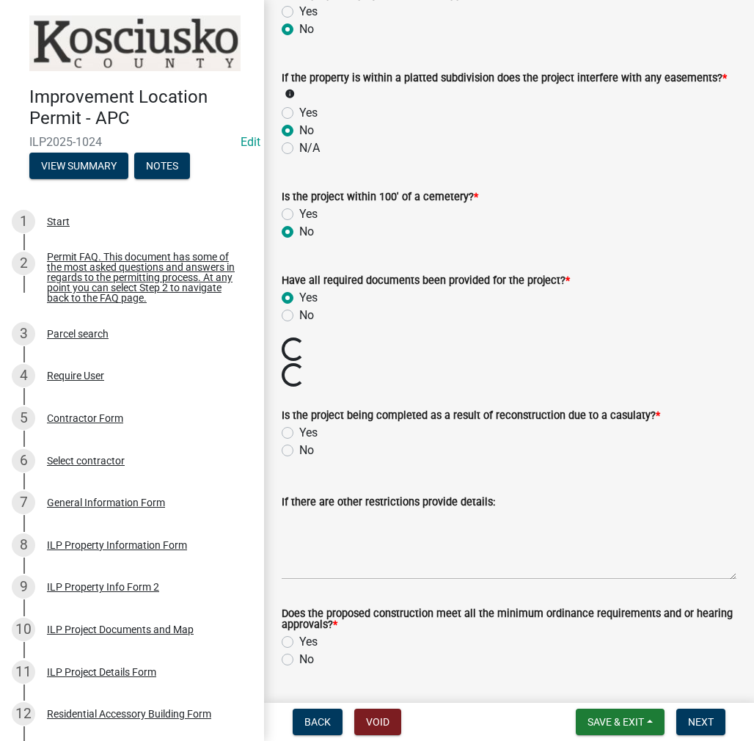
click at [288, 473] on div "If there are other restrictions provide details:" at bounding box center [509, 526] width 455 height 107
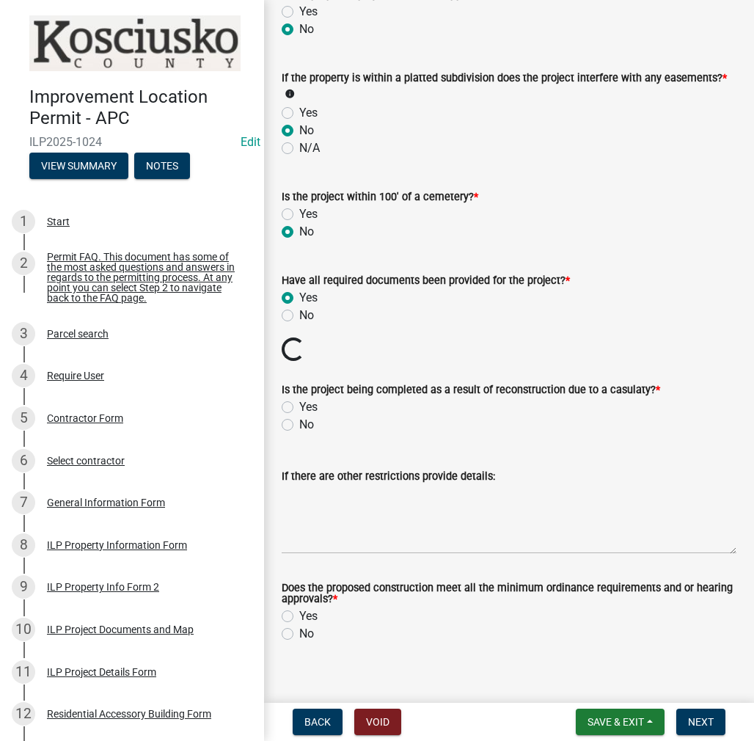
click at [299, 423] on label "No" at bounding box center [306, 425] width 15 height 18
click at [299, 423] on input "No" at bounding box center [304, 421] width 10 height 10
radio input "true"
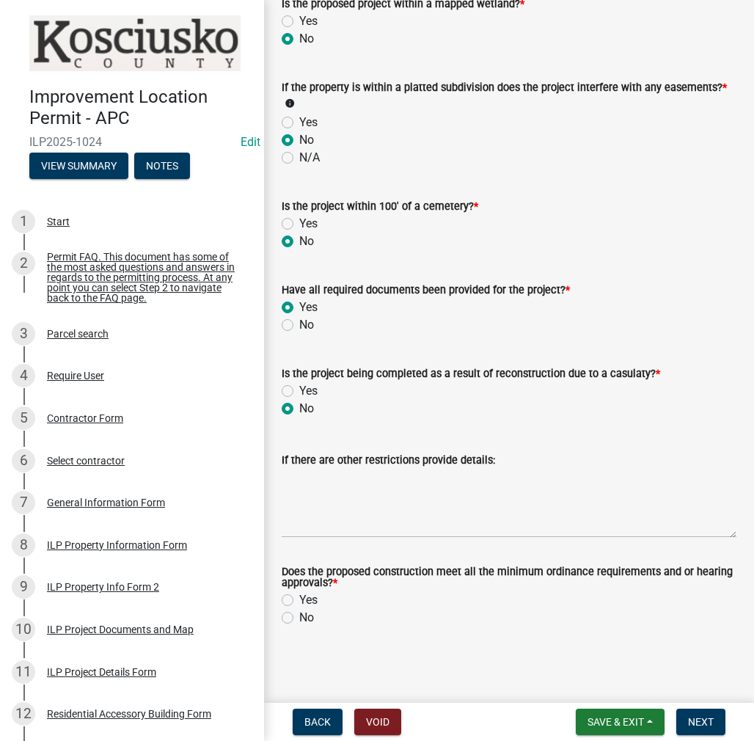
scroll to position [1532, 0]
click at [299, 600] on label "Yes" at bounding box center [308, 600] width 18 height 18
click at [299, 600] on input "Yes" at bounding box center [304, 596] width 10 height 10
radio input "true"
click at [696, 724] on span "Next" at bounding box center [701, 722] width 26 height 12
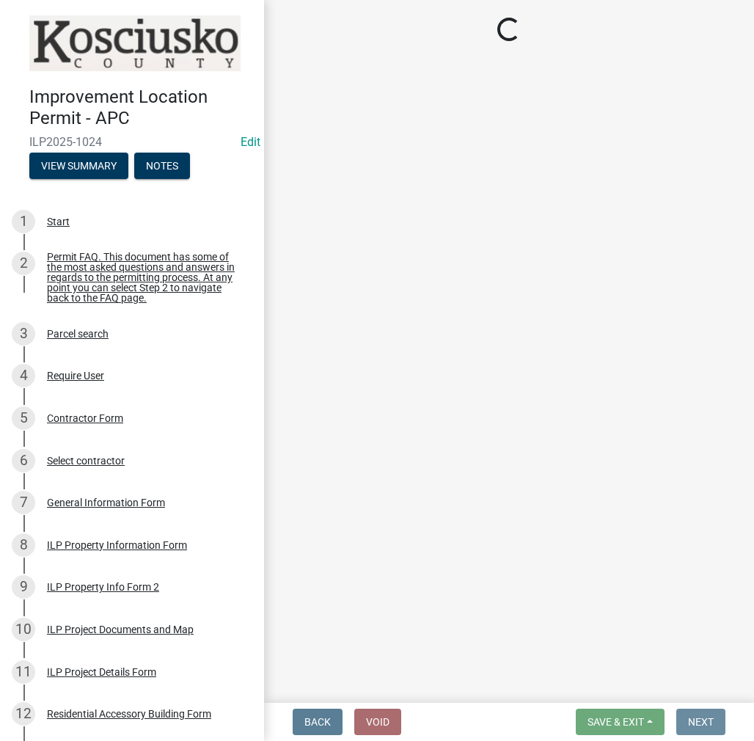
scroll to position [0, 0]
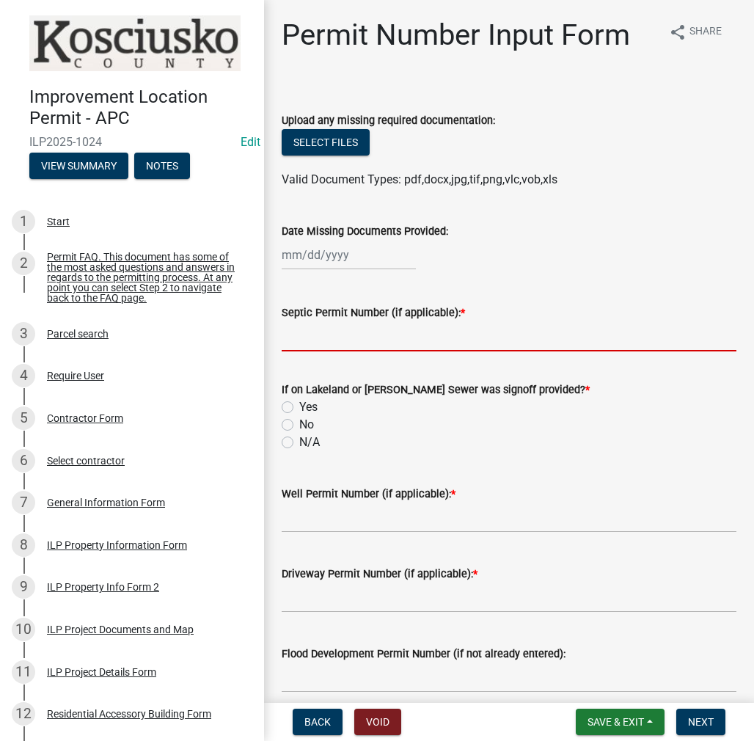
click at [311, 339] on input "Septic Permit Number (if applicable): *" at bounding box center [509, 336] width 455 height 30
type input "LONO"
click at [299, 424] on label "No" at bounding box center [306, 425] width 15 height 18
click at [299, 424] on input "No" at bounding box center [304, 421] width 10 height 10
radio input "true"
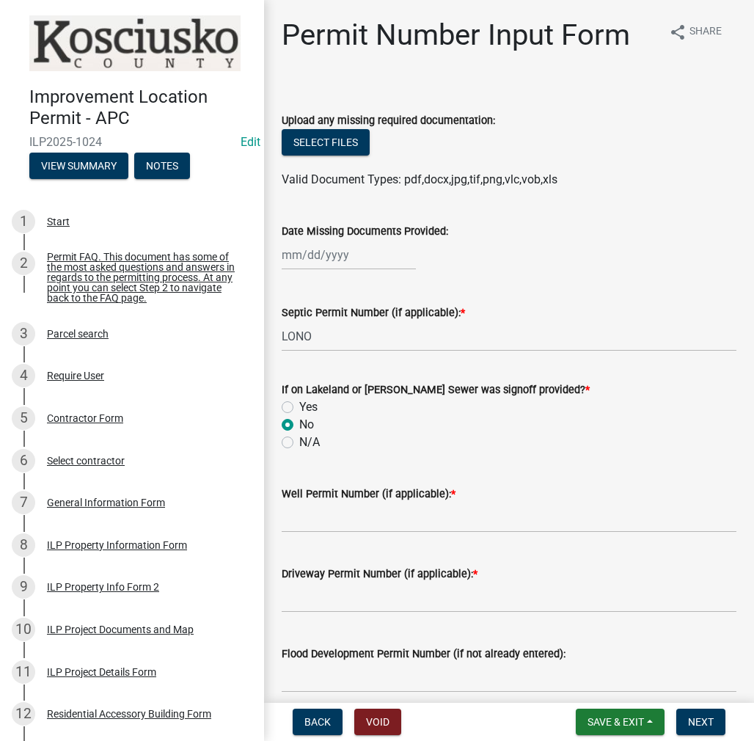
drag, startPoint x: 327, startPoint y: 535, endPoint x: 322, endPoint y: 526, distance: 9.8
click at [326, 533] on wm-data-entity-input "Well Permit Number (if applicable): *" at bounding box center [509, 505] width 455 height 80
click at [322, 526] on input "Well Permit Number (if applicable): *" at bounding box center [509, 518] width 455 height 30
type input ","
type input "LONO"
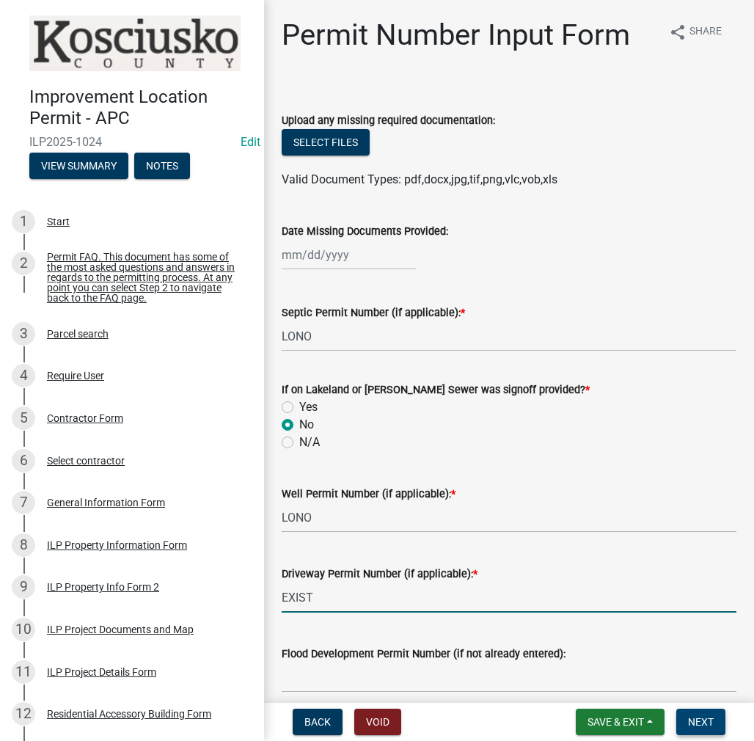
type input "EXIST"
click at [701, 716] on span "Next" at bounding box center [701, 722] width 26 height 12
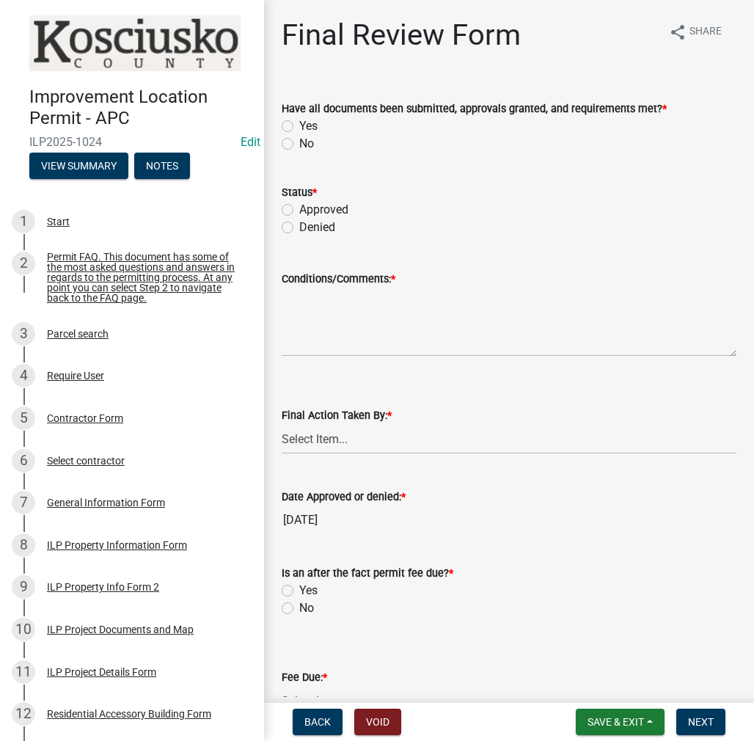
click at [299, 128] on label "Yes" at bounding box center [308, 126] width 18 height 18
click at [299, 127] on input "Yes" at bounding box center [304, 122] width 10 height 10
radio input "true"
click at [288, 200] on div "Status *" at bounding box center [509, 192] width 455 height 18
click at [299, 211] on label "Approved" at bounding box center [323, 210] width 49 height 18
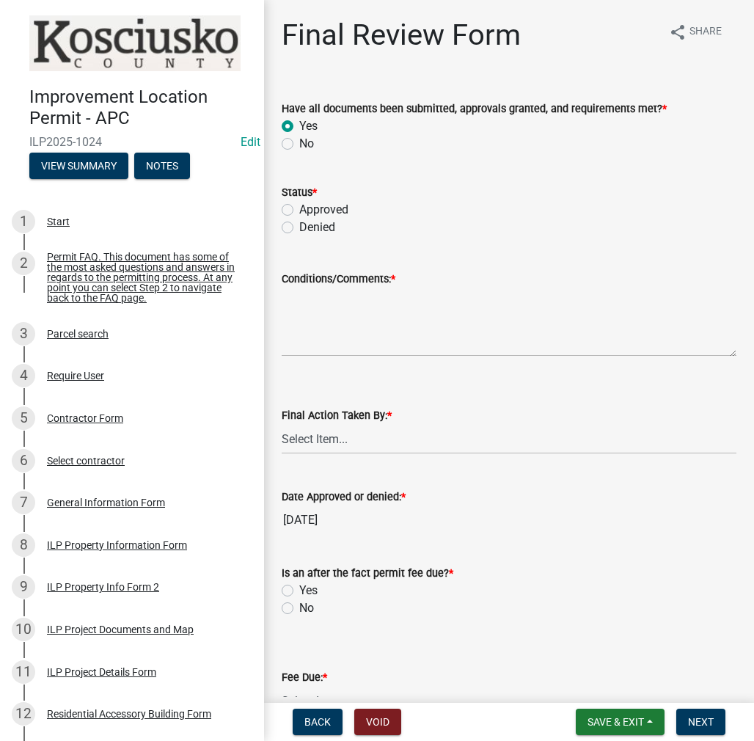
click at [299, 211] on input "Approved" at bounding box center [304, 206] width 10 height 10
radio input "true"
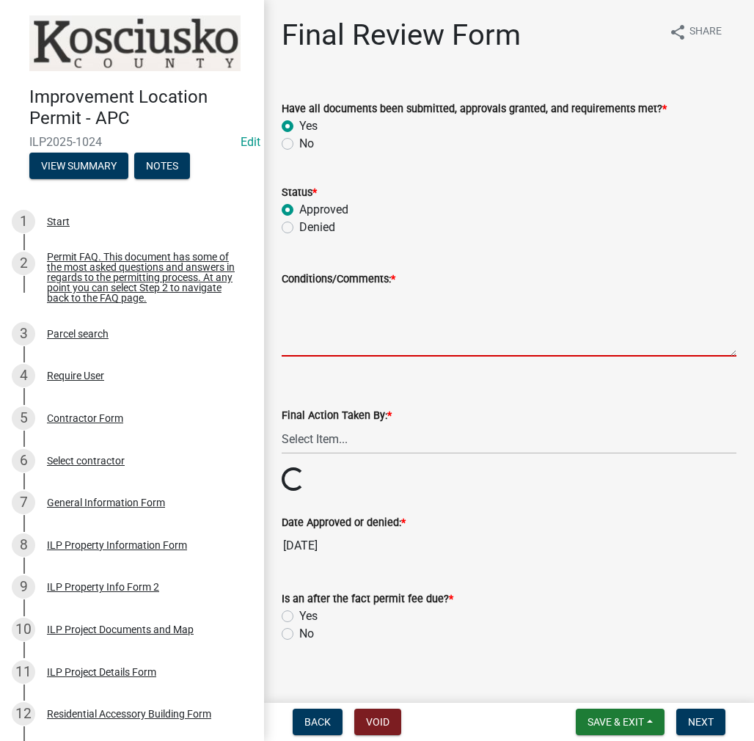
click at [299, 321] on textarea "Conditions/Comments: *" at bounding box center [509, 322] width 455 height 69
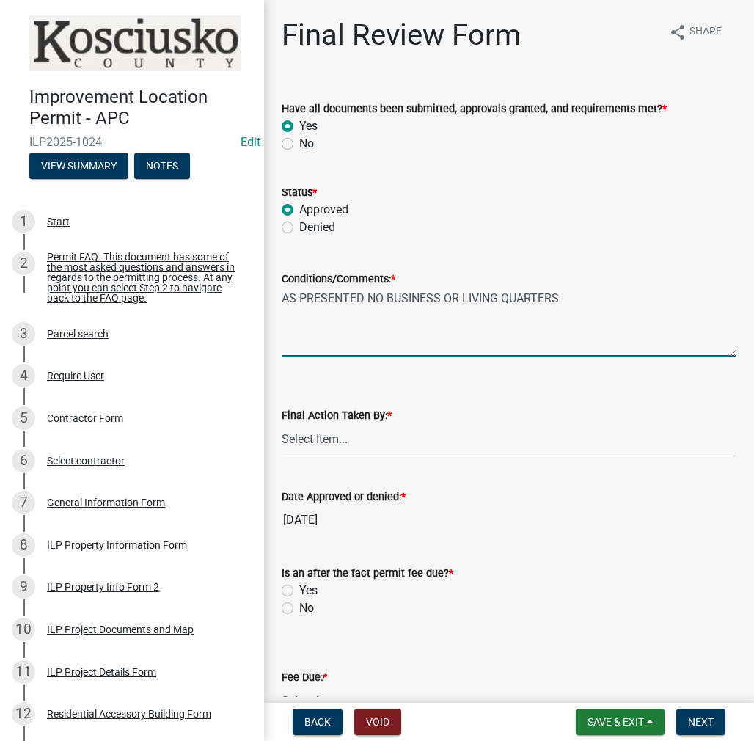
type textarea "AS PRESENTED NO BUSINESS OR LIVING QUARTERS"
drag, startPoint x: 315, startPoint y: 435, endPoint x: 314, endPoint y: 443, distance: 8.1
click at [315, 435] on select "Select Item... MMS LT AT CS Vacant Vacant" at bounding box center [509, 439] width 455 height 30
click at [282, 424] on select "Select Item... MMS LT AT CS Vacant Vacant" at bounding box center [509, 439] width 455 height 30
select select "c872cdc8-ca01-49f1-a213-e4b05fa58cd2"
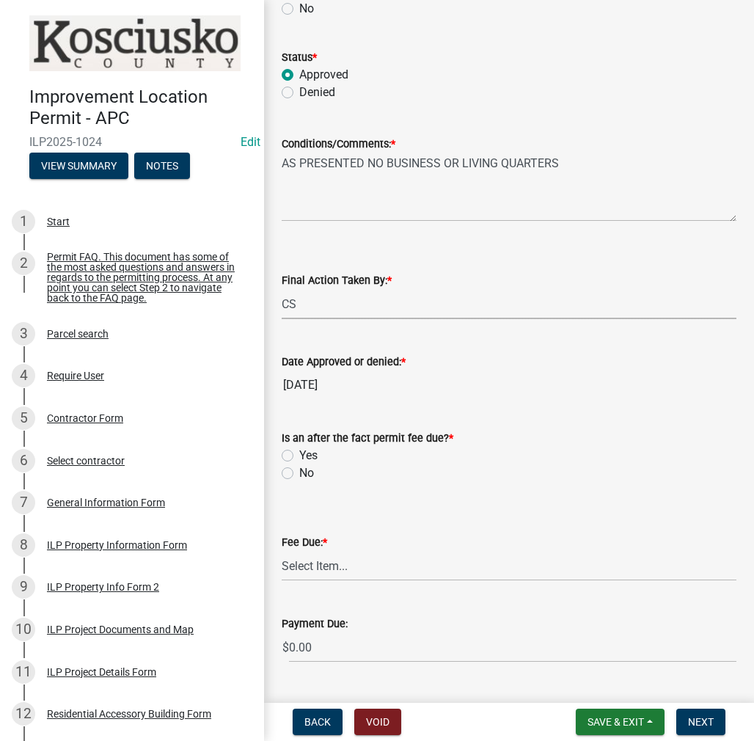
scroll to position [220, 0]
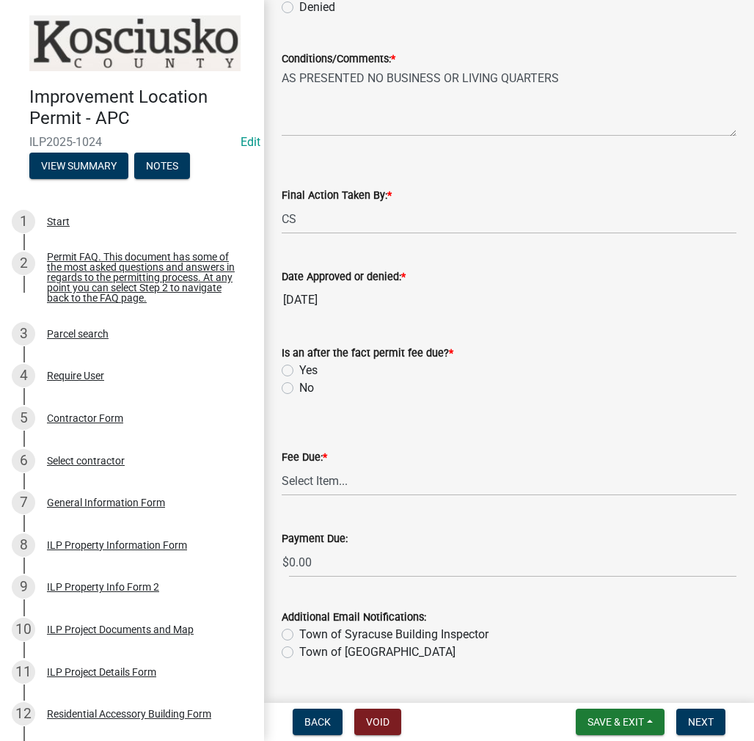
click at [299, 387] on label "No" at bounding box center [306, 388] width 15 height 18
click at [299, 387] on input "No" at bounding box center [304, 384] width 10 height 10
radio input "true"
click at [321, 476] on select "Select Item... N/A $10.00 $25.00 $125.00 $250 $500 $500 + $10.00 for every 10 s…" at bounding box center [509, 481] width 455 height 30
click at [282, 496] on select "Select Item... N/A $10.00 $25.00 $125.00 $250 $500 $500 + $10.00 for every 10 s…" at bounding box center [509, 481] width 455 height 30
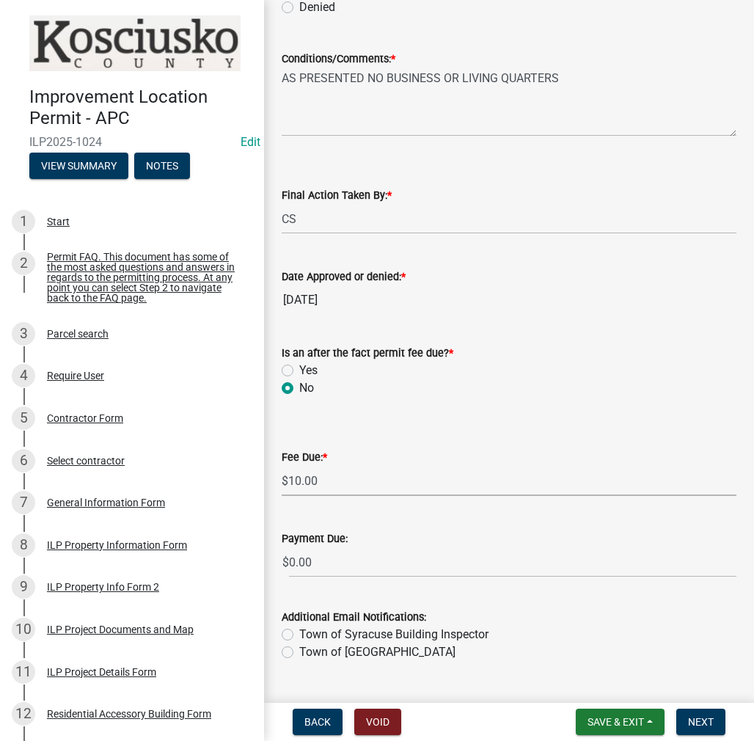
select select "6f482d1d-eb35-47e6-92b0-143404755581"
click at [699, 724] on span "Next" at bounding box center [701, 722] width 26 height 12
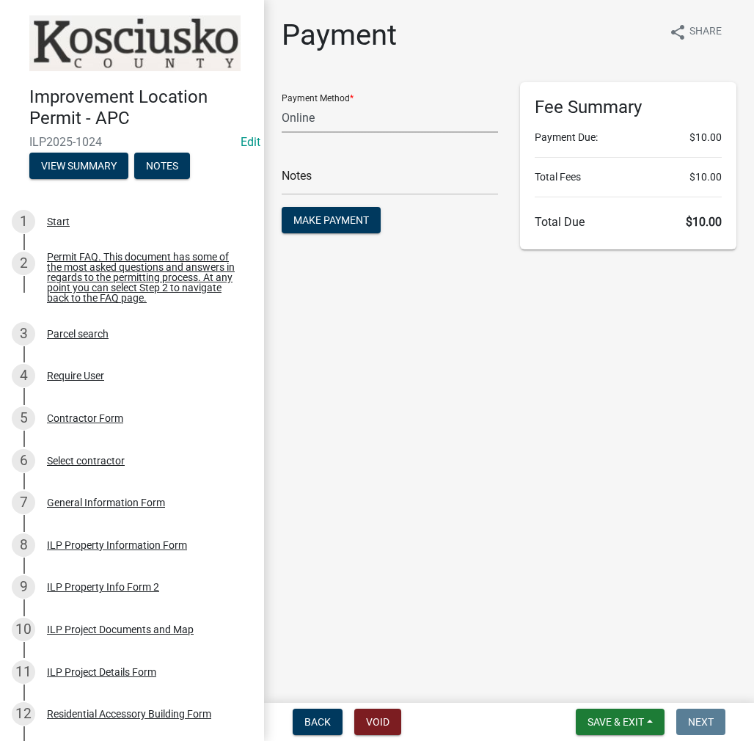
click at [327, 117] on select "Credit Card POS Check Cash Online" at bounding box center [390, 118] width 216 height 30
select select "2: 1"
click at [282, 103] on select "Credit Card POS Check Cash Online" at bounding box center [390, 118] width 216 height 30
click at [308, 180] on input "text" at bounding box center [390, 180] width 216 height 30
type input "ILP 2025-1024"
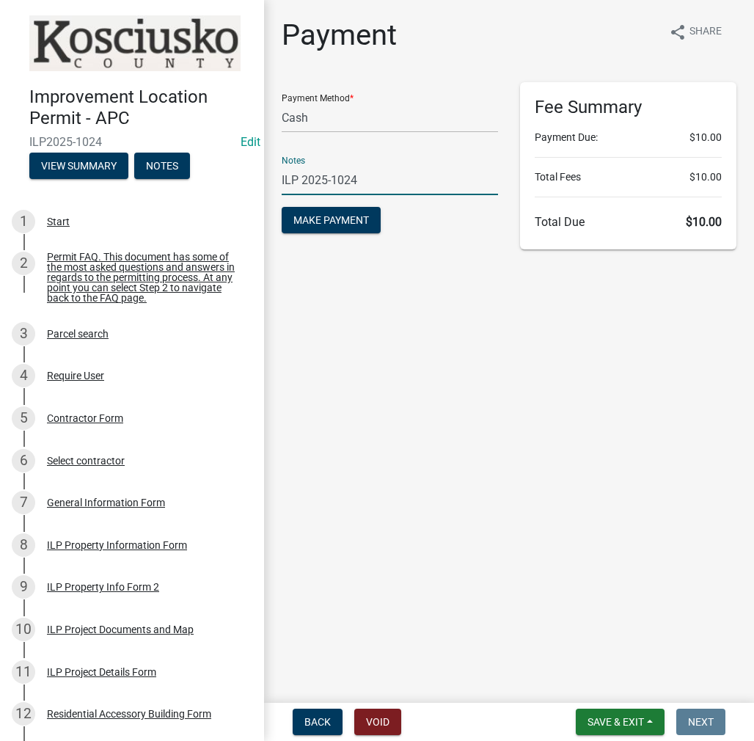
click at [282, 207] on button "Make Payment" at bounding box center [331, 220] width 99 height 26
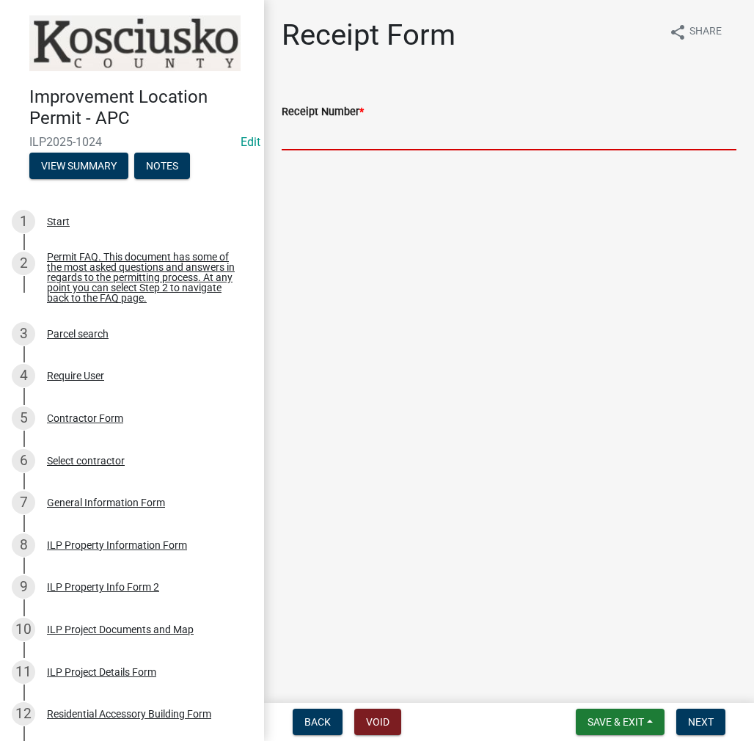
click at [372, 131] on input "Receipt Number *" at bounding box center [509, 135] width 455 height 30
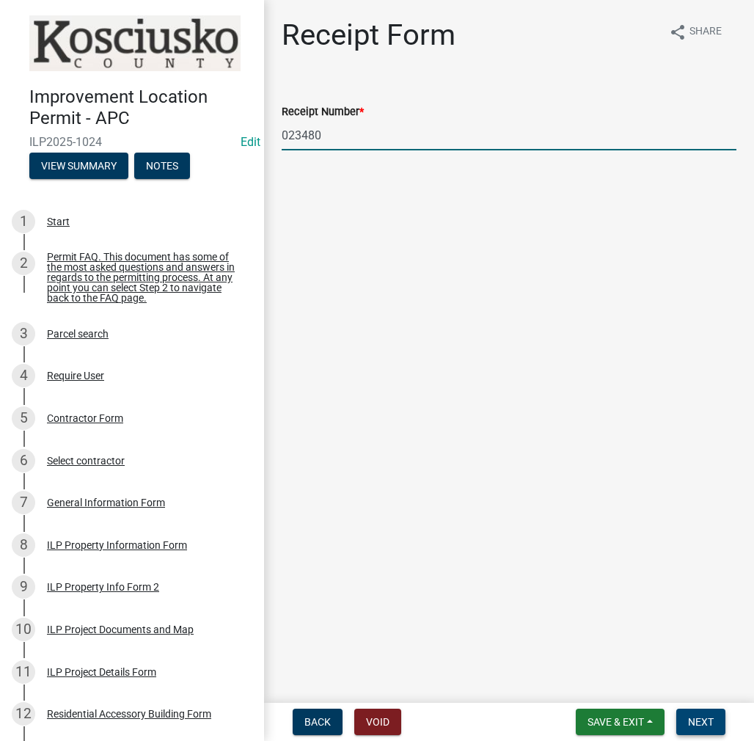
type input "023480"
click at [706, 724] on span "Next" at bounding box center [701, 722] width 26 height 12
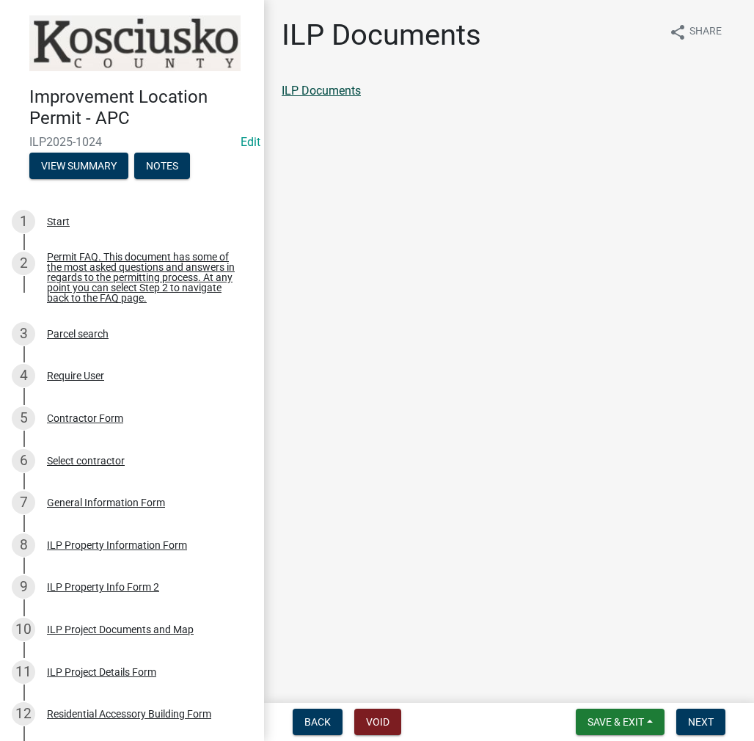
click at [343, 91] on link "ILP Documents" at bounding box center [321, 91] width 79 height 14
click at [700, 728] on span "Next" at bounding box center [701, 722] width 26 height 12
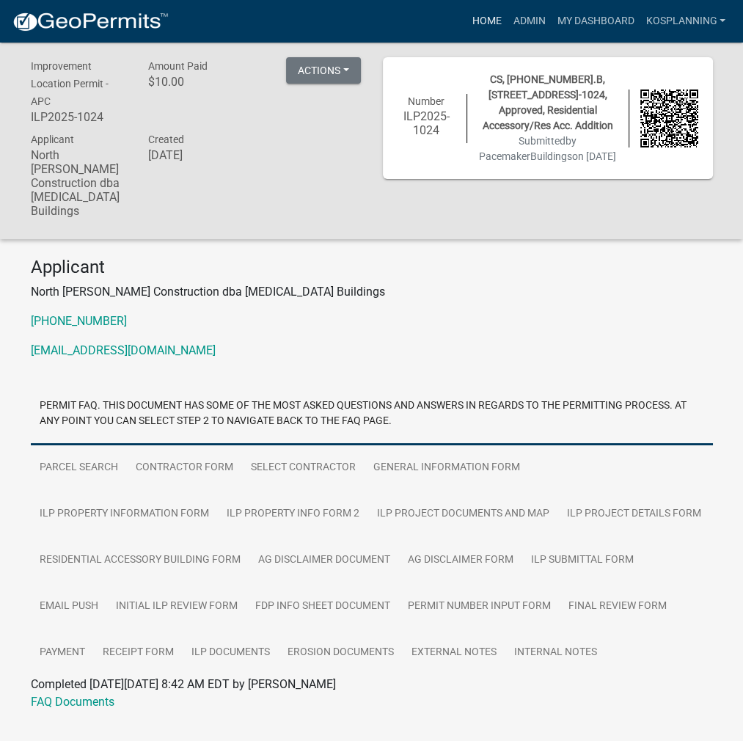
click at [487, 15] on link "Home" at bounding box center [486, 21] width 41 height 28
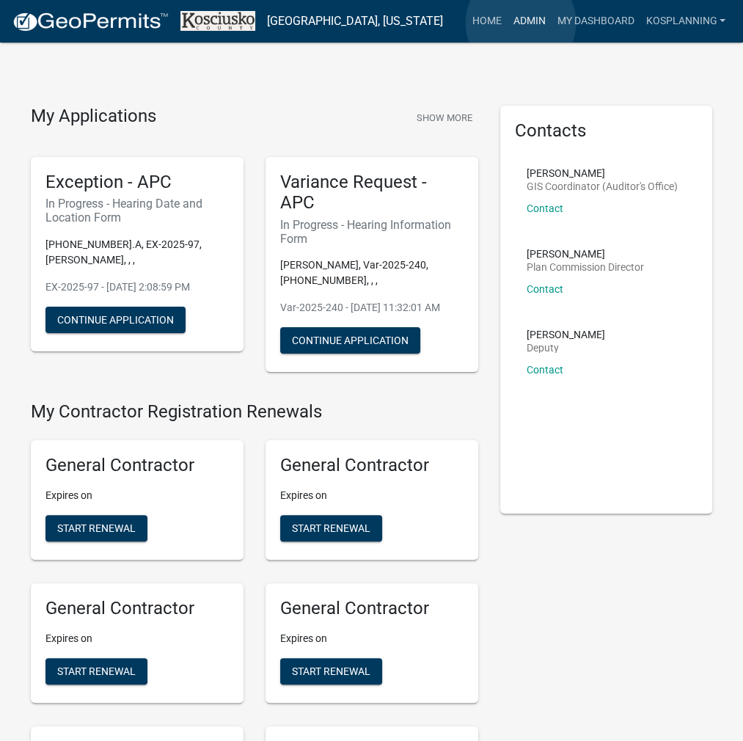
click at [521, 23] on link "Admin" at bounding box center [529, 21] width 44 height 28
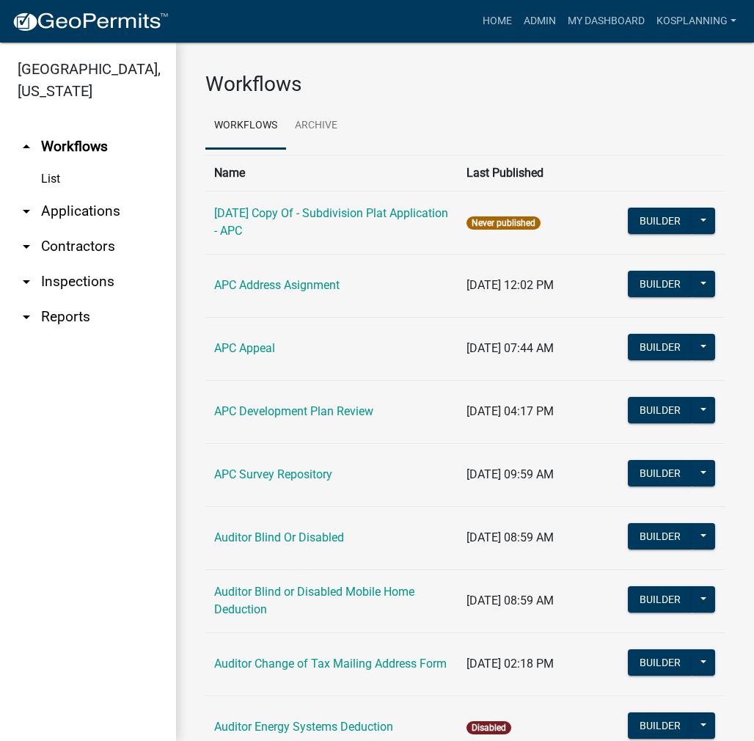
click at [91, 220] on link "arrow_drop_down Applications" at bounding box center [88, 211] width 176 height 35
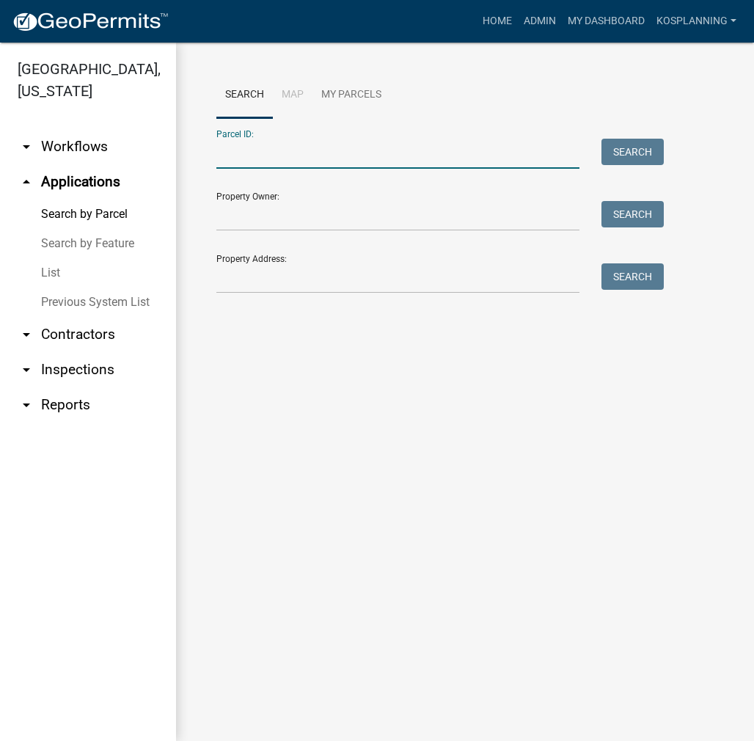
click at [252, 159] on input "Parcel ID:" at bounding box center [397, 154] width 363 height 30
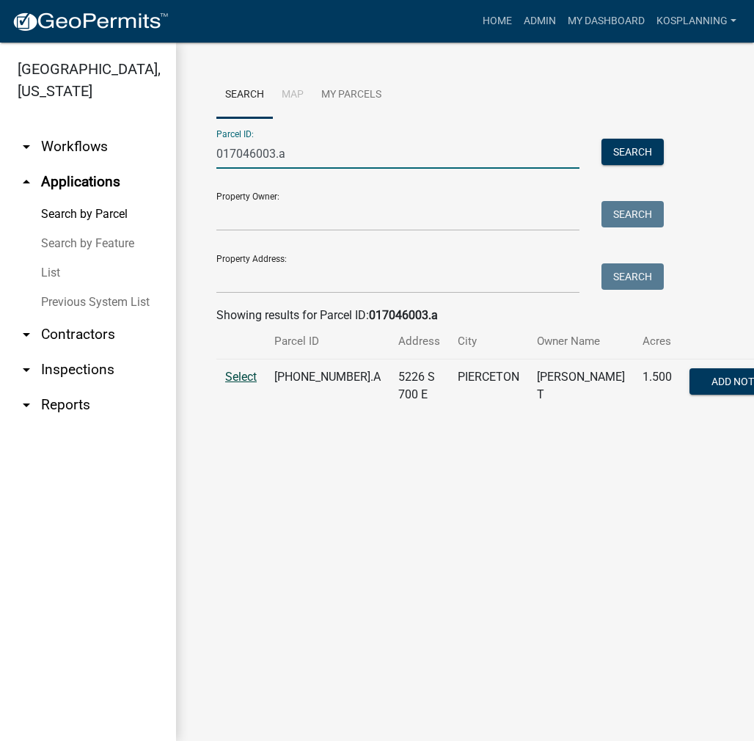
type input "017046003.a"
click at [252, 384] on span "Select" at bounding box center [241, 377] width 32 height 14
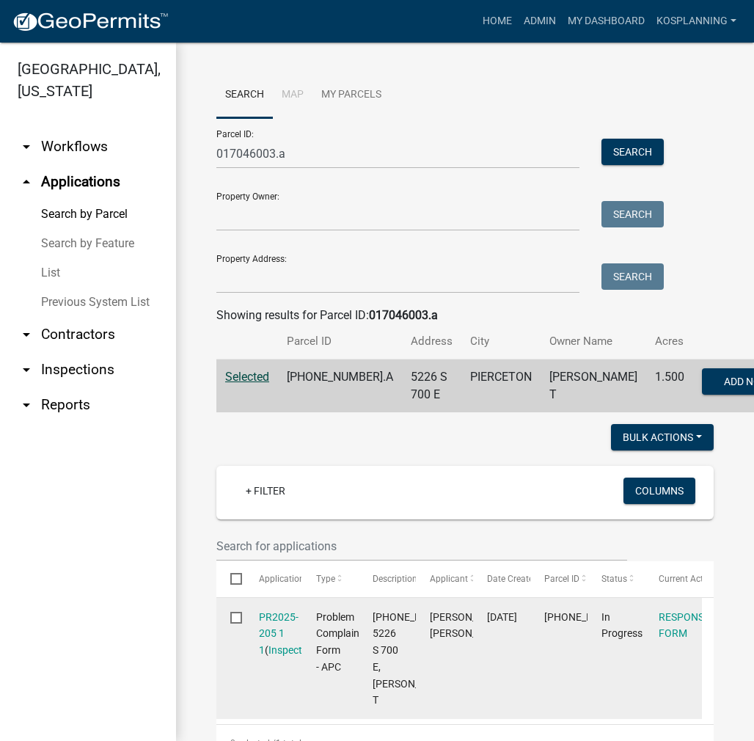
scroll to position [220, 0]
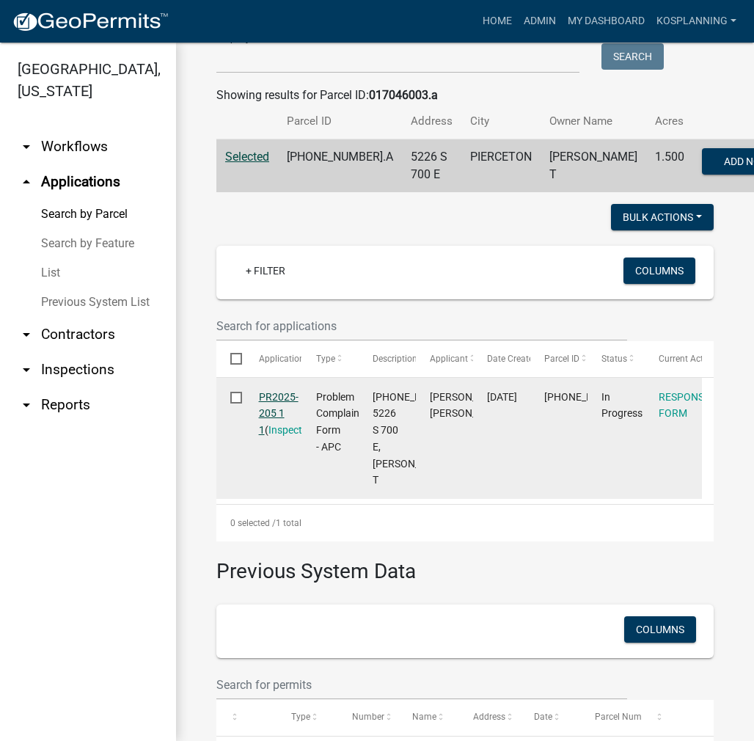
click at [274, 432] on link "PR2025-205 1 1" at bounding box center [279, 413] width 40 height 45
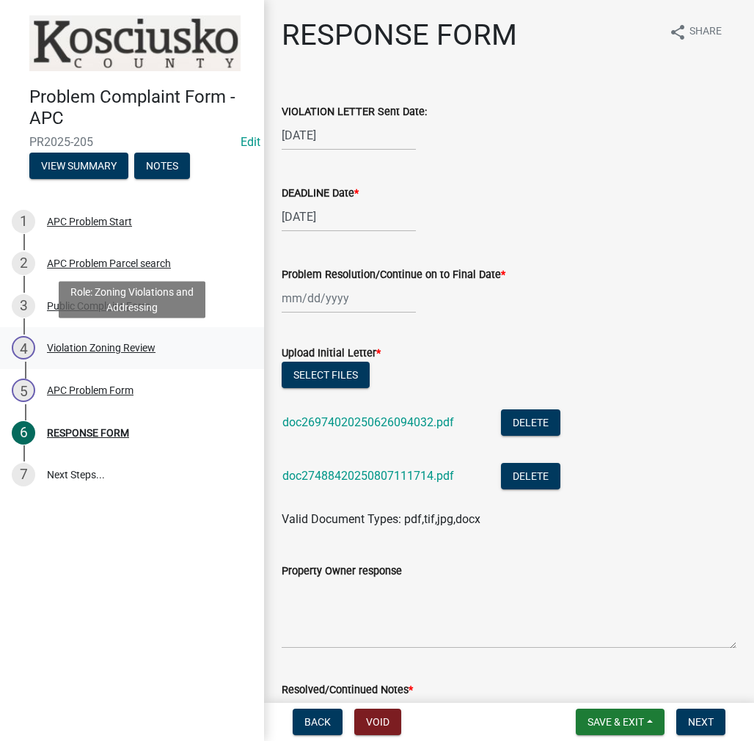
click at [86, 347] on div "Violation Zoning Review" at bounding box center [101, 348] width 109 height 10
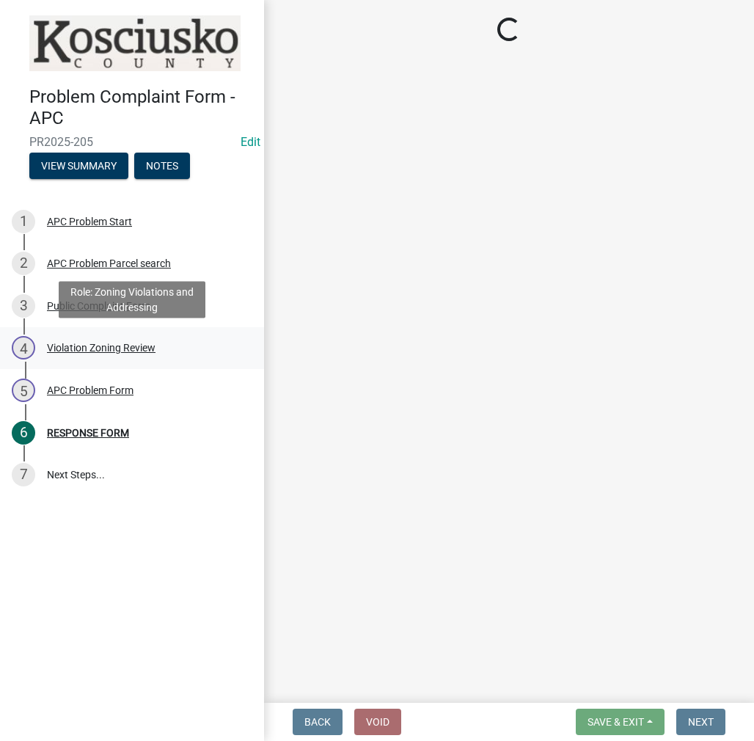
select select "ea119d11-e52e-4559-b746-af06211fe819"
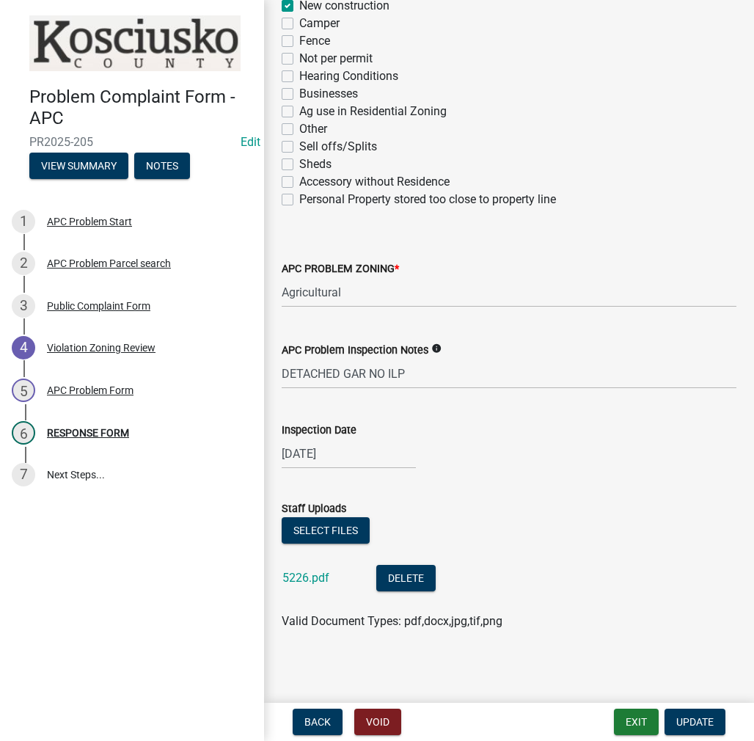
scroll to position [308, 0]
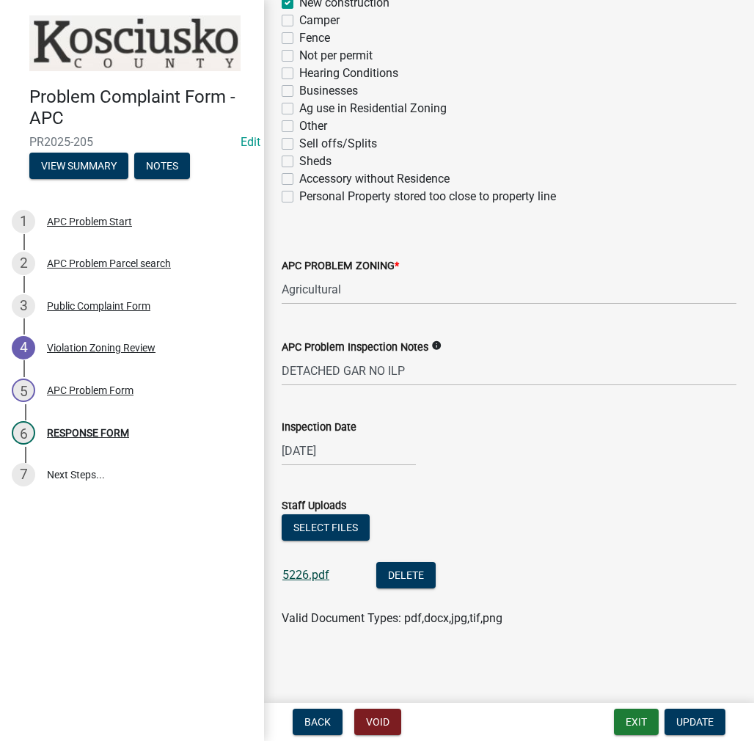
click at [296, 576] on link "5226.pdf" at bounding box center [306, 575] width 47 height 14
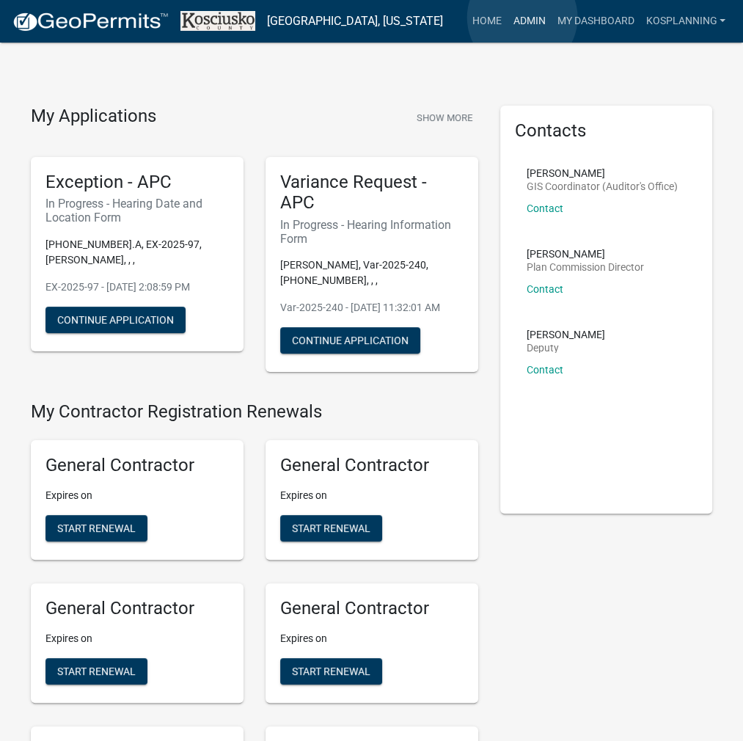
click at [523, 18] on link "Admin" at bounding box center [529, 21] width 44 height 28
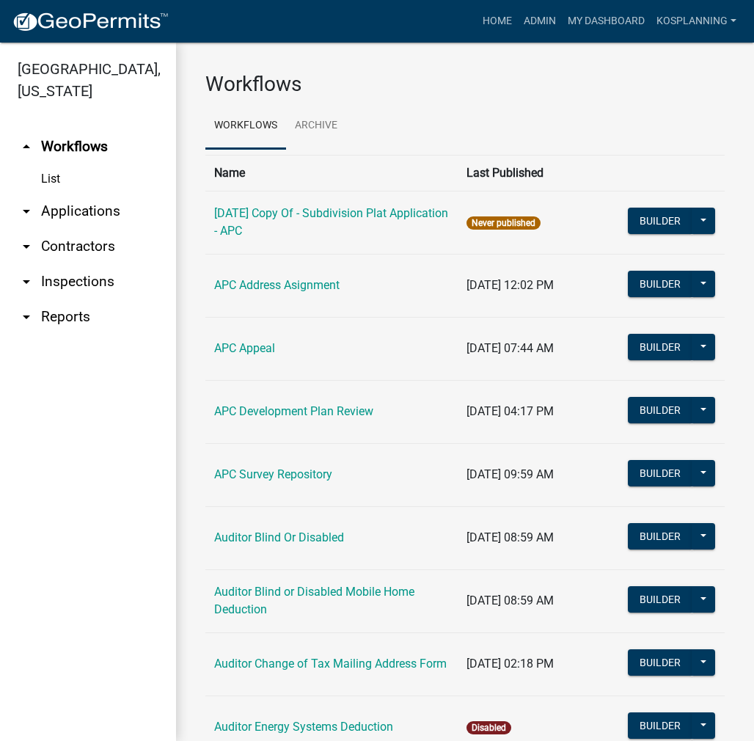
click at [85, 205] on link "arrow_drop_down Applications" at bounding box center [88, 211] width 176 height 35
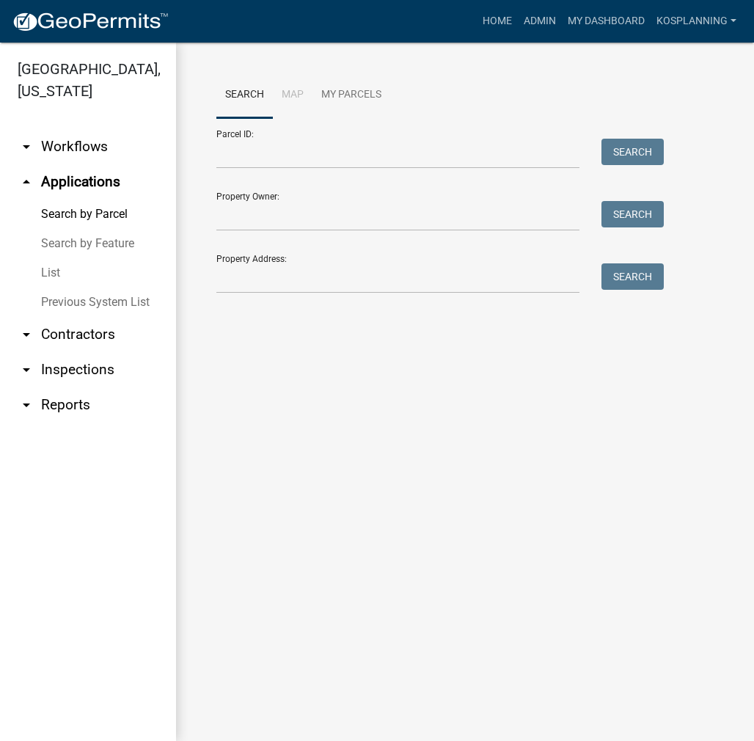
click at [210, 151] on div at bounding box center [397, 154] width 385 height 30
click at [222, 151] on input "Parcel ID:" at bounding box center [397, 154] width 363 height 30
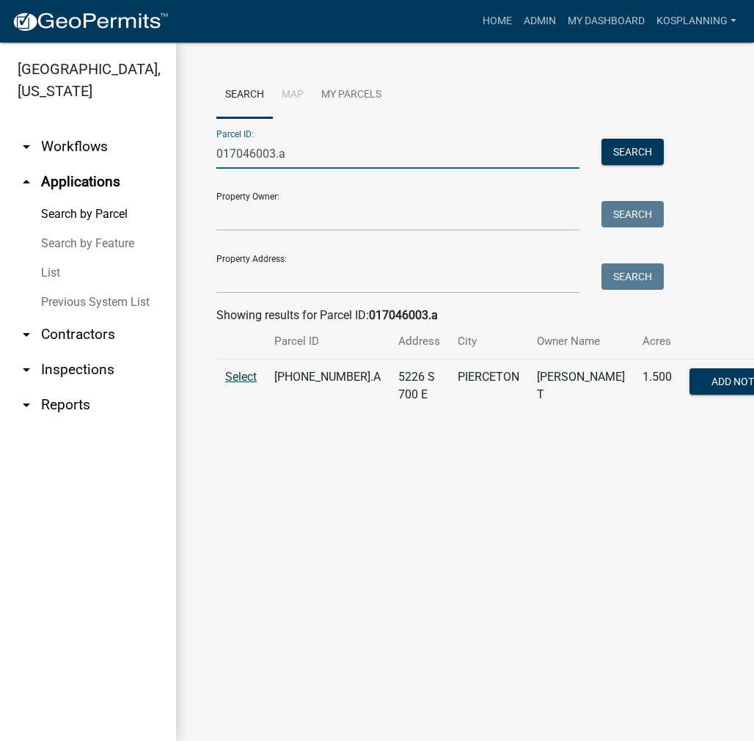
type input "017046003.a"
click at [250, 384] on span "Select" at bounding box center [241, 377] width 32 height 14
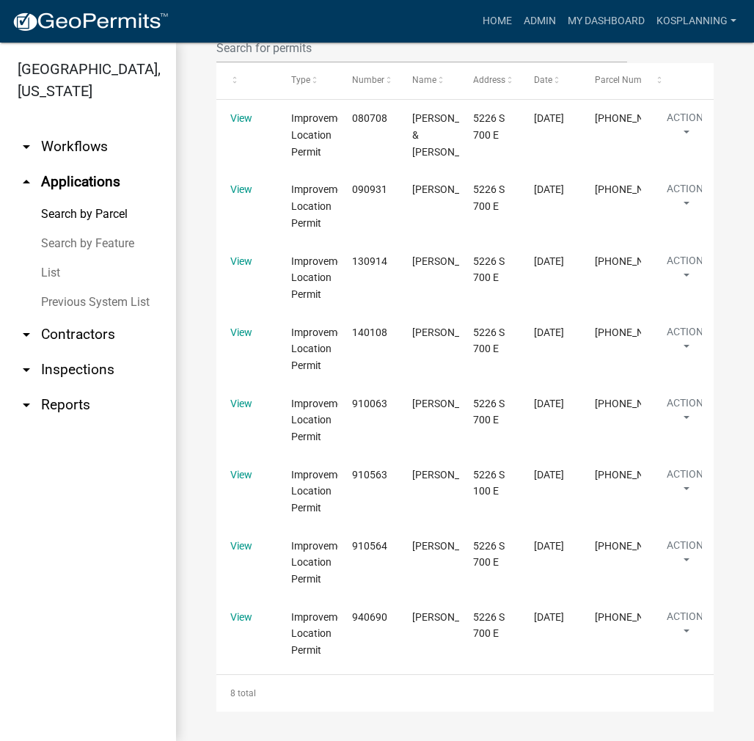
scroll to position [957, 0]
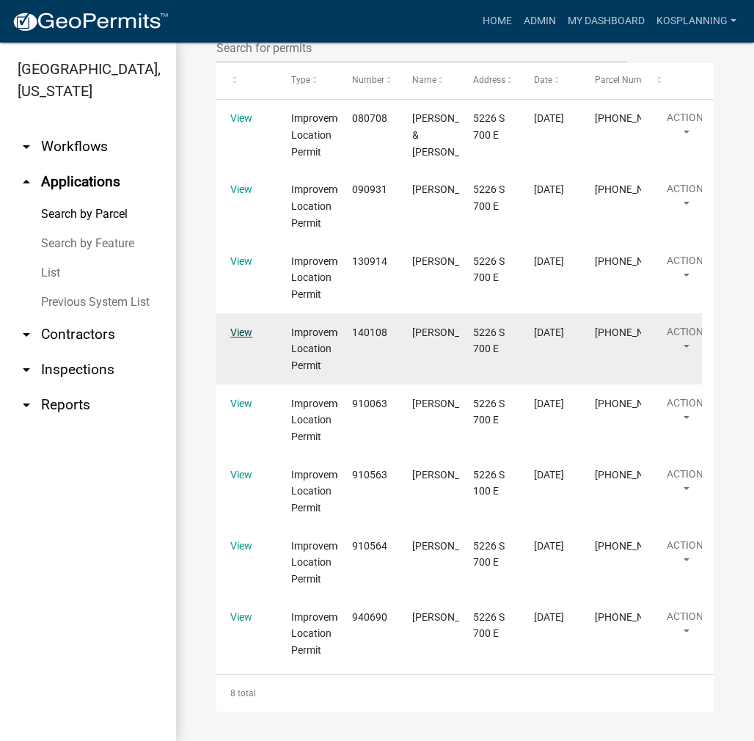
click at [239, 333] on link "View" at bounding box center [241, 333] width 22 height 12
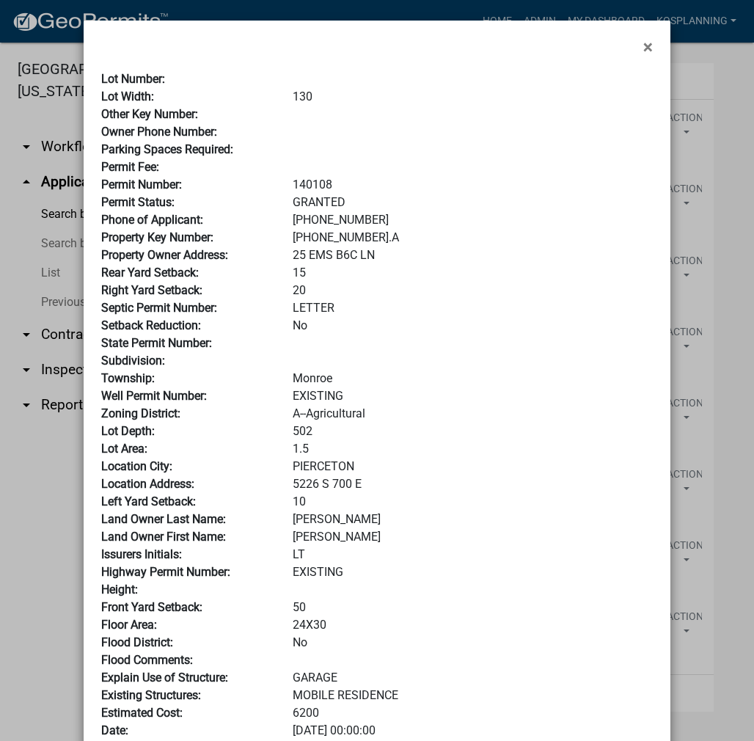
drag, startPoint x: 280, startPoint y: 222, endPoint x: 393, endPoint y: 221, distance: 112.3
click at [393, 221] on div "[PHONE_NUMBER]" at bounding box center [473, 220] width 382 height 18
copy div "[PHONE_NUMBER]"
click at [646, 44] on span "×" at bounding box center [649, 47] width 10 height 21
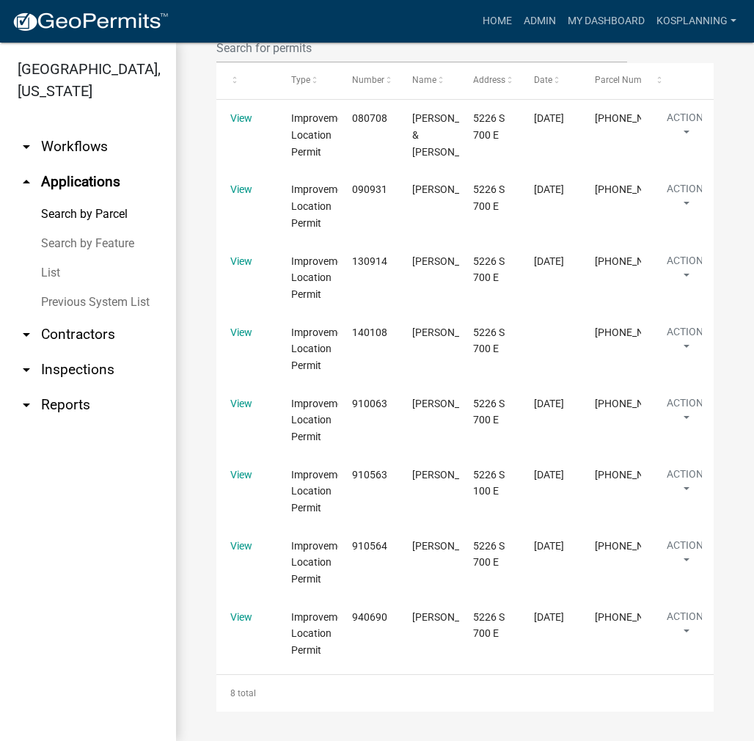
click at [80, 332] on link "arrow_drop_down Contractors" at bounding box center [88, 334] width 176 height 35
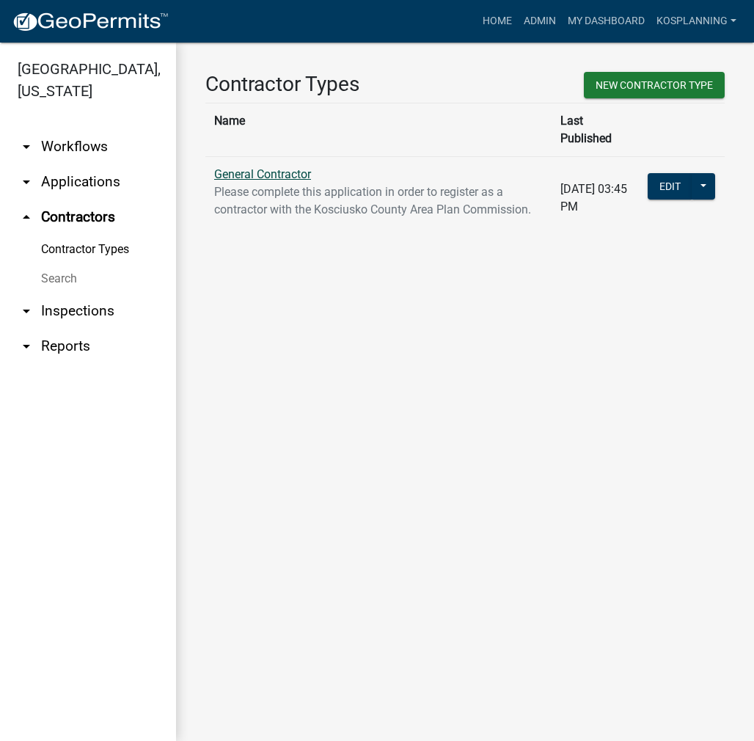
click at [238, 167] on link "General Contractor" at bounding box center [262, 174] width 97 height 14
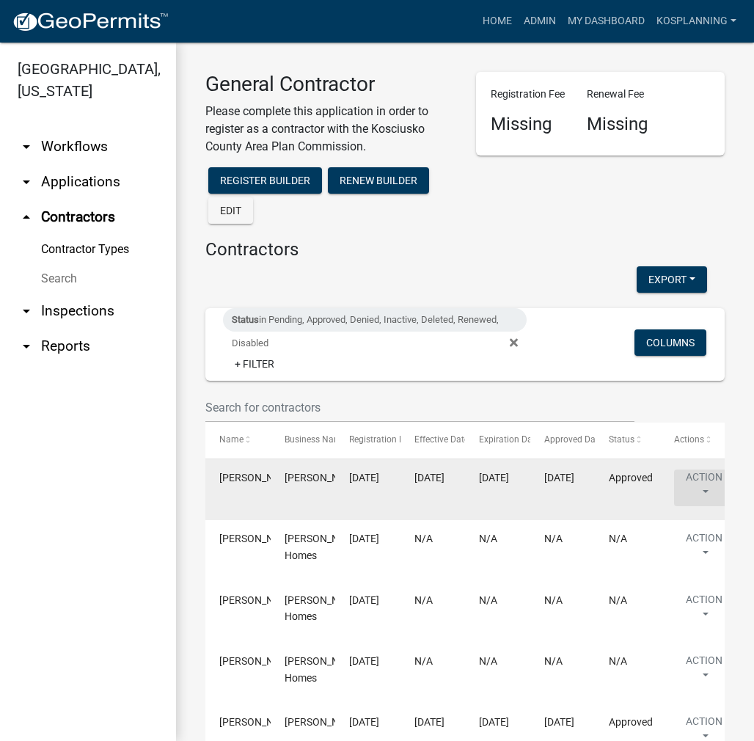
click at [705, 484] on button "Action" at bounding box center [704, 488] width 60 height 37
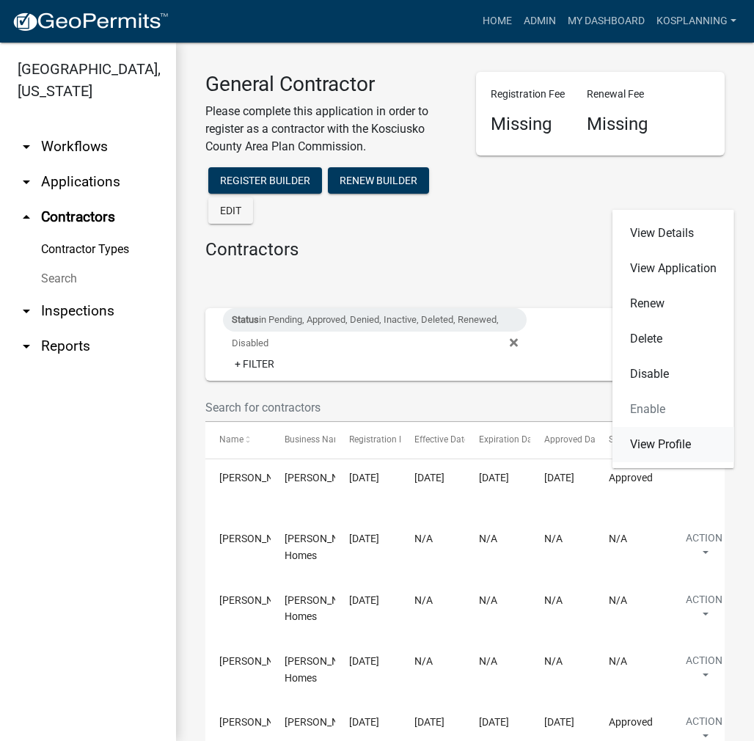
click at [680, 440] on link "View Profile" at bounding box center [674, 444] width 122 height 35
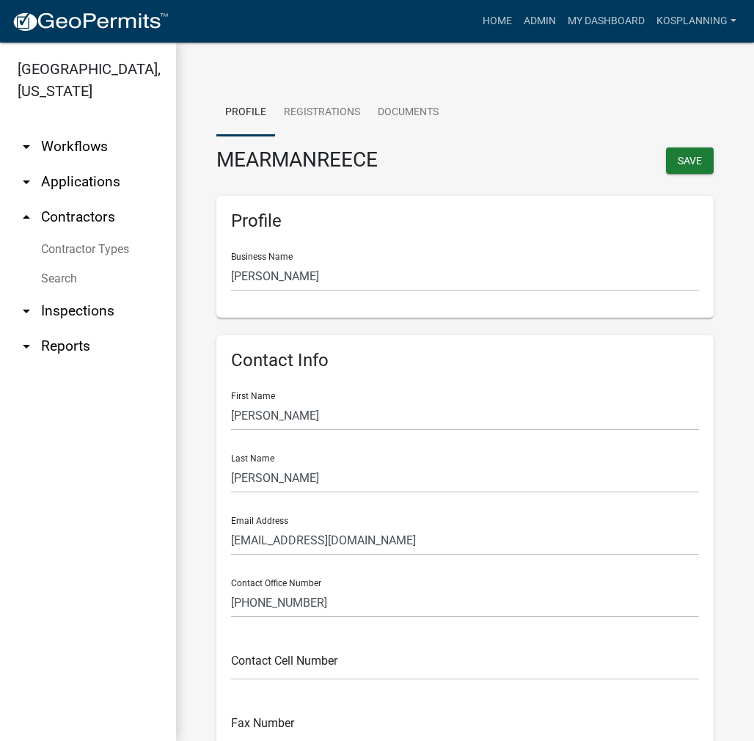
scroll to position [147, 0]
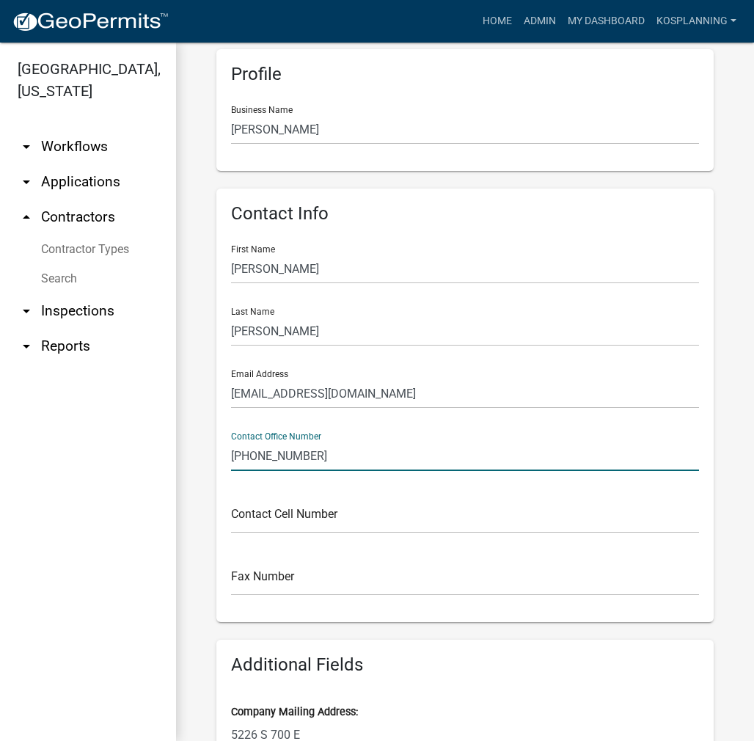
drag, startPoint x: 338, startPoint y: 455, endPoint x: 208, endPoint y: 452, distance: 129.9
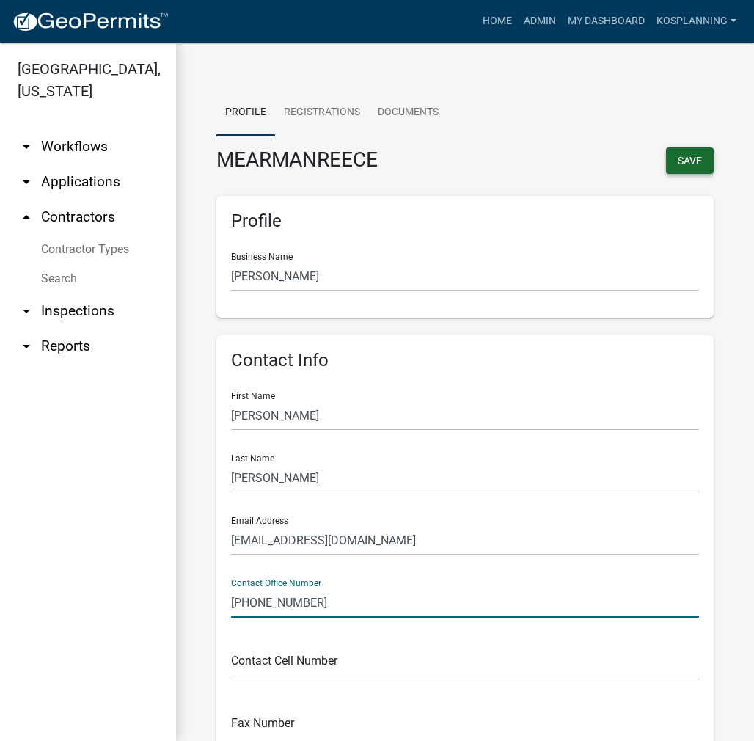
type input "[PHONE_NUMBER]"
click at [676, 170] on button "Save" at bounding box center [690, 161] width 48 height 26
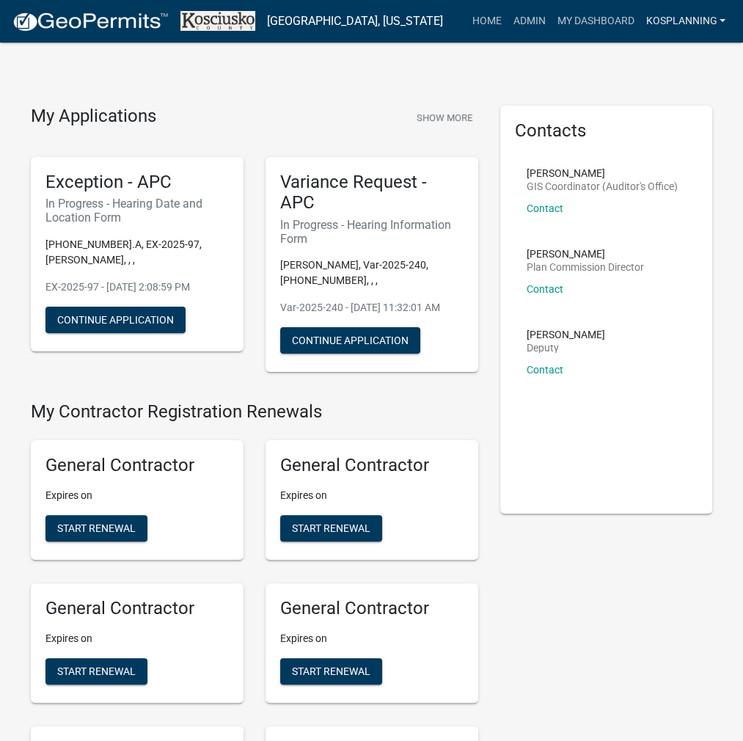
click at [676, 18] on link "kosplanning" at bounding box center [686, 21] width 92 height 28
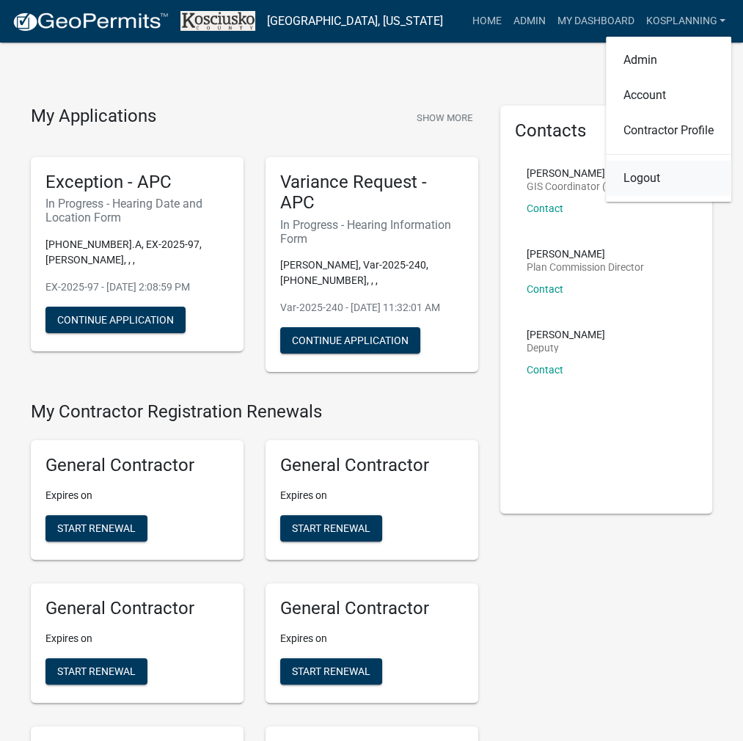
click at [649, 177] on link "Logout" at bounding box center [668, 178] width 125 height 35
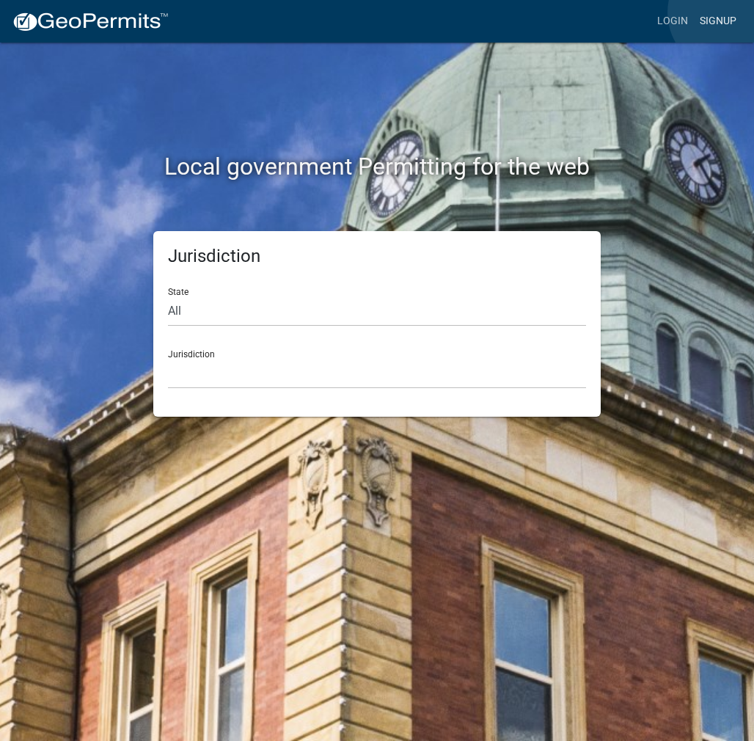
click at [728, 12] on link "Signup" at bounding box center [718, 21] width 48 height 28
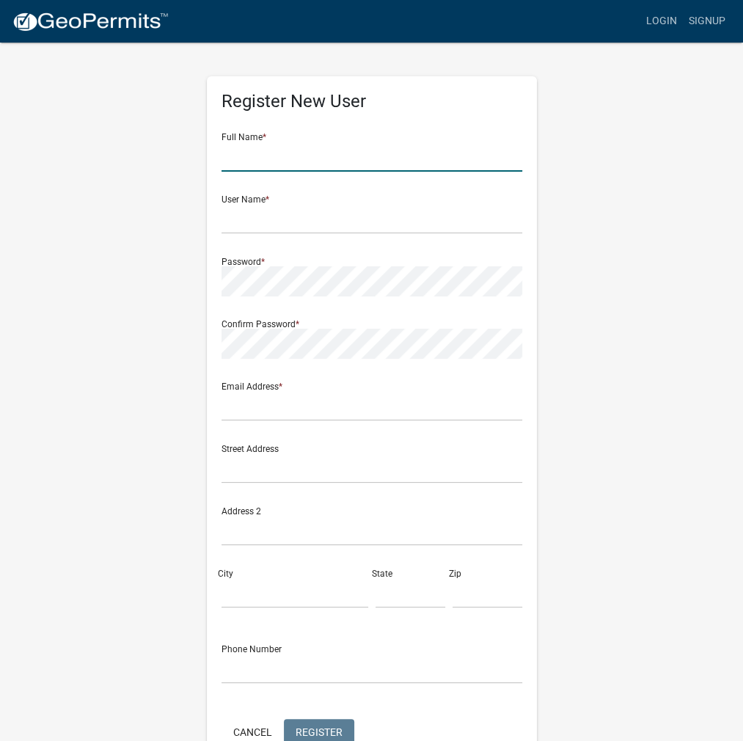
click at [252, 161] on input "text" at bounding box center [372, 157] width 301 height 30
type input "[PERSON_NAME]"
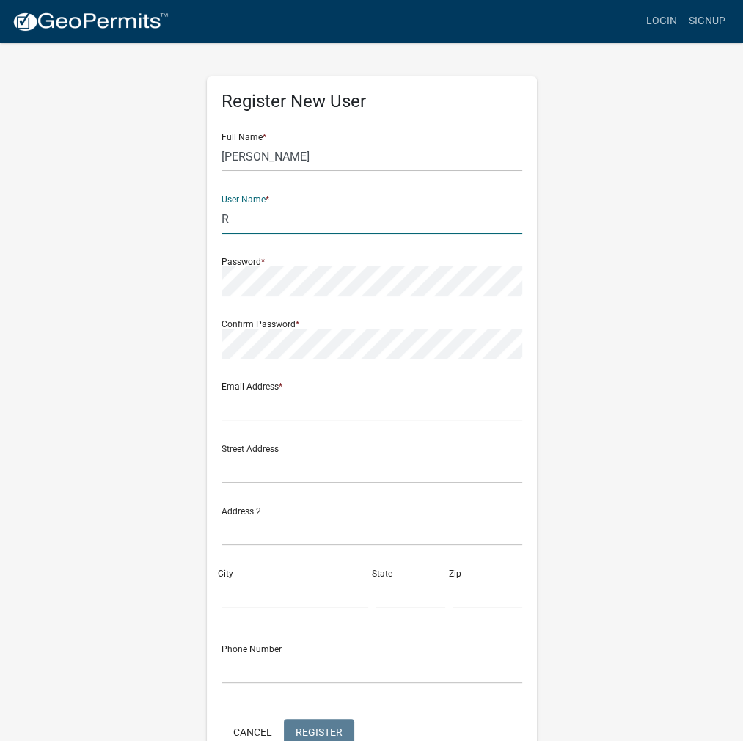
type input "R"
click at [343, 153] on input "[PERSON_NAME]" at bounding box center [372, 157] width 301 height 30
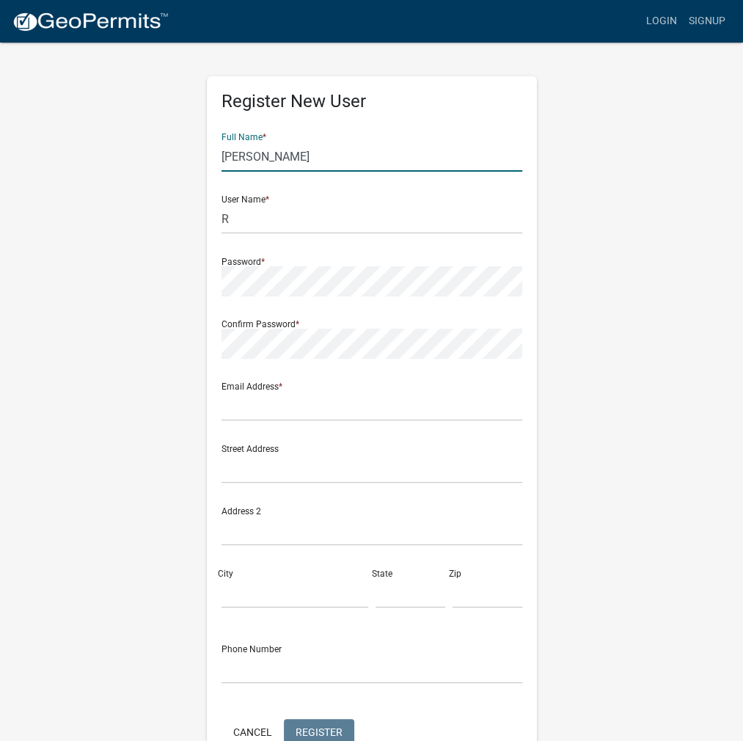
type input "[PERSON_NAME]"
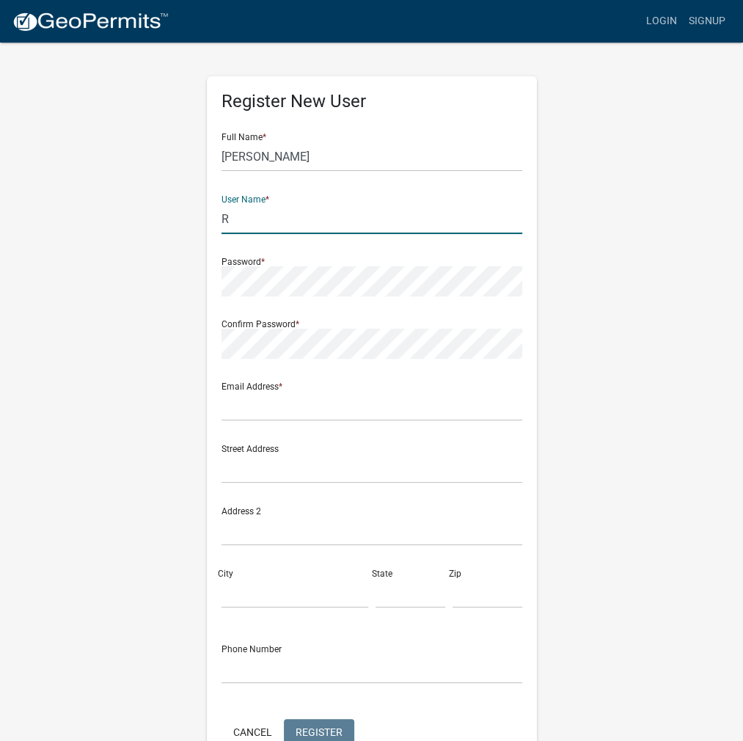
drag, startPoint x: 282, startPoint y: 219, endPoint x: 159, endPoint y: 212, distance: 123.5
click at [159, 212] on div "Register New User Full Name * MEARMAN REECE User Name * R Password * Confirm Pa…" at bounding box center [372, 433] width 705 height 785
type input "MEARMANREECE"
drag, startPoint x: 326, startPoint y: 214, endPoint x: 194, endPoint y: 205, distance: 131.7
click at [194, 205] on div "Register New User Full Name * MEARMAN REECE User Name * MEARMANREECE Password *…" at bounding box center [372, 433] width 705 height 785
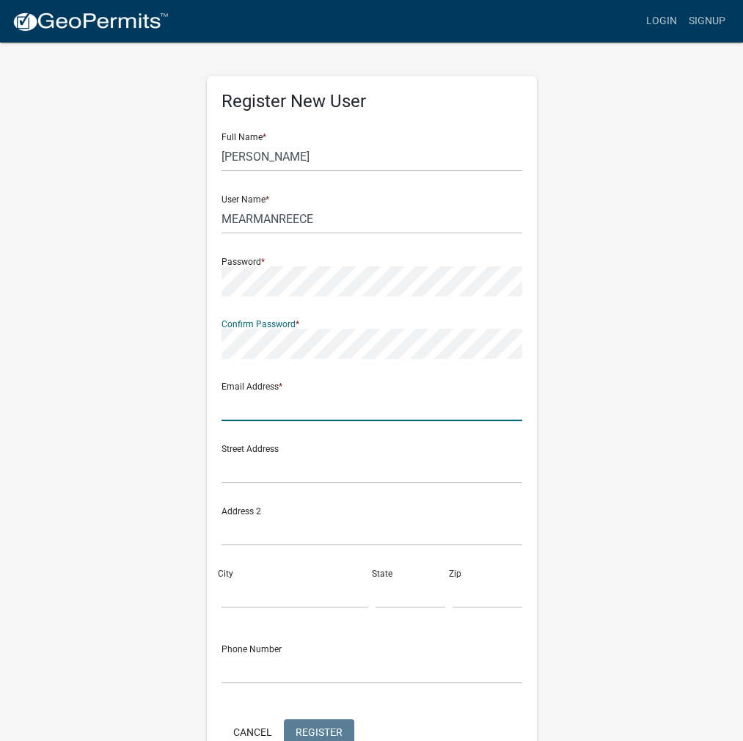
click at [257, 407] on input "text" at bounding box center [372, 406] width 301 height 30
type input "[EMAIL_ADDRESS][DOMAIN_NAME]"
click at [312, 726] on span "Register" at bounding box center [319, 732] width 47 height 12
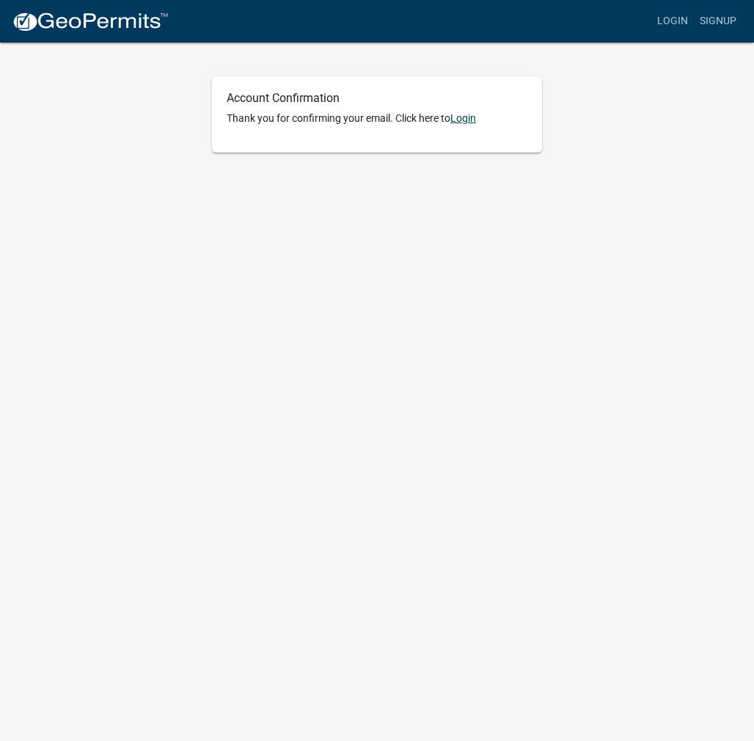
click at [467, 117] on link "Login" at bounding box center [464, 118] width 26 height 12
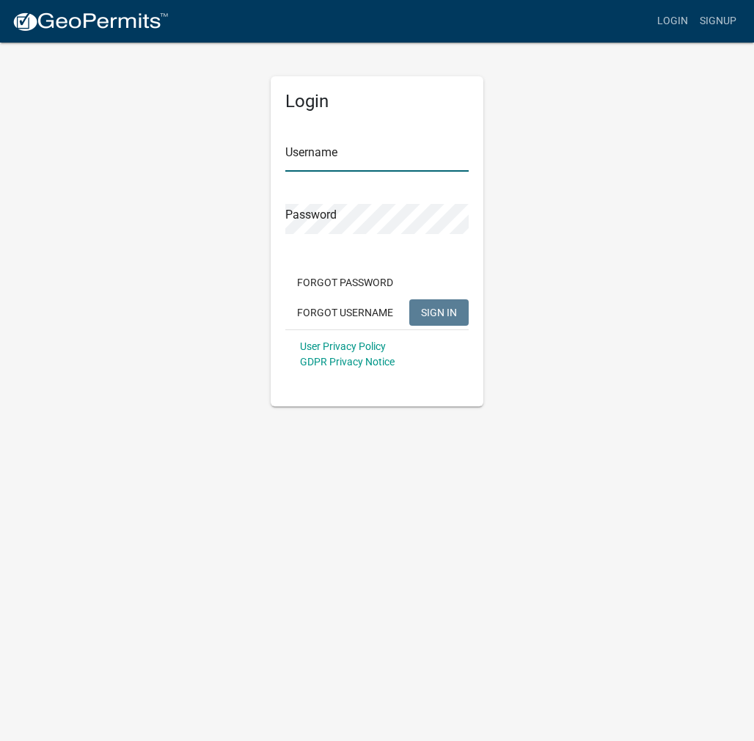
click at [335, 158] on input "Username" at bounding box center [376, 157] width 183 height 30
paste input "MEARMANREECE"
type input "MEARMANREECE"
click at [443, 316] on span "SIGN IN" at bounding box center [439, 312] width 36 height 12
